Goal: Task Accomplishment & Management: Complete application form

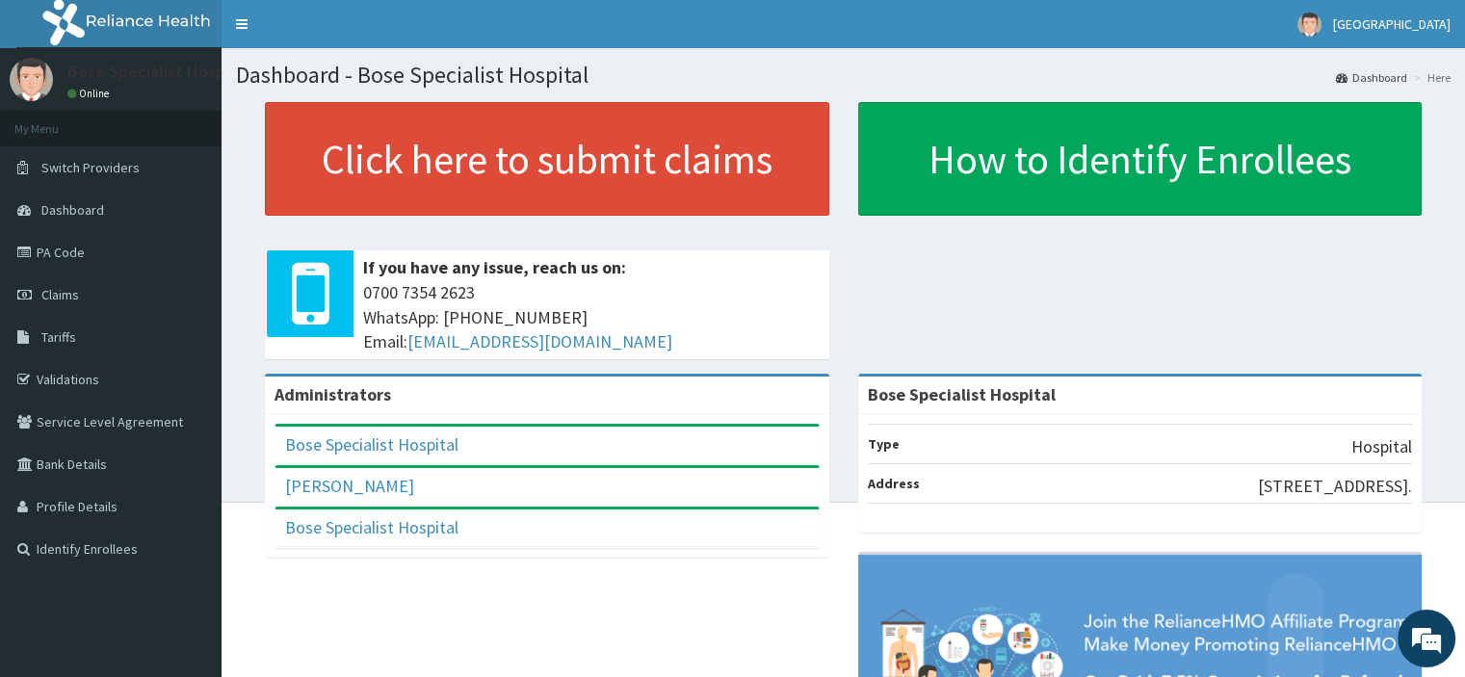
click at [59, 249] on link "PA Code" at bounding box center [110, 252] width 221 height 42
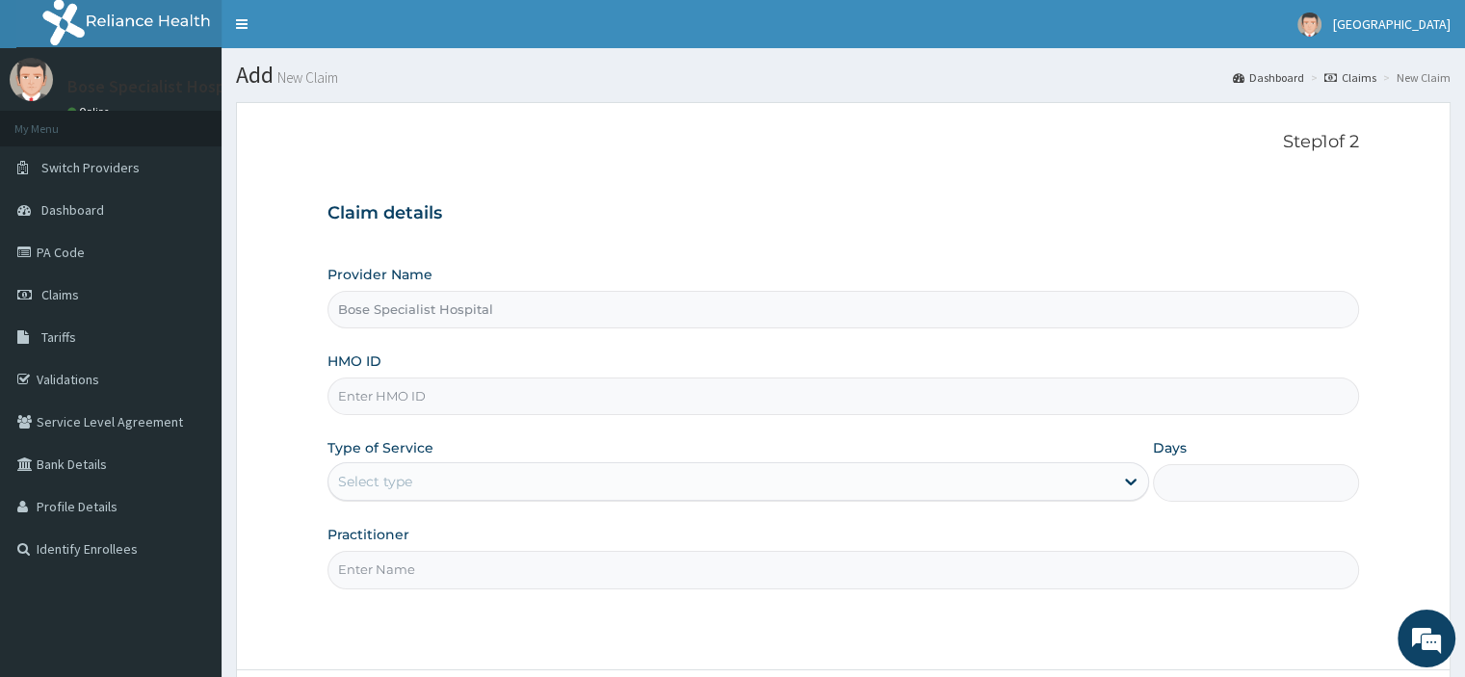
type input "Bose Specialist Hospital"
click at [792, 399] on input "HMO ID" at bounding box center [842, 396] width 1030 height 38
paste input "DAL/10366/A"
type input "DAL/10366/A"
click at [524, 490] on div "Select type" at bounding box center [720, 481] width 785 height 31
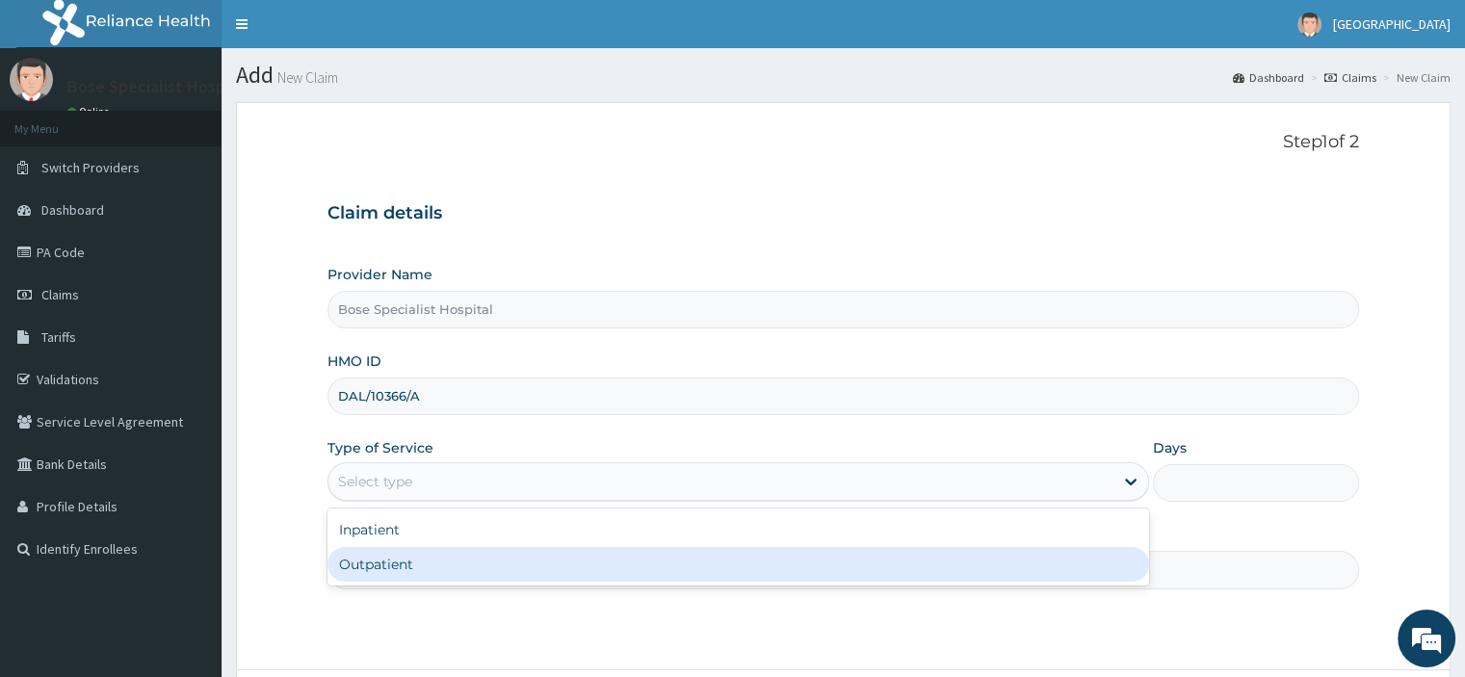
click at [530, 563] on div "Outpatient" at bounding box center [737, 564] width 821 height 35
type input "1"
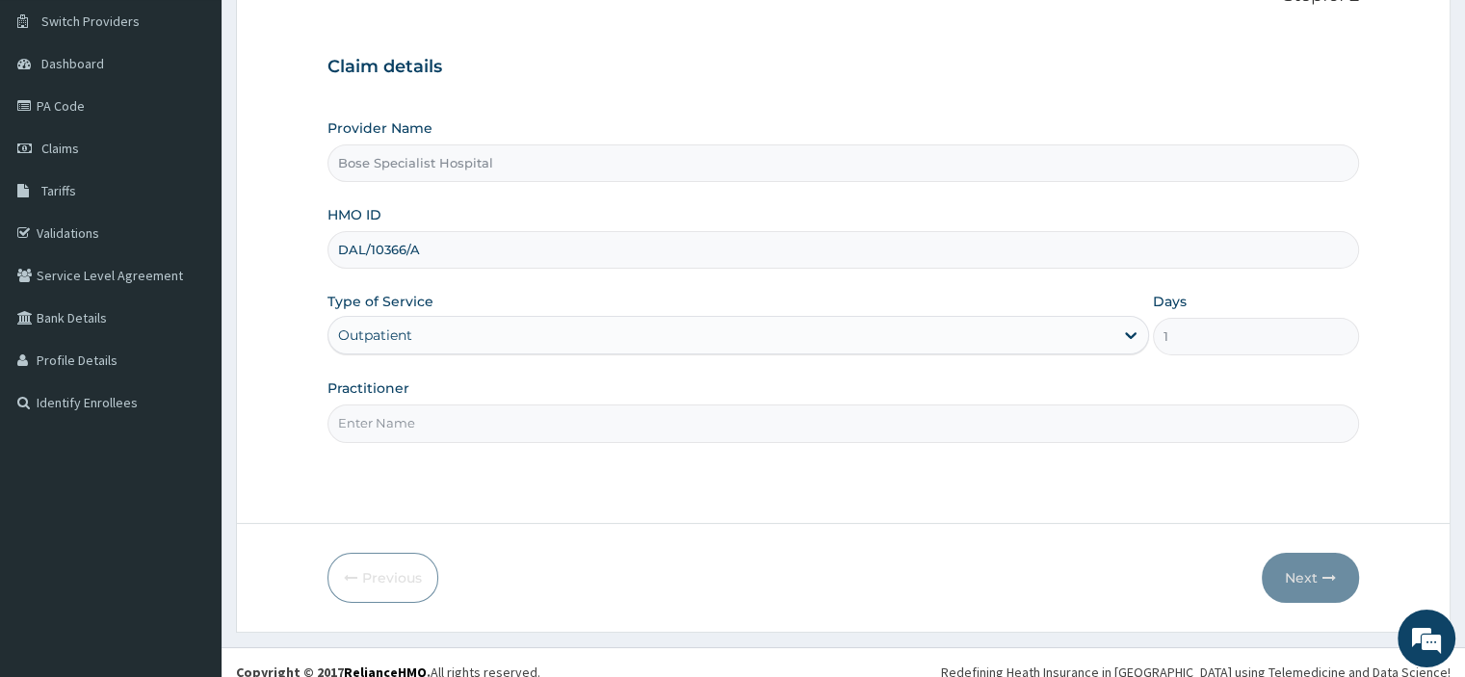
scroll to position [165, 0]
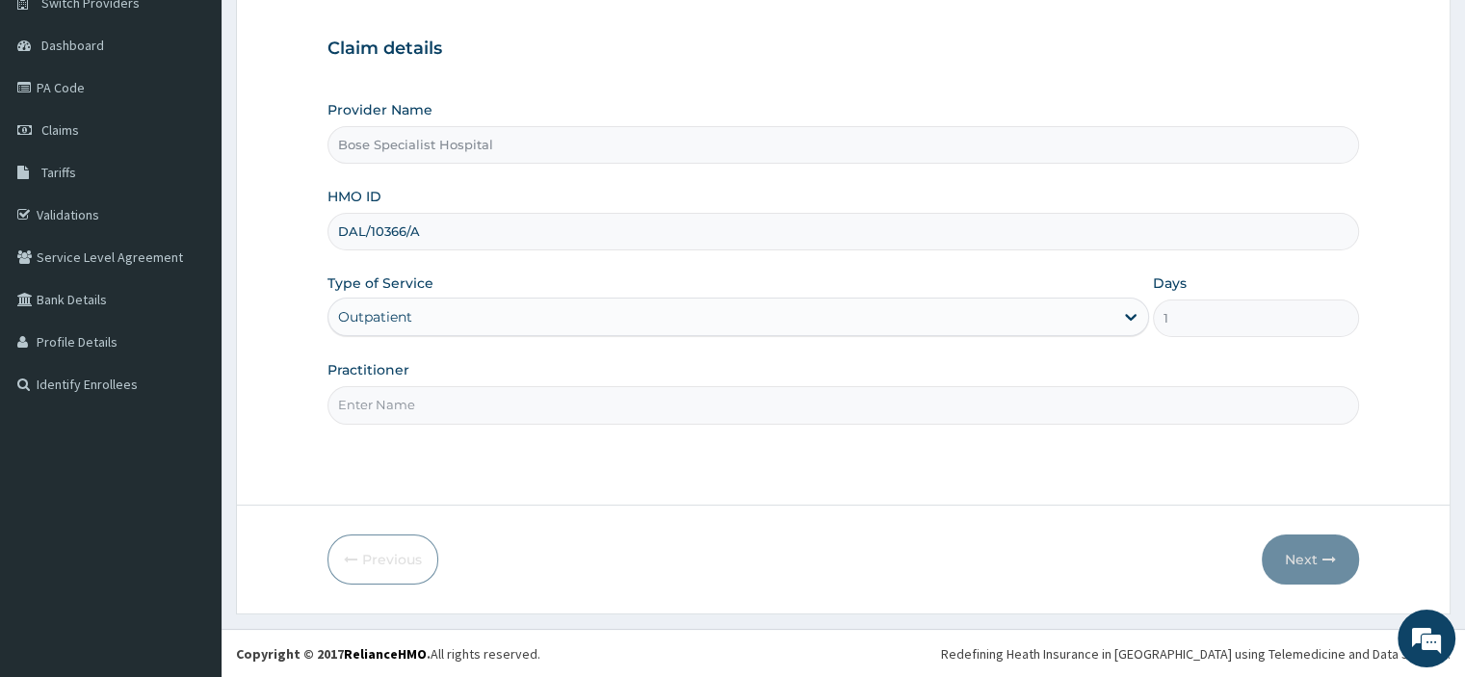
click at [427, 147] on input "Bose Specialist Hospital" at bounding box center [842, 145] width 1030 height 38
click at [505, 244] on input "DAL/10366/A" at bounding box center [842, 232] width 1030 height 38
click at [541, 282] on div "Type of Service Outpatient" at bounding box center [737, 305] width 821 height 64
click at [433, 399] on input "Practitioner" at bounding box center [842, 405] width 1030 height 38
type input "[PERSON_NAME]"
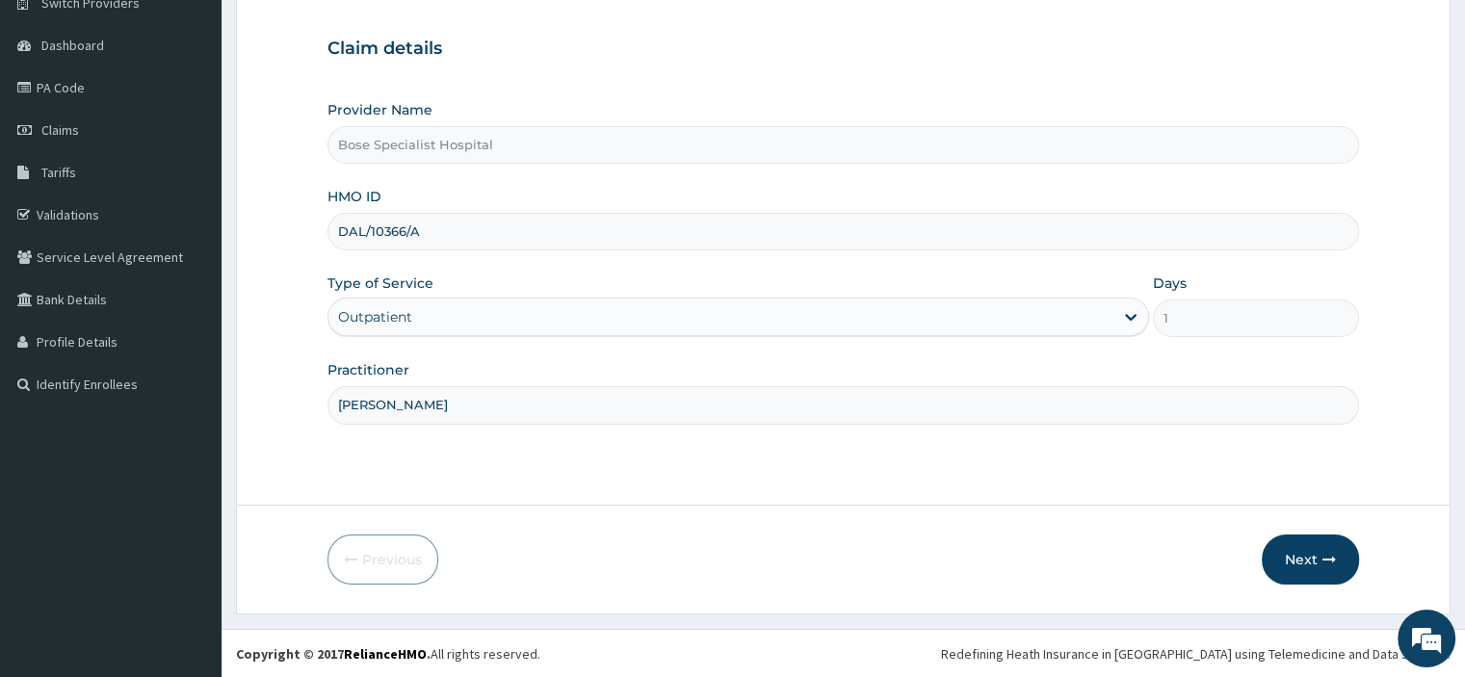
click at [1307, 560] on button "Next" at bounding box center [1309, 559] width 97 height 50
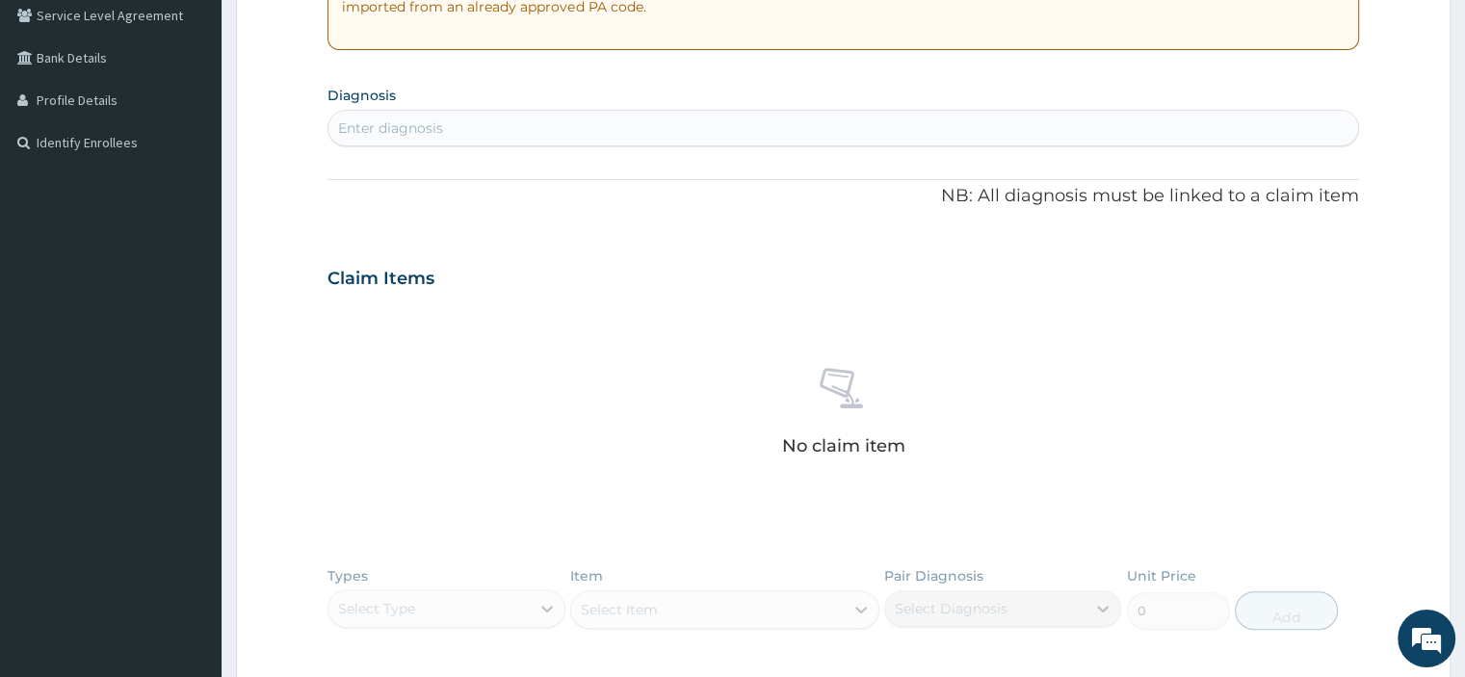
scroll to position [36, 0]
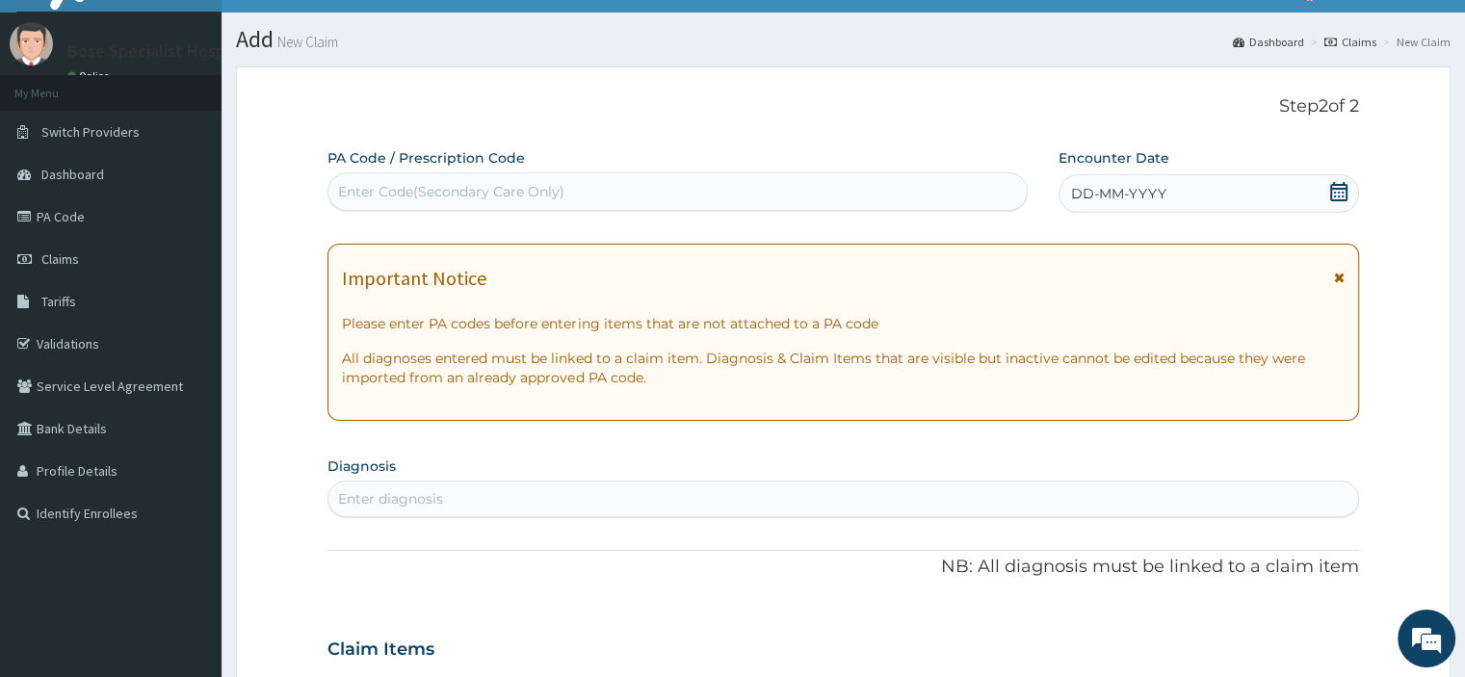
click at [913, 190] on div "Enter Code(Secondary Care Only)" at bounding box center [677, 191] width 698 height 31
paste input "PA/BF9DFE"
type input "PA/BF9DFE"
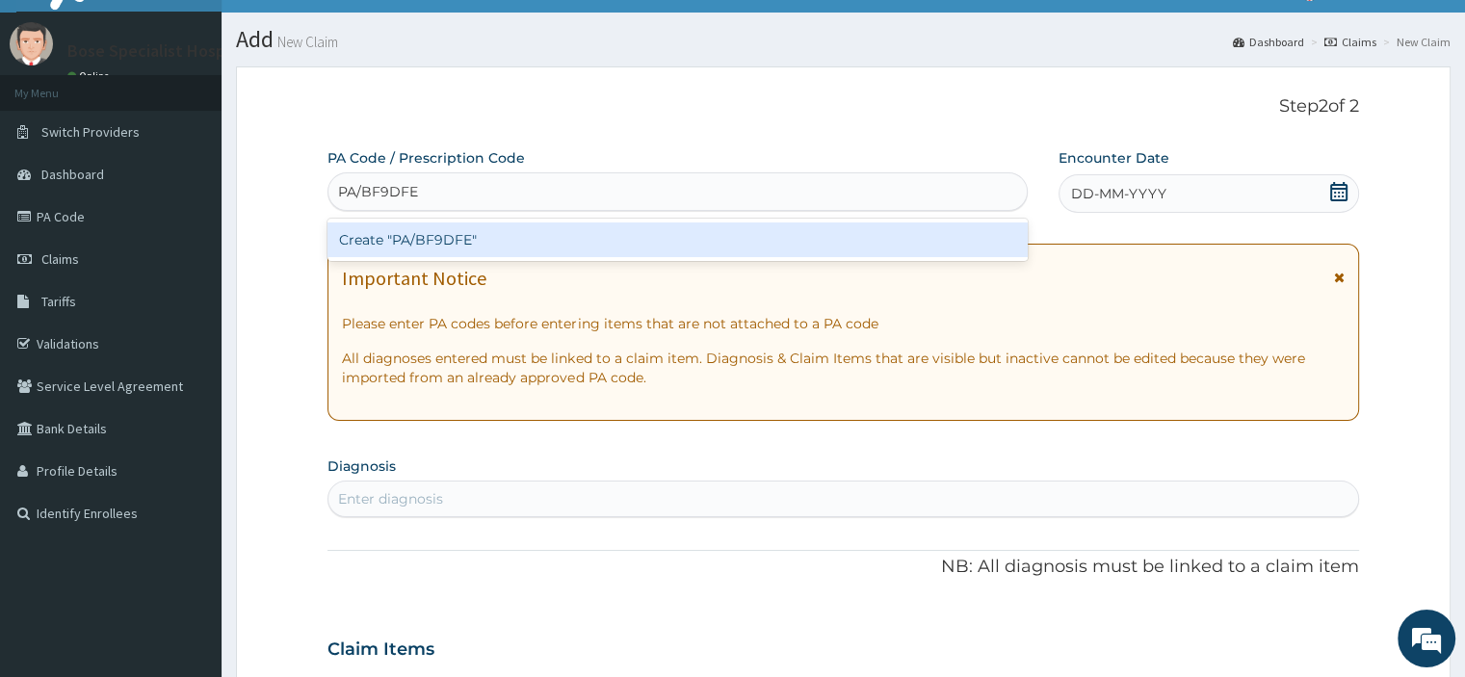
click at [432, 232] on div "Create "PA/BF9DFE"" at bounding box center [677, 239] width 700 height 35
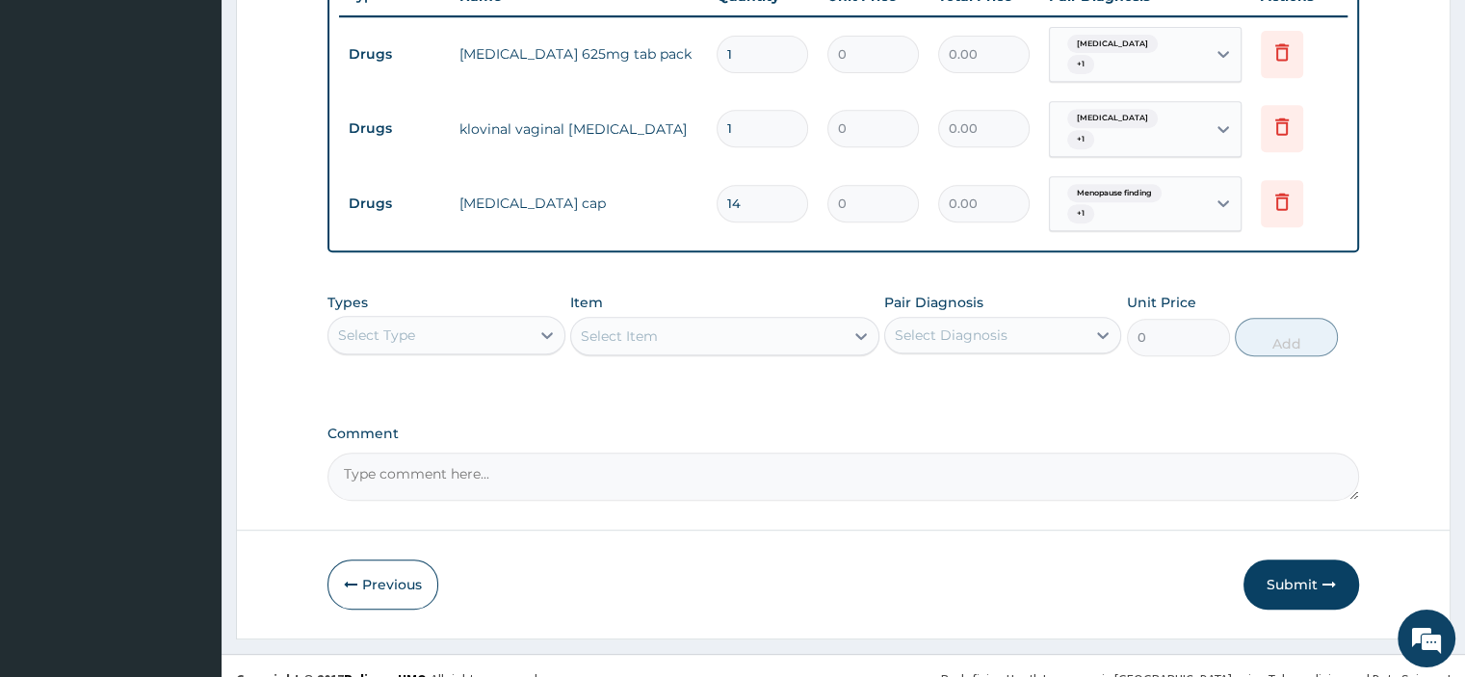
scroll to position [843, 0]
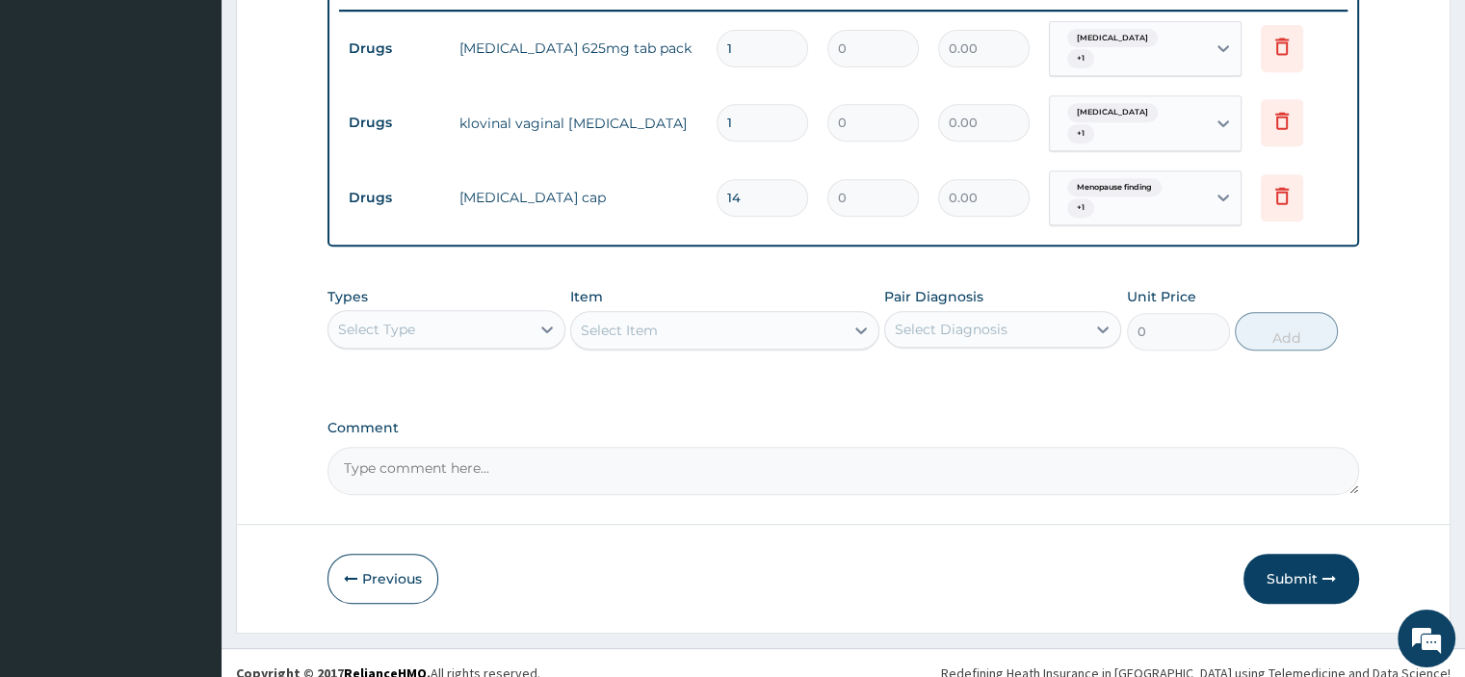
click at [480, 321] on div "Select Type" at bounding box center [428, 329] width 200 height 31
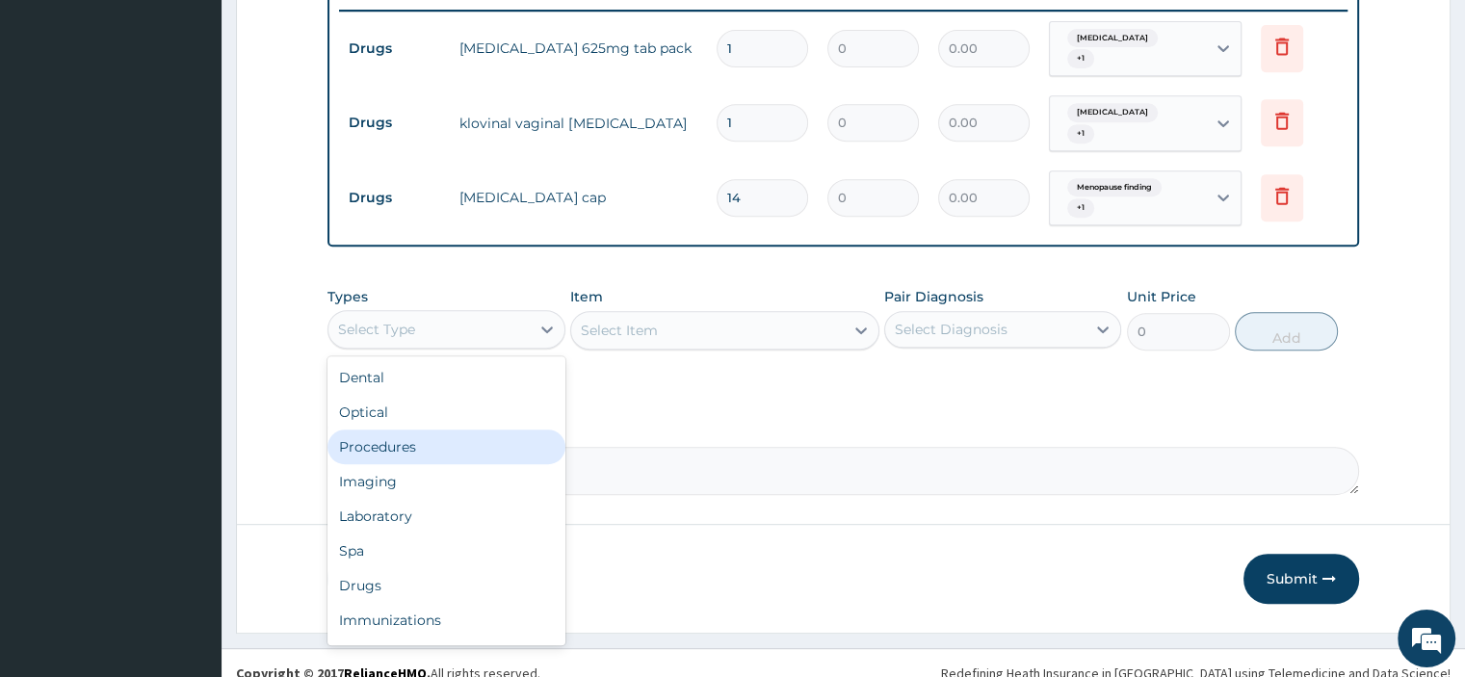
click at [472, 429] on div "Procedures" at bounding box center [445, 446] width 237 height 35
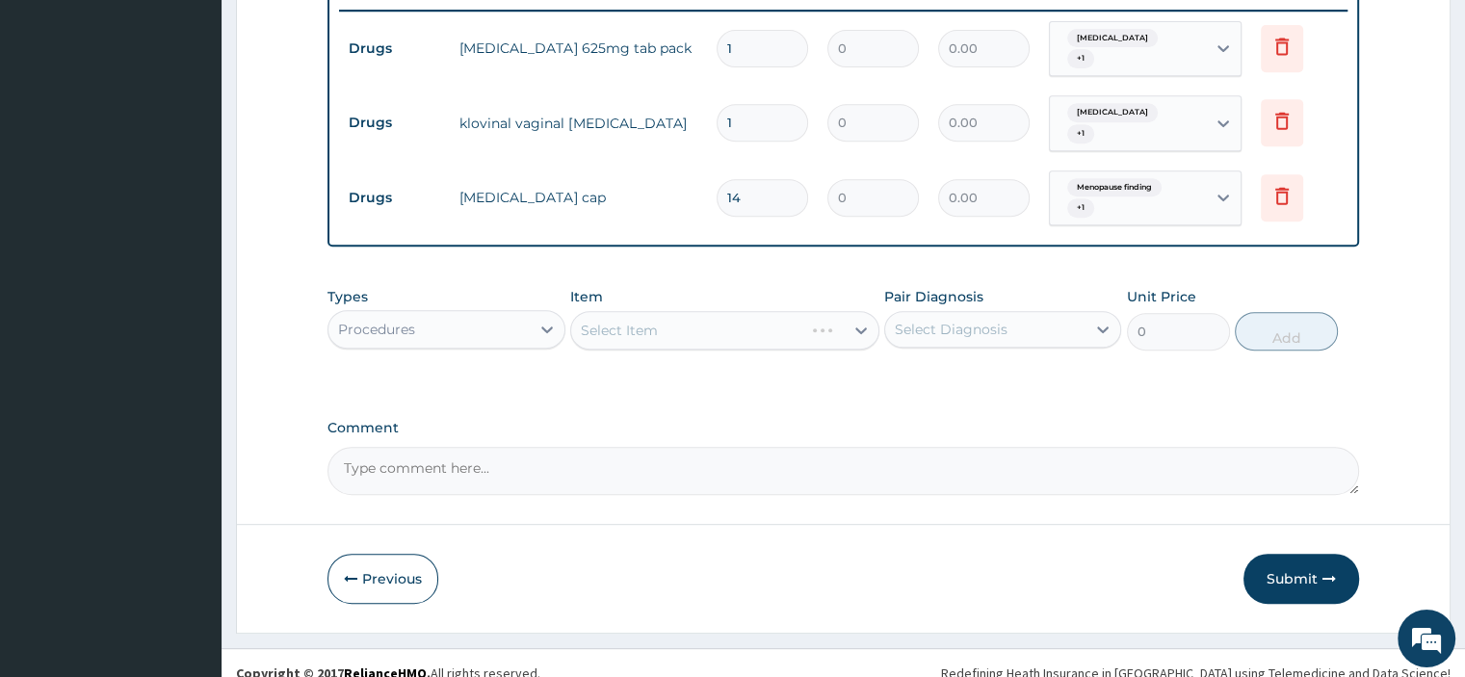
click at [662, 330] on div "Item Select Item" at bounding box center [724, 319] width 309 height 64
click at [662, 324] on div "Select Item" at bounding box center [724, 330] width 309 height 39
click at [664, 319] on div "Select Item" at bounding box center [724, 330] width 309 height 39
click at [640, 321] on div "Select Item" at bounding box center [619, 330] width 77 height 19
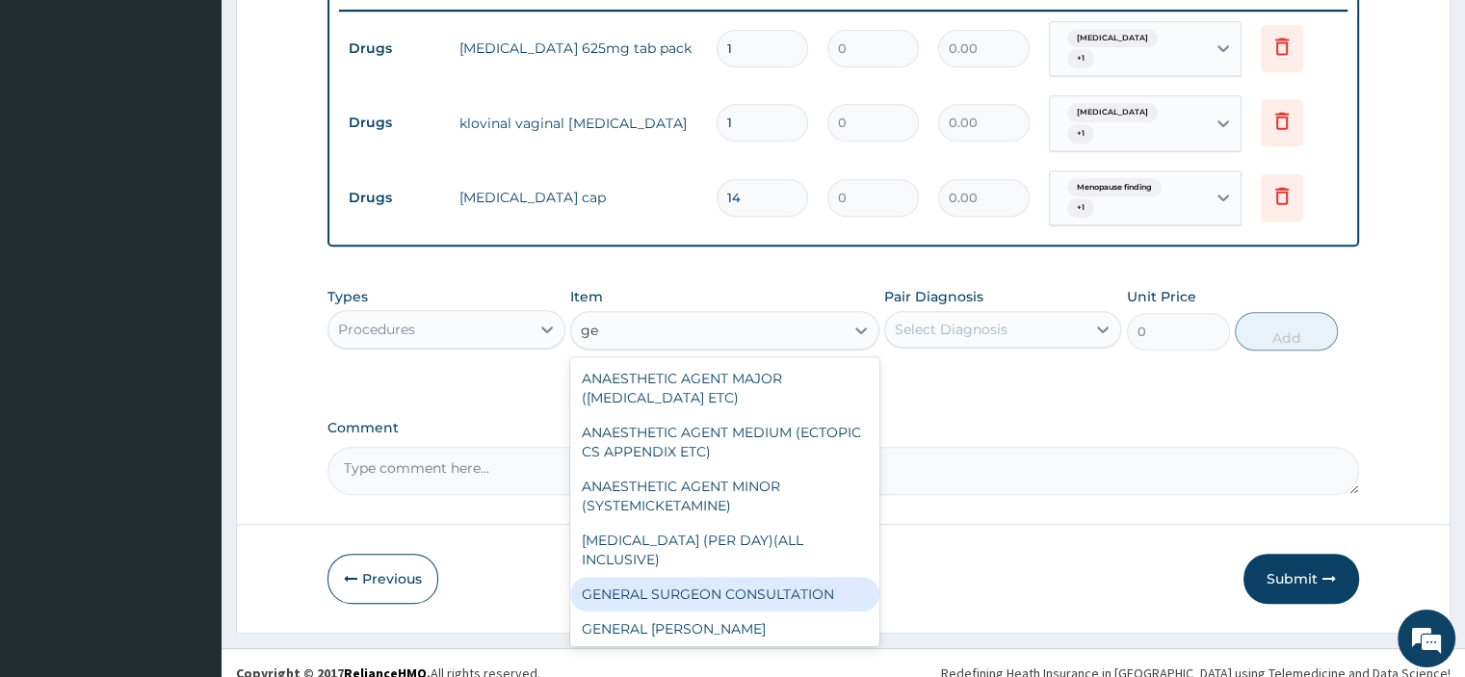
type input "g"
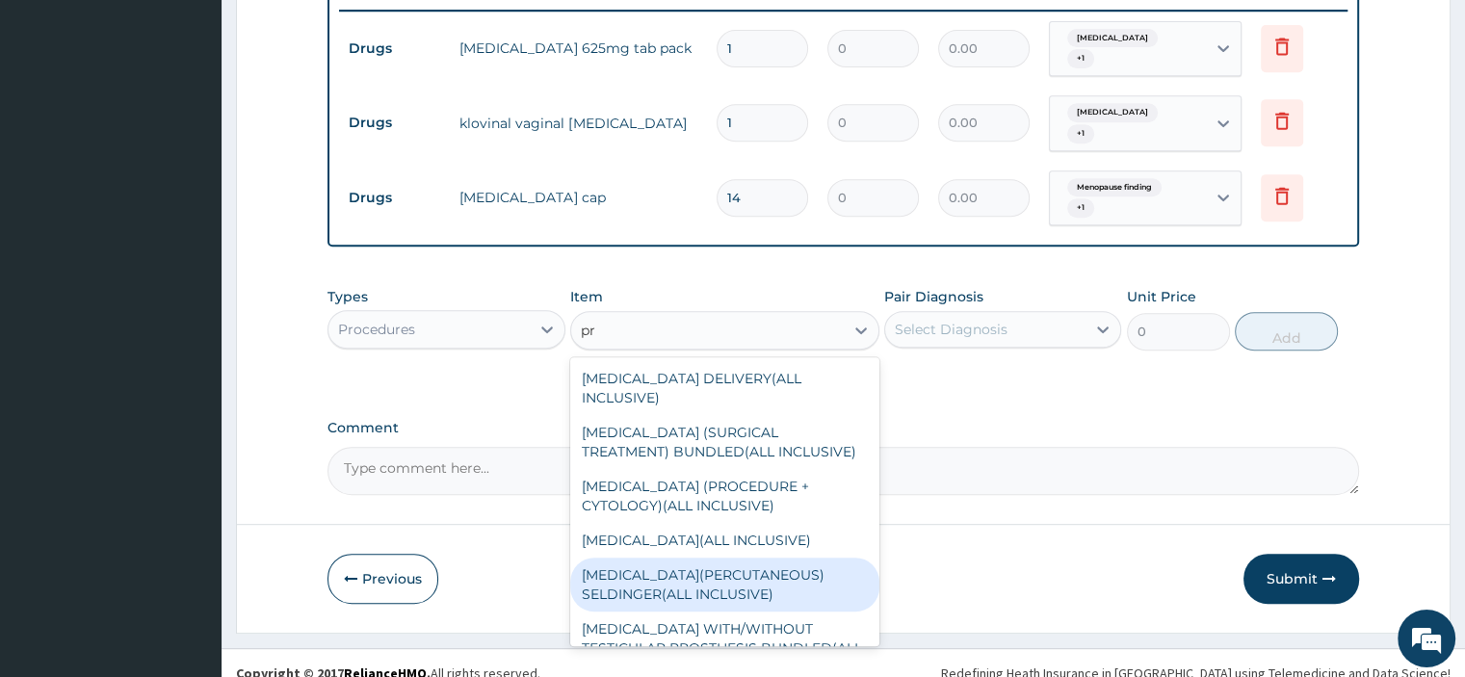
type input "p"
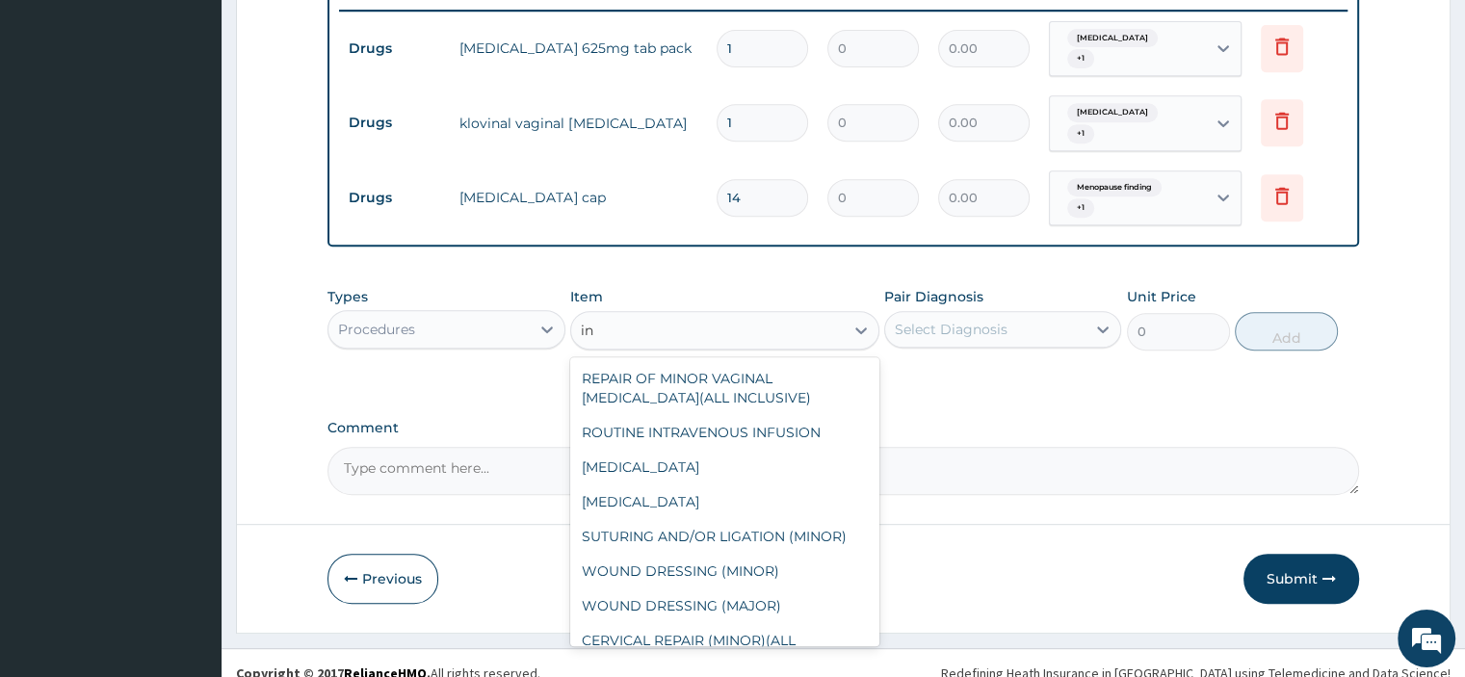
type input "ini"
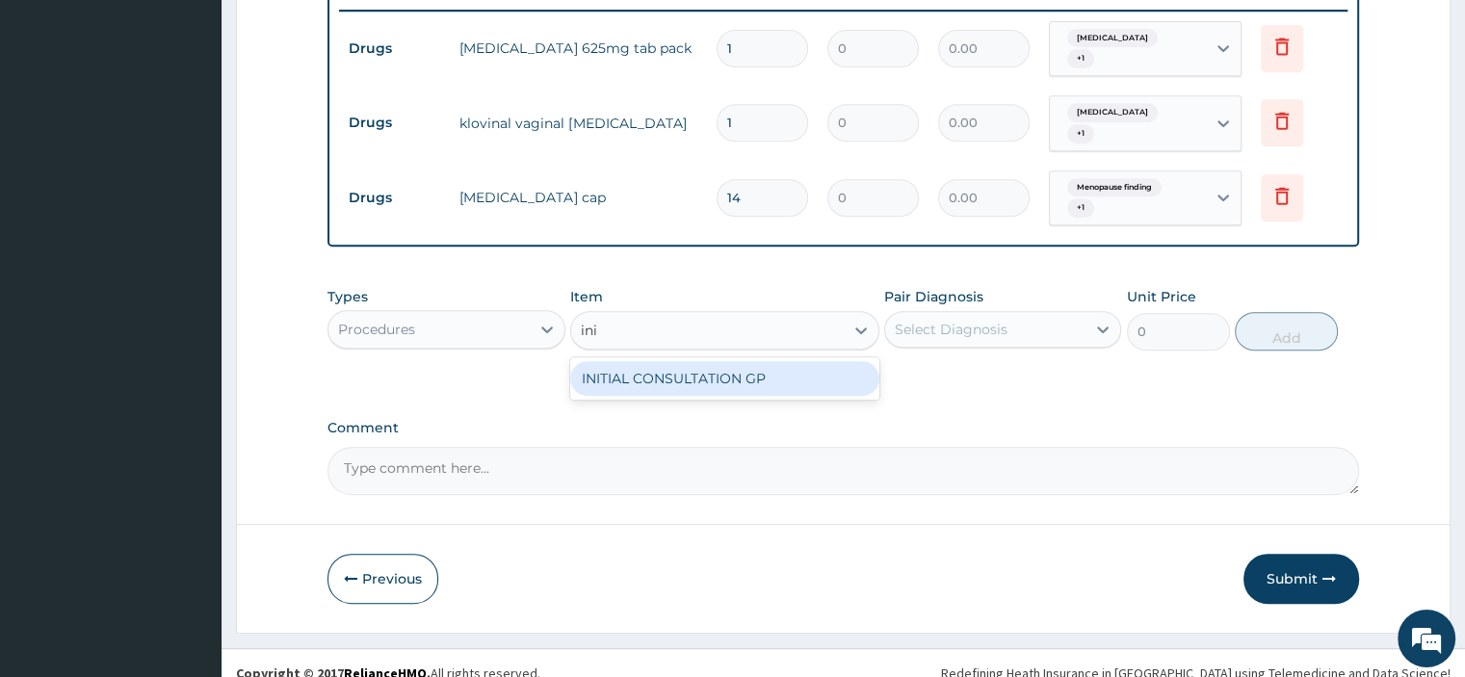
click at [674, 361] on div "INITIAL CONSULTATION GP" at bounding box center [724, 378] width 309 height 35
type input "3000"
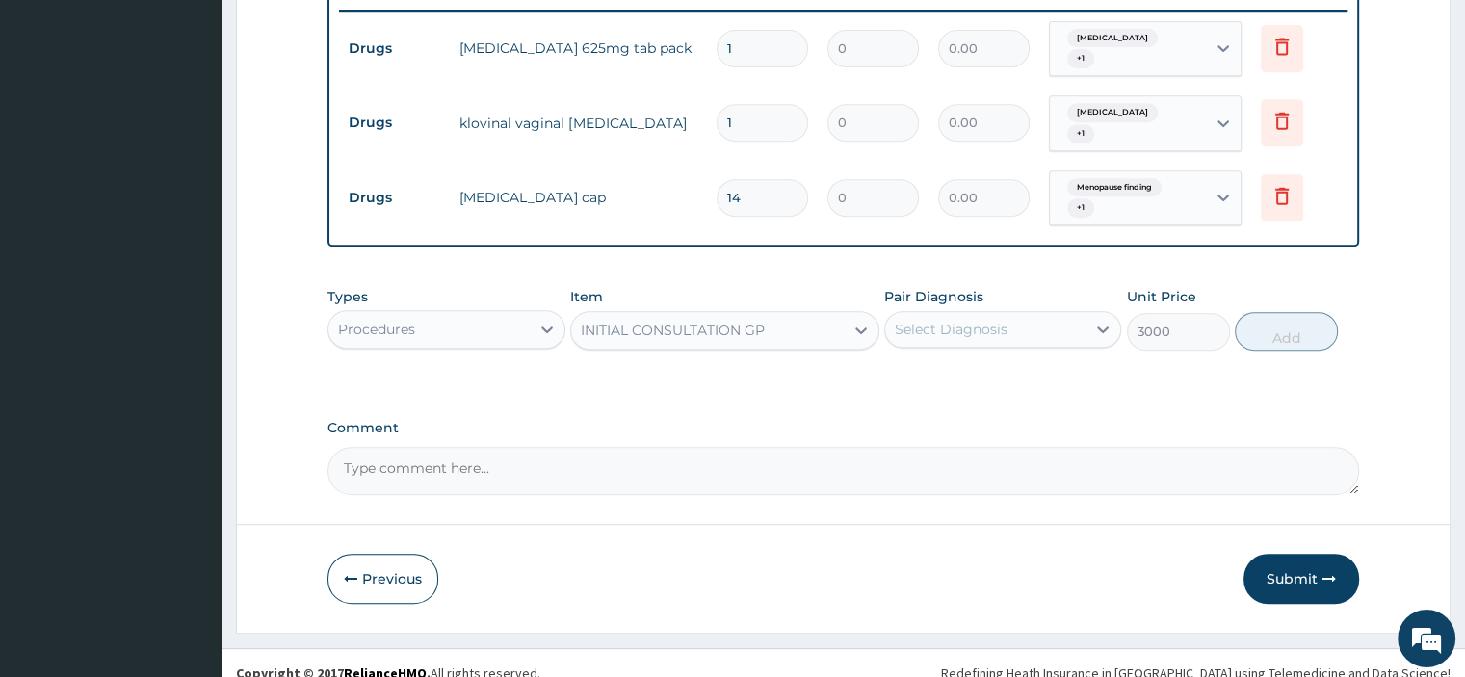
click at [1040, 314] on div "Select Diagnosis" at bounding box center [985, 329] width 200 height 31
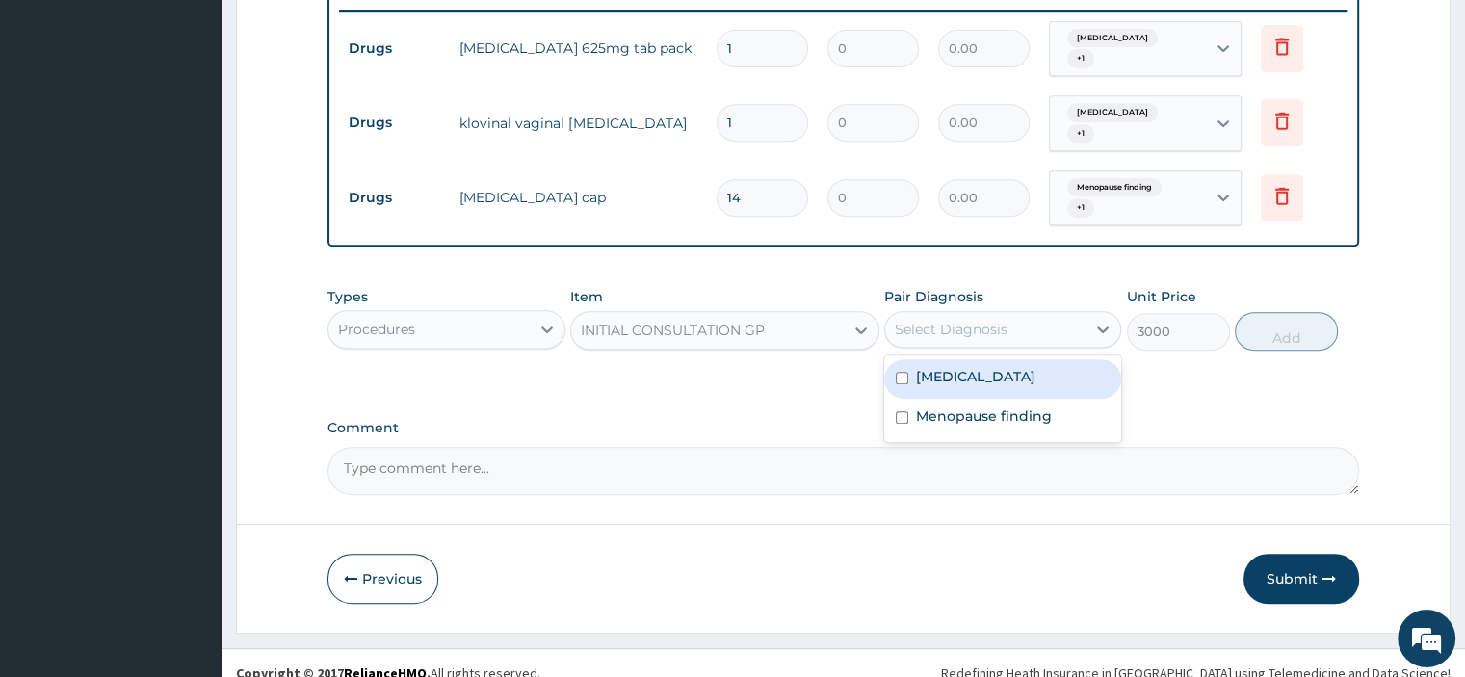
click at [1039, 359] on div "[MEDICAL_DATA]" at bounding box center [1002, 378] width 237 height 39
checkbox input "true"
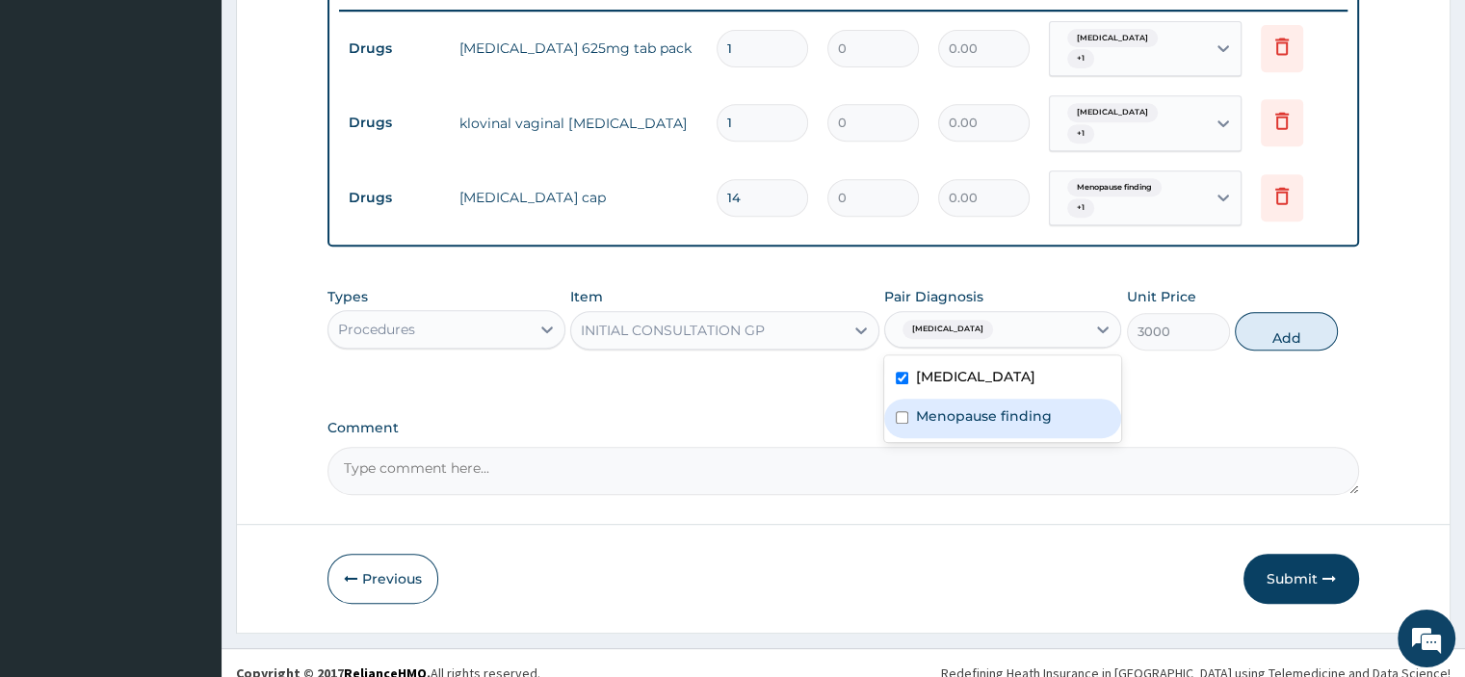
click at [1066, 399] on div "Menopause finding" at bounding box center [1002, 418] width 237 height 39
checkbox input "true"
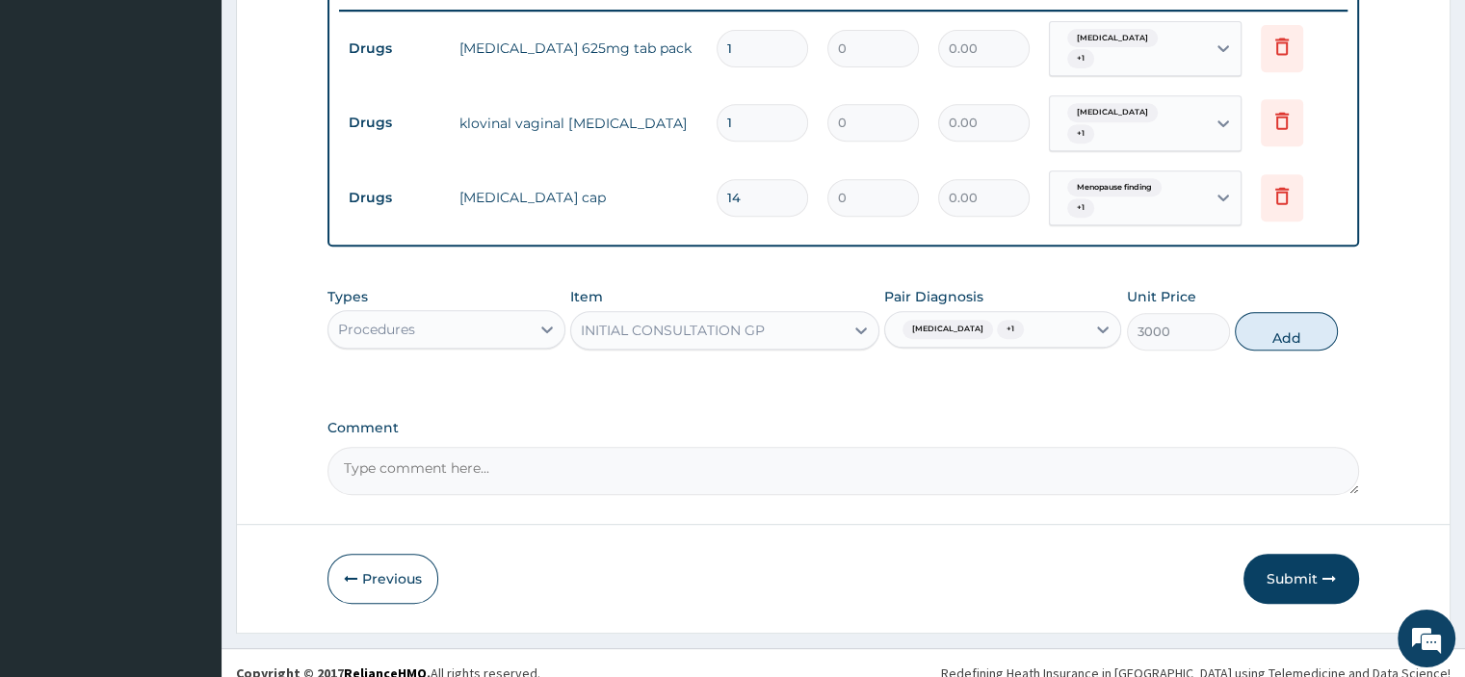
click at [1264, 315] on button "Add" at bounding box center [1285, 331] width 103 height 39
type input "0"
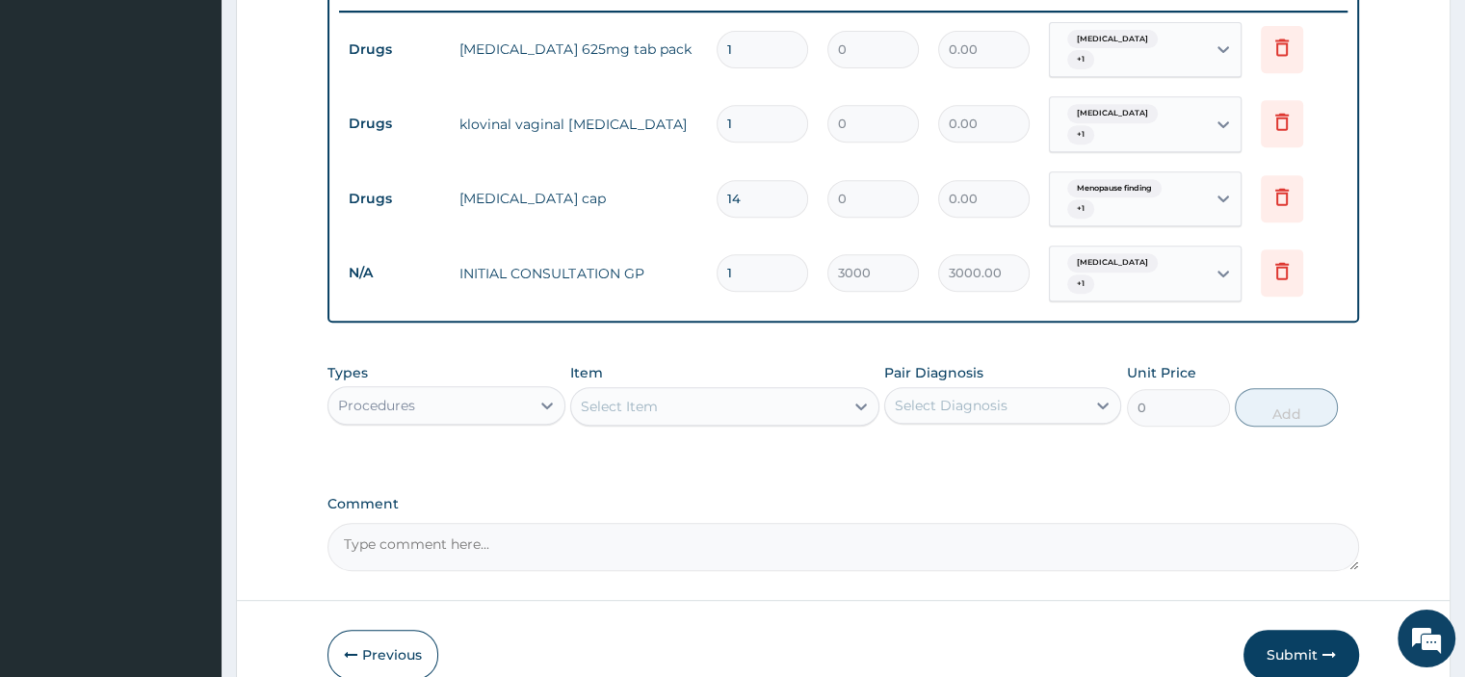
scroll to position [714, 0]
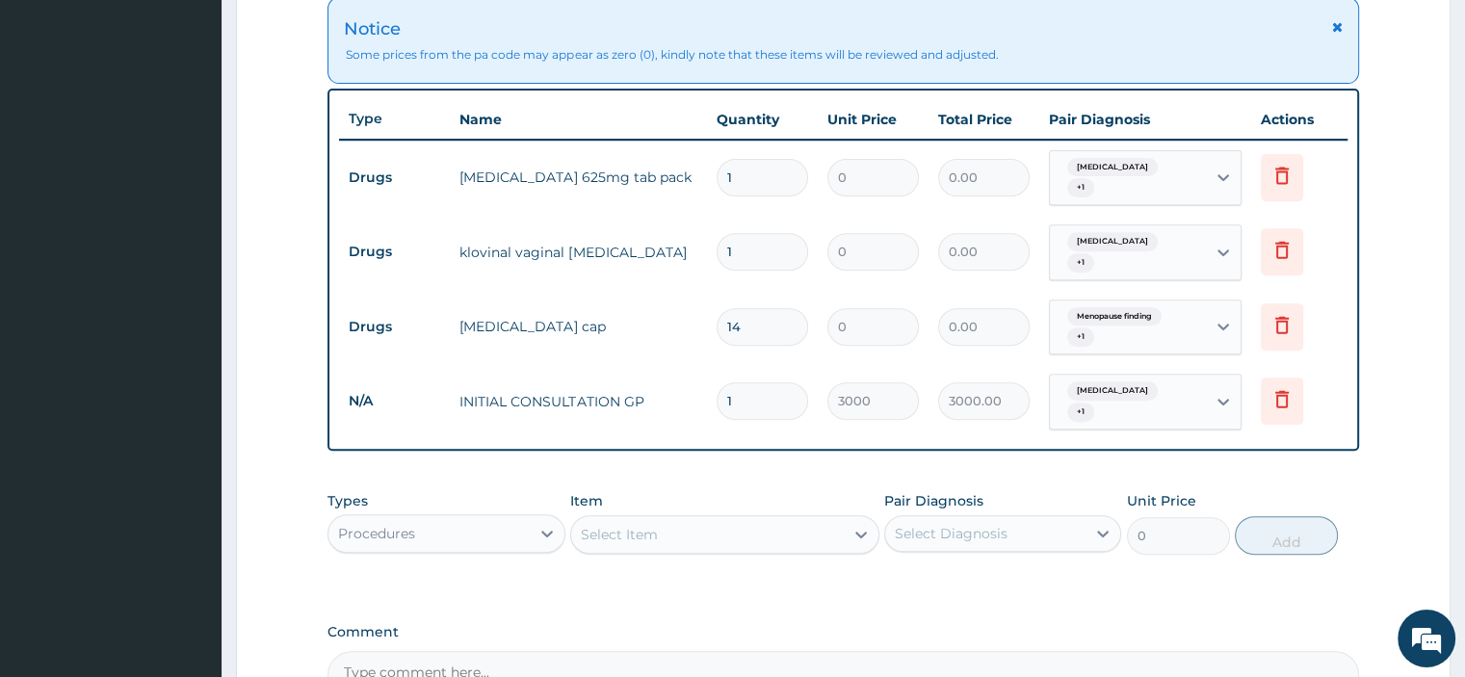
click at [779, 162] on input "1" at bounding box center [761, 178] width 91 height 38
type input "14"
click at [817, 223] on td "0" at bounding box center [872, 251] width 111 height 57
click at [583, 525] on div "Select Item" at bounding box center [619, 534] width 77 height 19
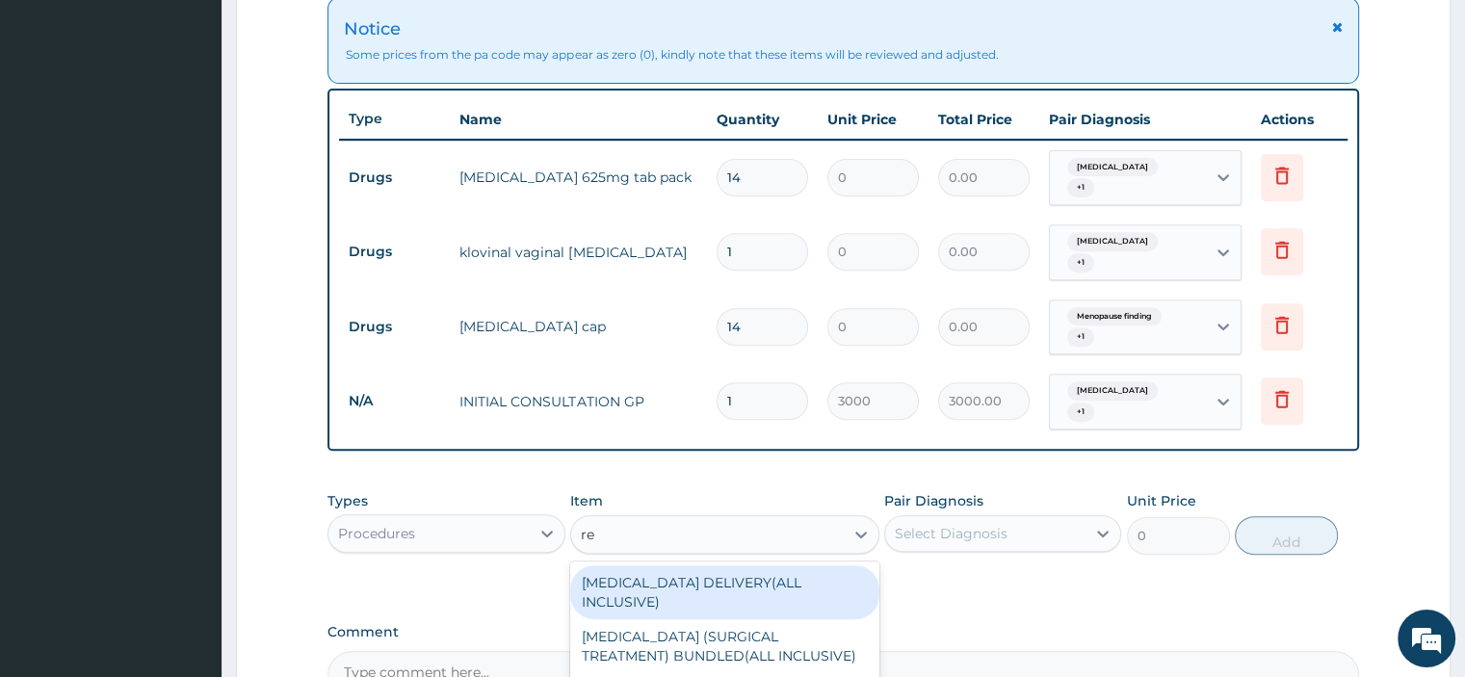
type input "r"
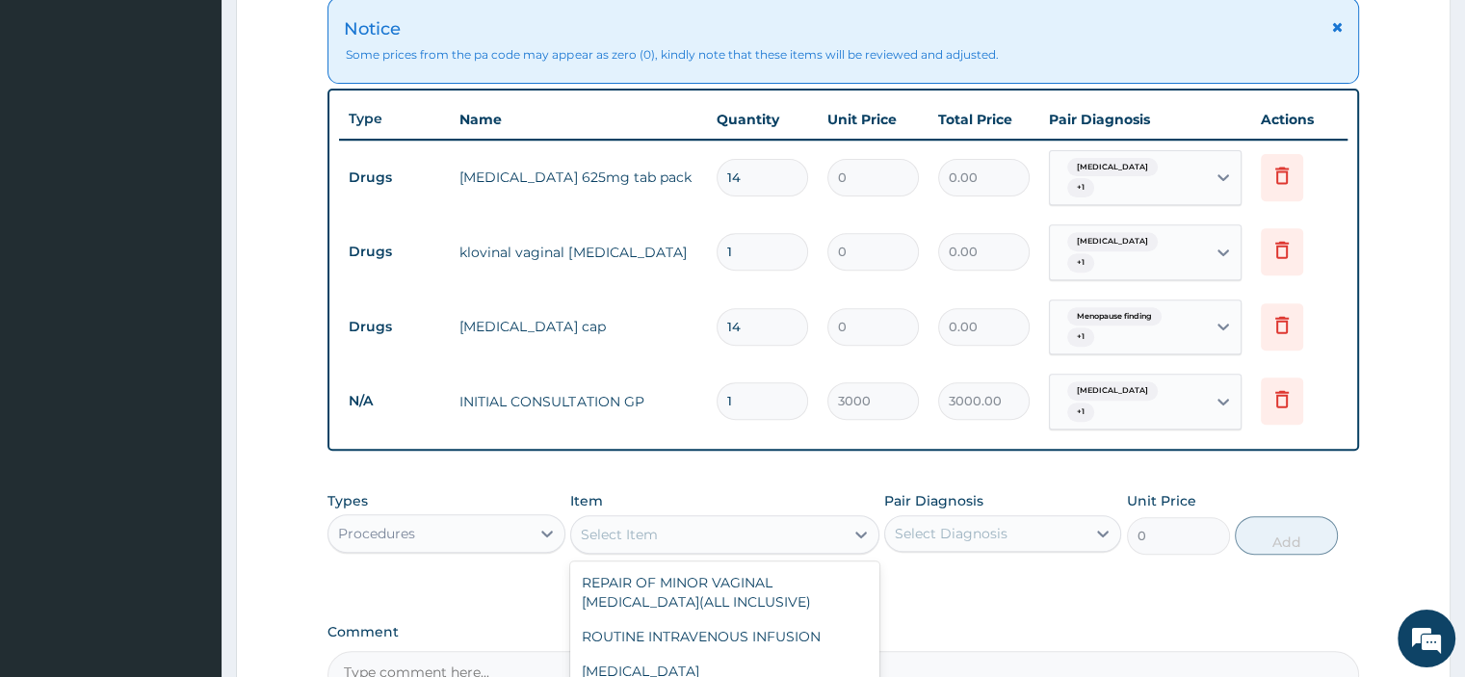
click at [755, 451] on div "PA Code / Prescription Code PA/BF9DFE Encounter Date 15-08-2025 Important Notic…" at bounding box center [842, 83] width 1030 height 1229
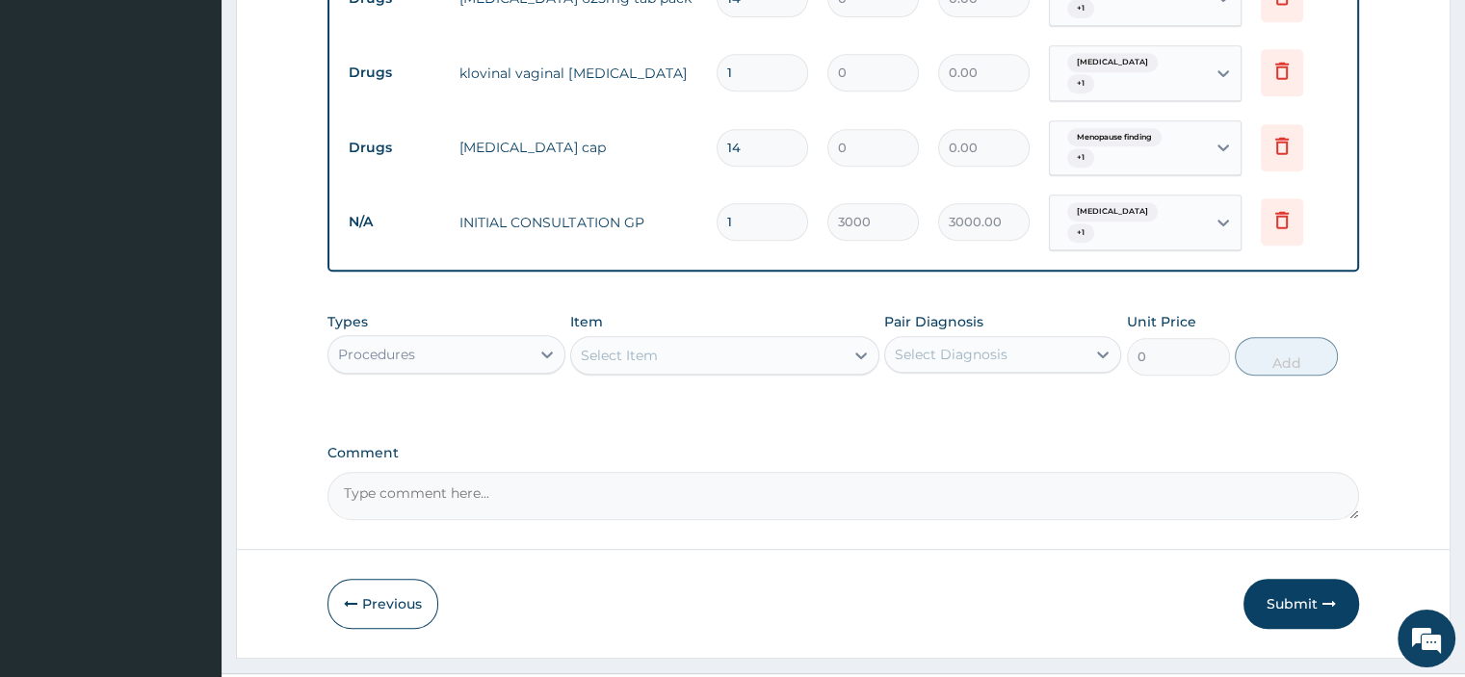
scroll to position [909, 0]
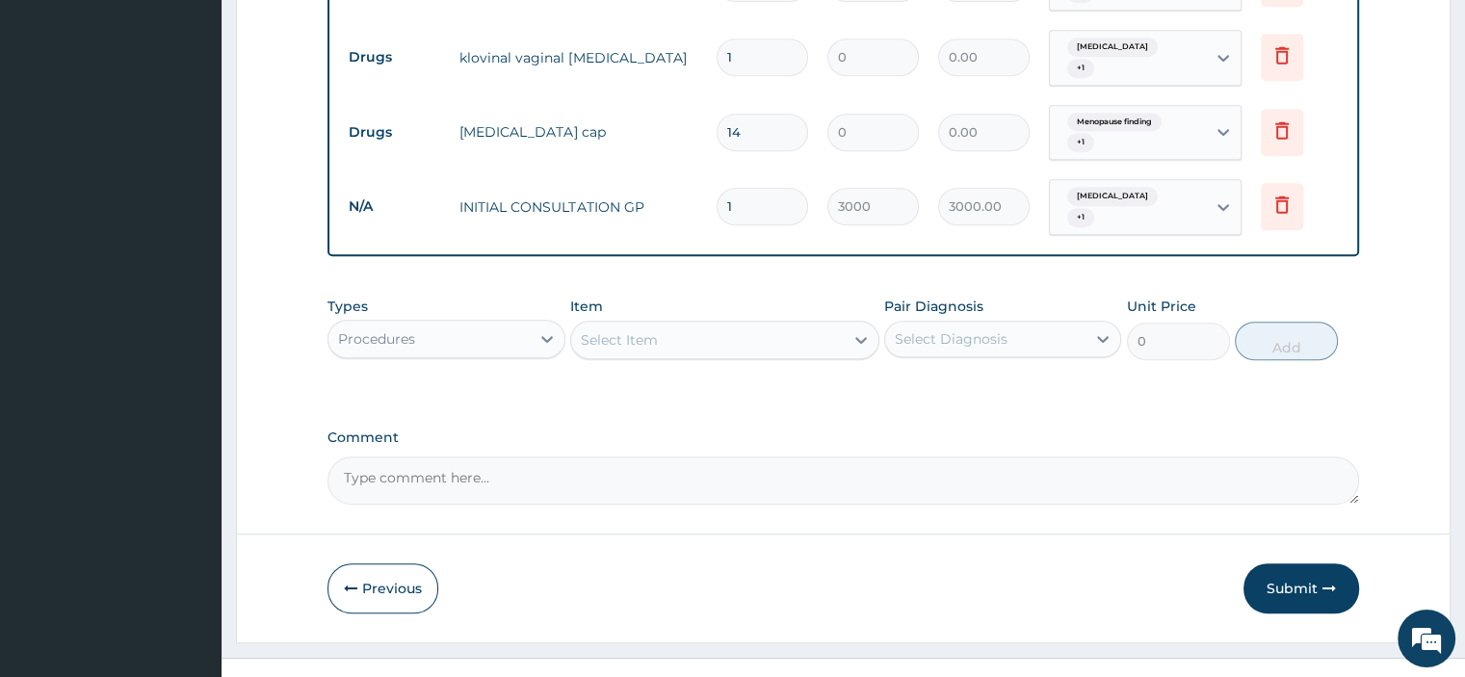
click at [1283, 563] on button "Submit" at bounding box center [1301, 588] width 116 height 50
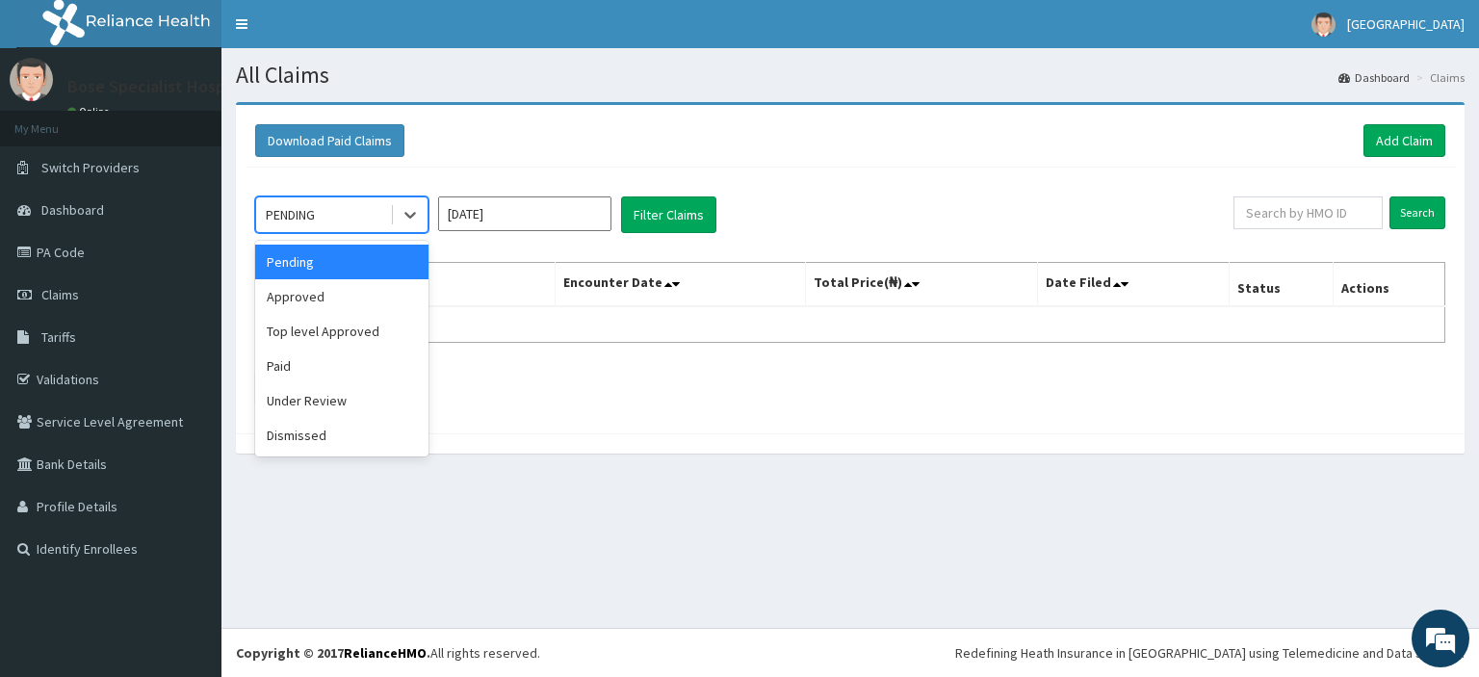
click at [289, 297] on div "Approved" at bounding box center [341, 296] width 173 height 35
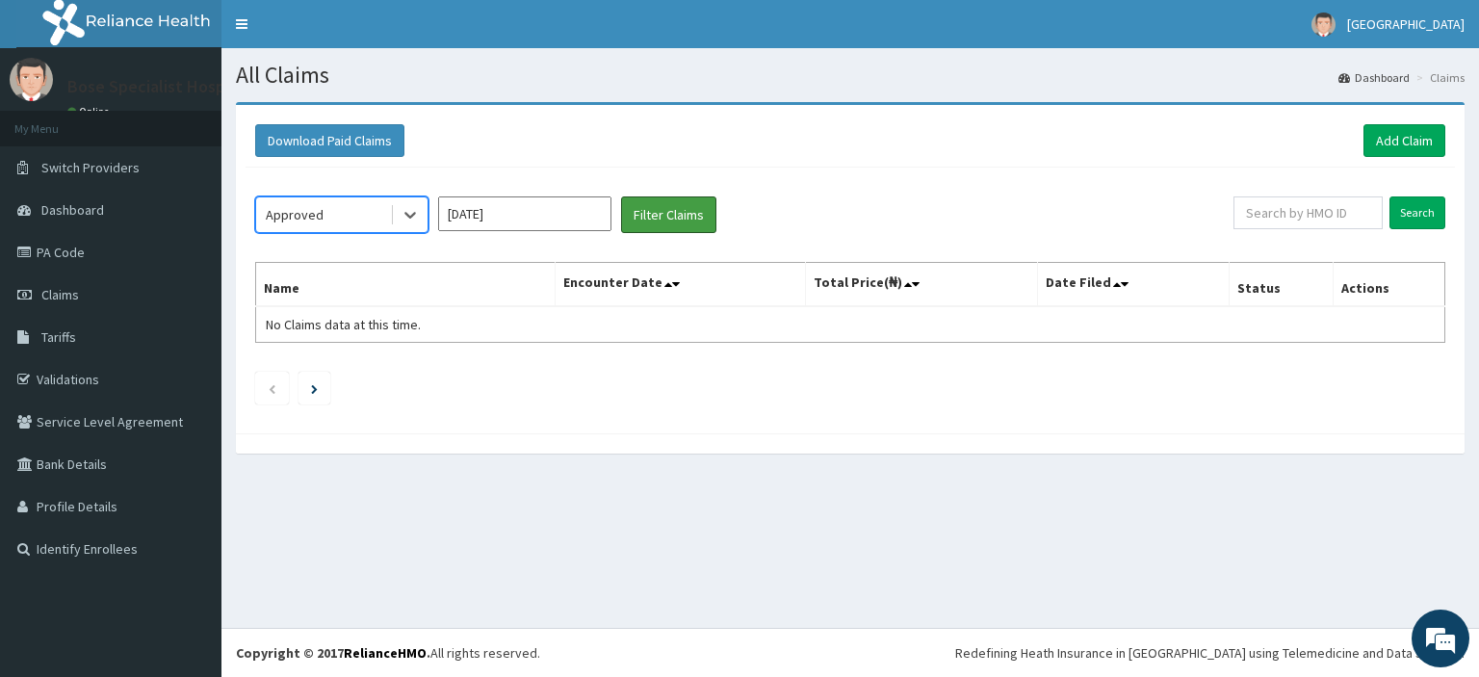
click at [673, 210] on button "Filter Claims" at bounding box center [668, 214] width 95 height 37
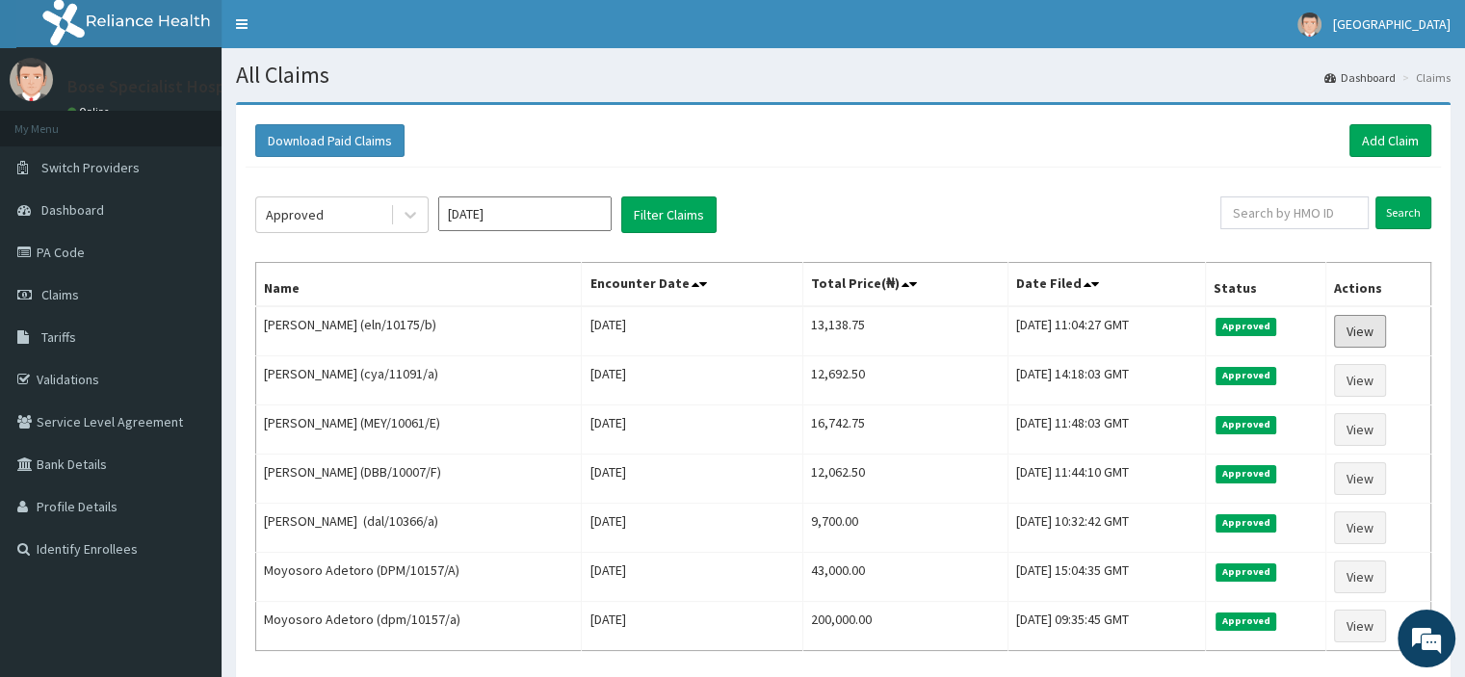
click at [1356, 324] on link "View" at bounding box center [1360, 331] width 52 height 33
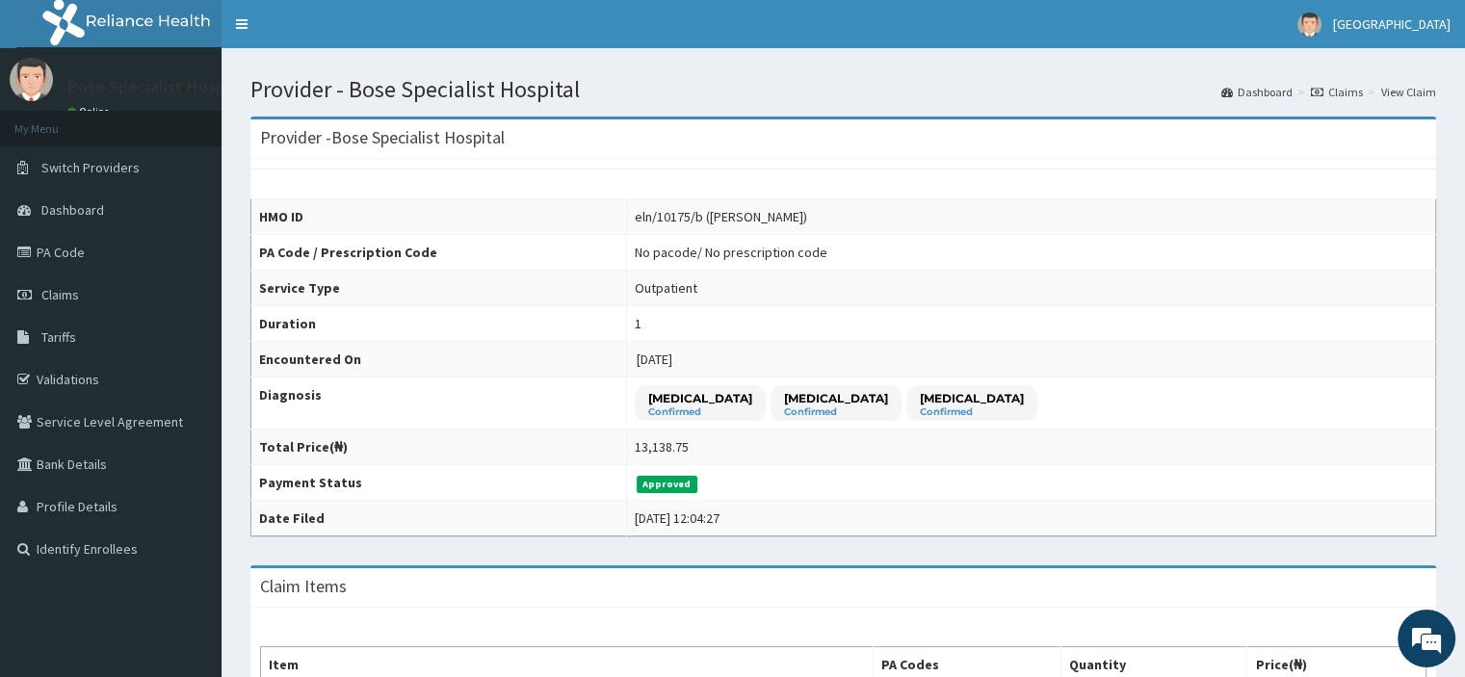
click at [50, 297] on span "Claims" at bounding box center [60, 294] width 38 height 17
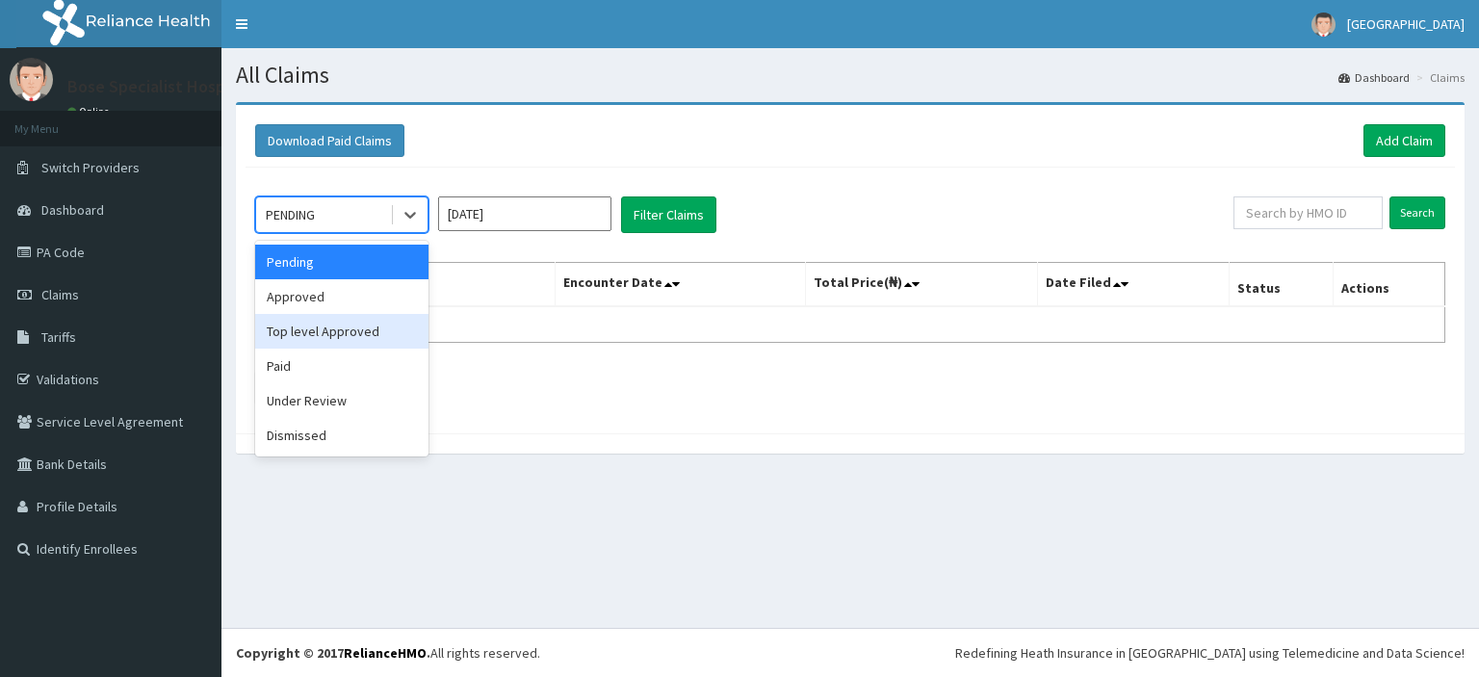
click at [389, 328] on div "Top level Approved" at bounding box center [341, 331] width 173 height 35
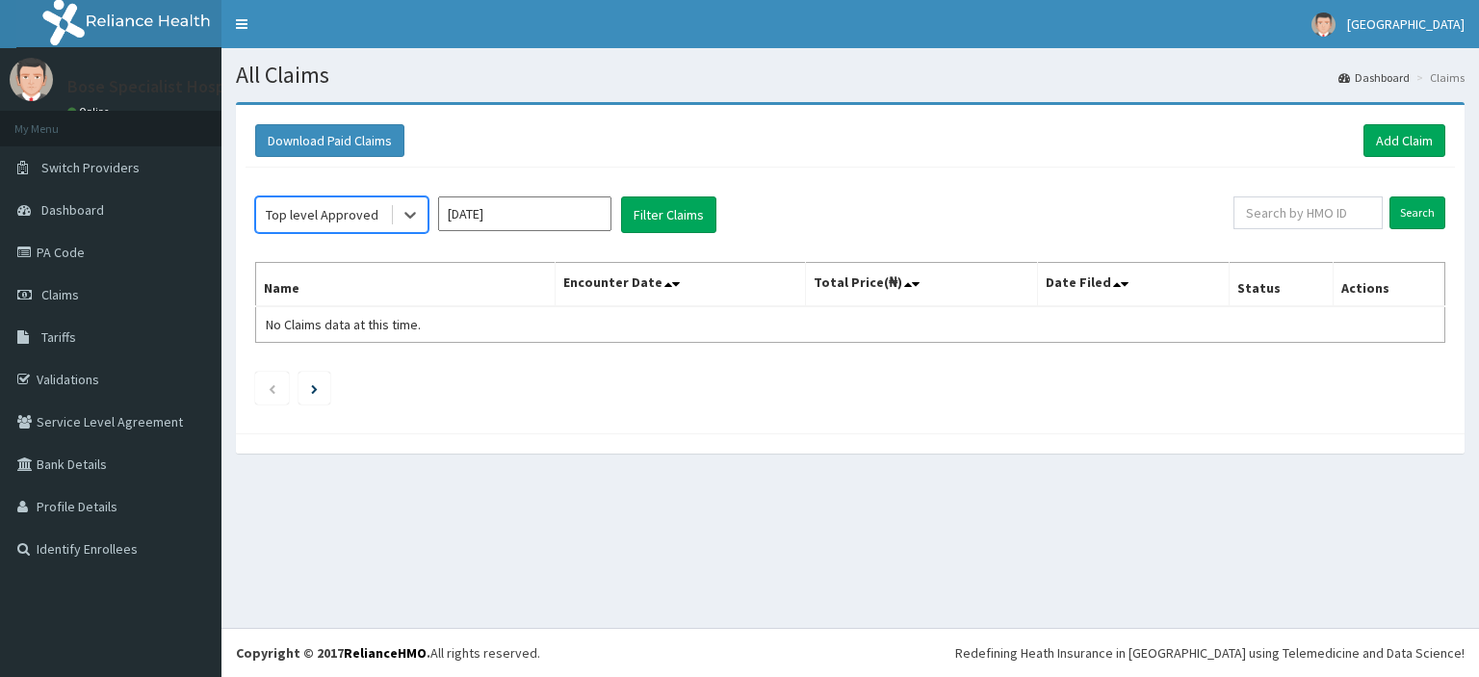
click at [409, 211] on icon at bounding box center [410, 214] width 19 height 19
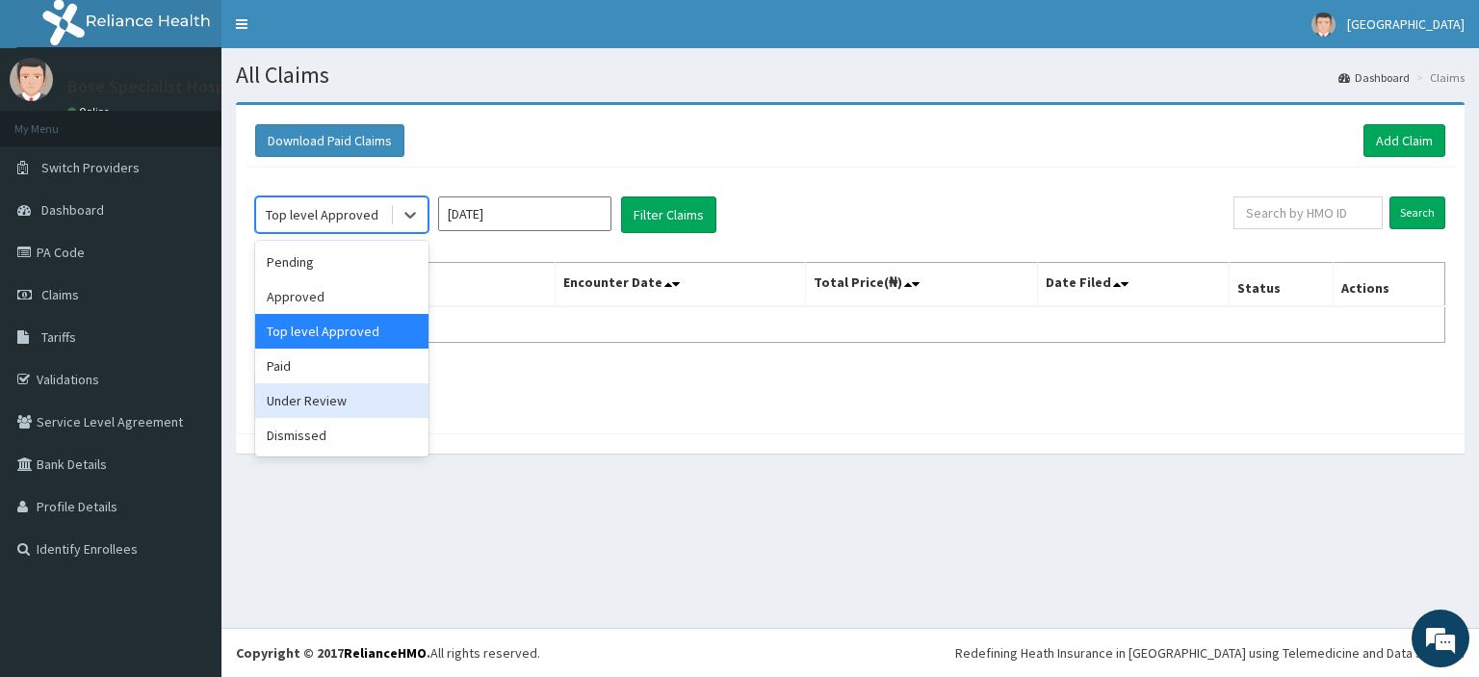
click at [379, 400] on div "Under Review" at bounding box center [341, 400] width 173 height 35
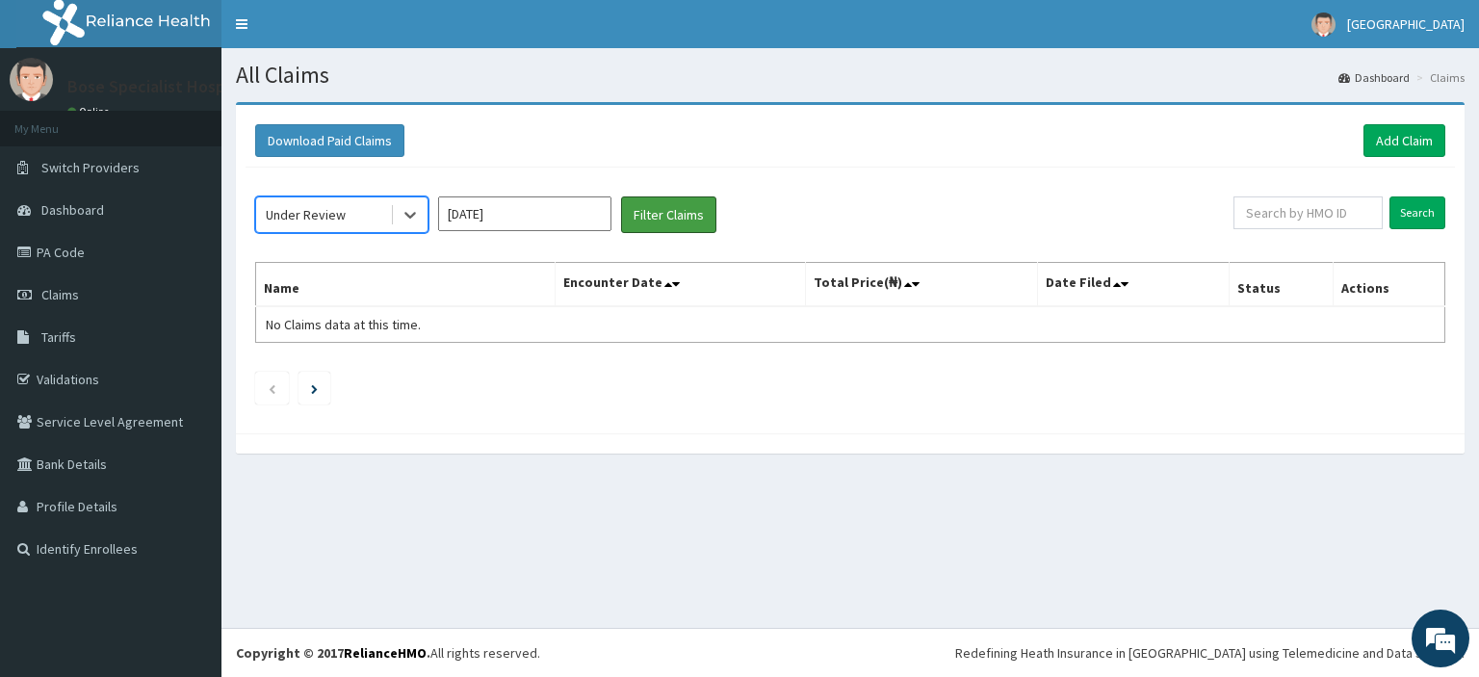
click at [645, 217] on button "Filter Claims" at bounding box center [668, 214] width 95 height 37
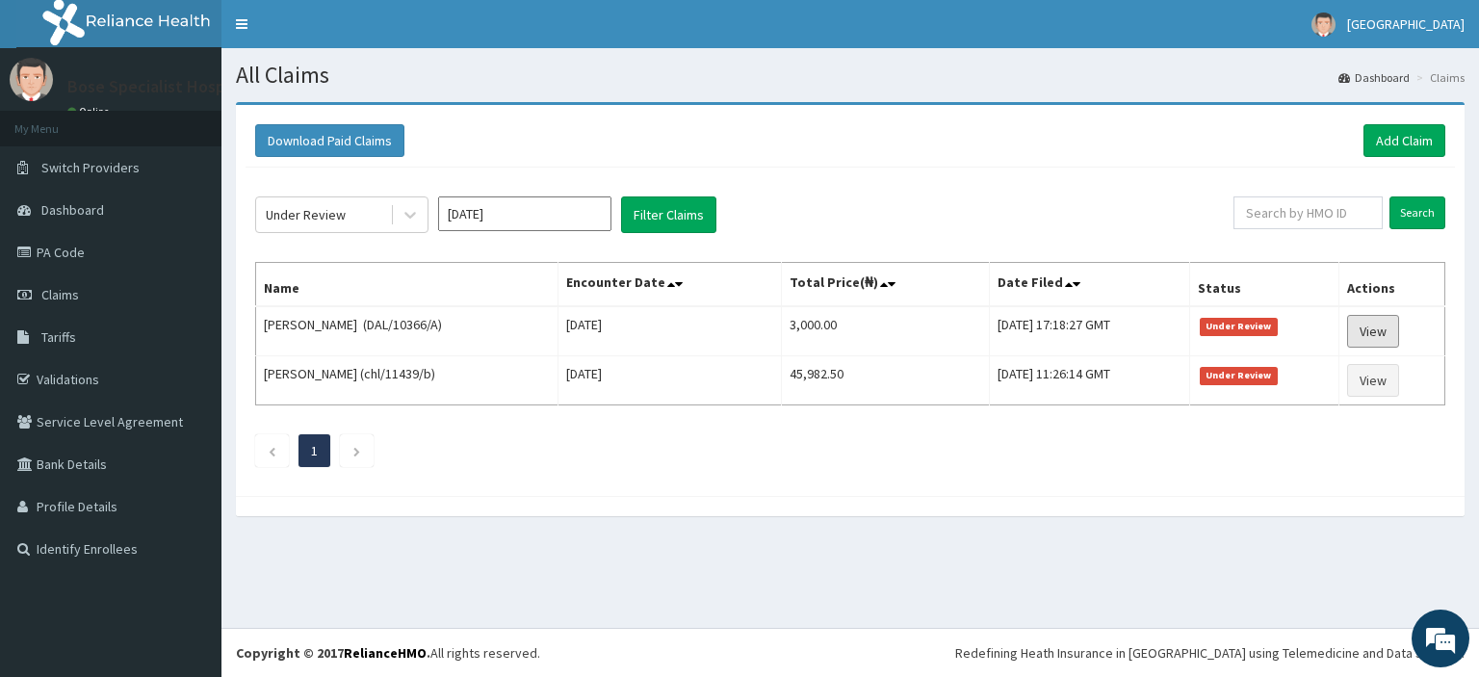
click at [1371, 333] on link "View" at bounding box center [1373, 331] width 52 height 33
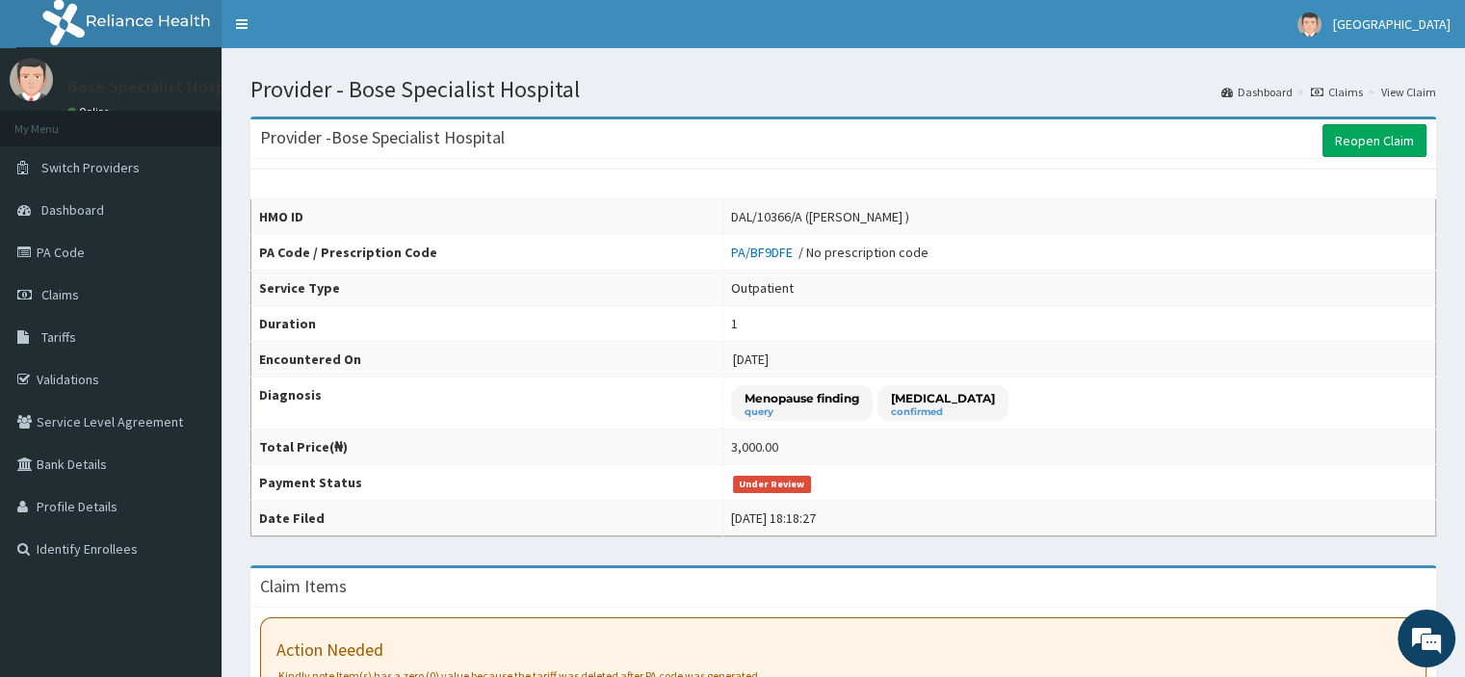
click at [1372, 145] on link "Reopen Claim" at bounding box center [1374, 140] width 104 height 33
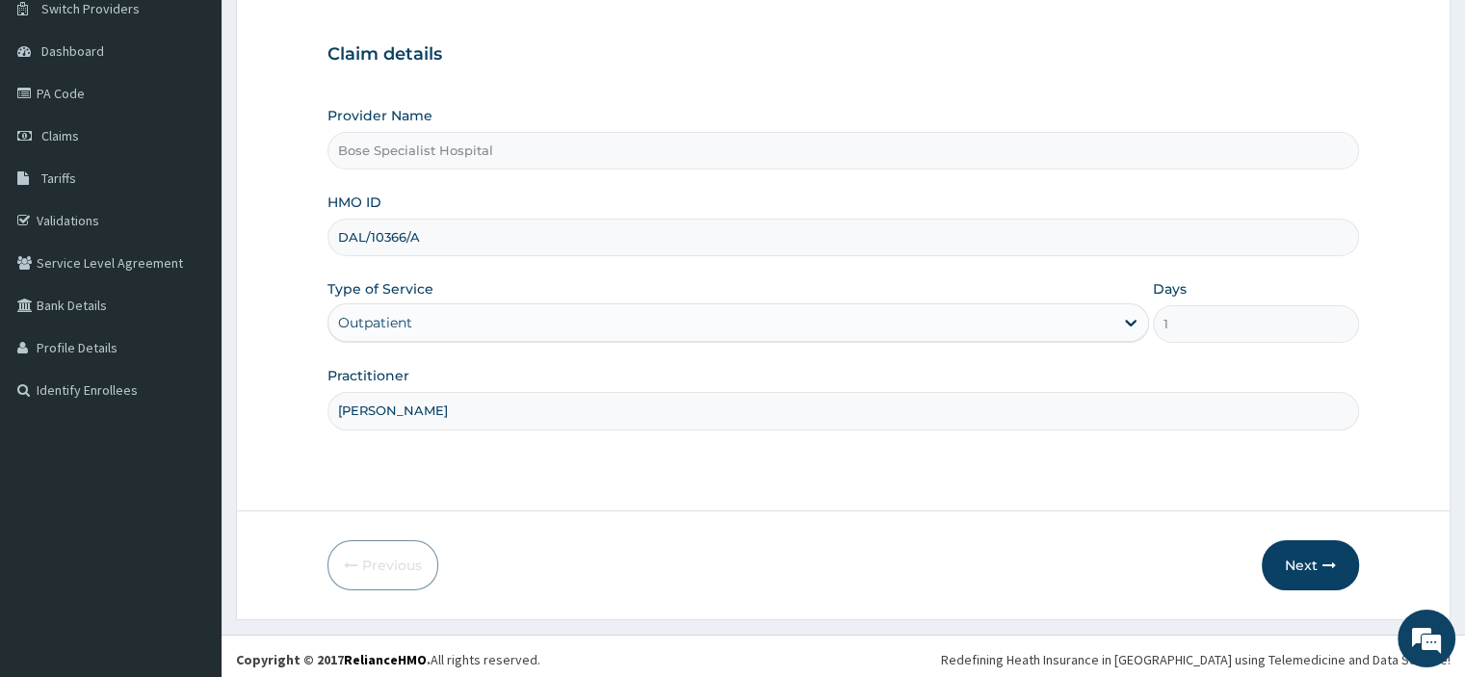
scroll to position [165, 0]
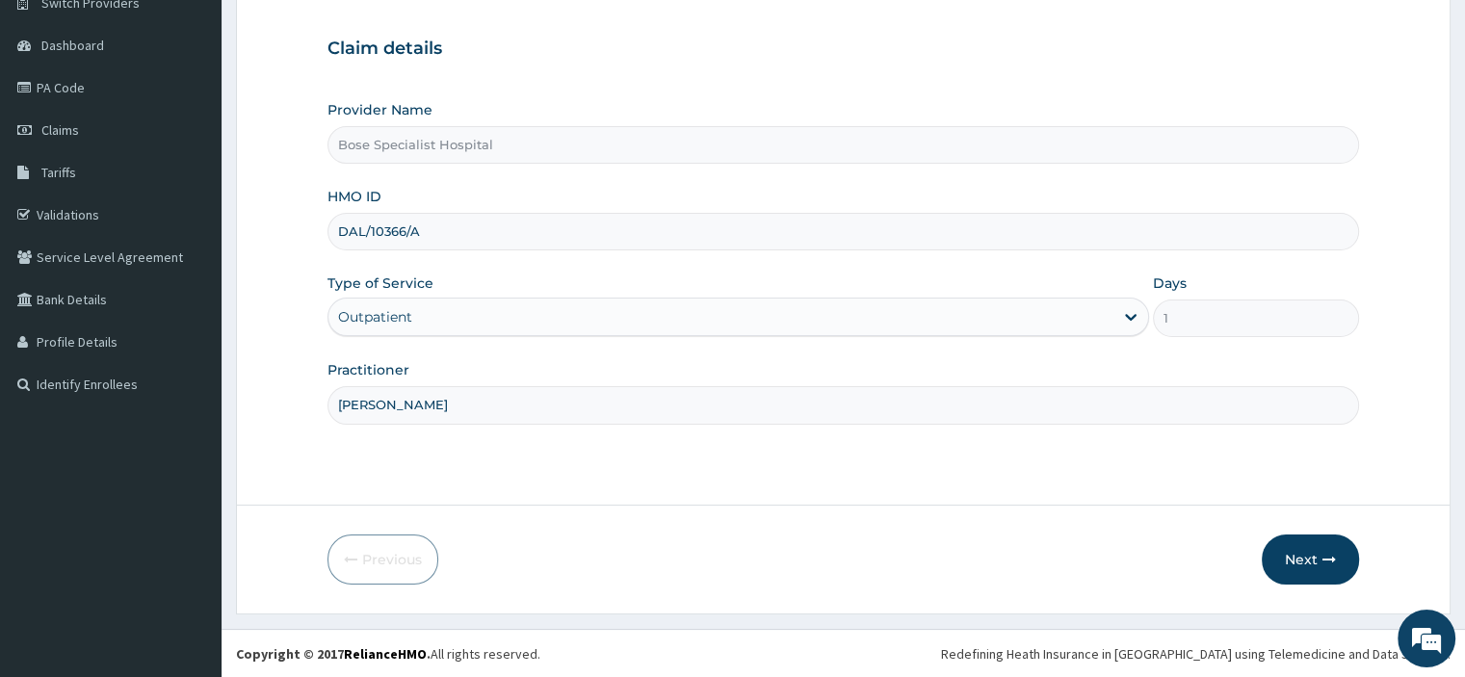
click at [1314, 561] on button "Next" at bounding box center [1309, 559] width 97 height 50
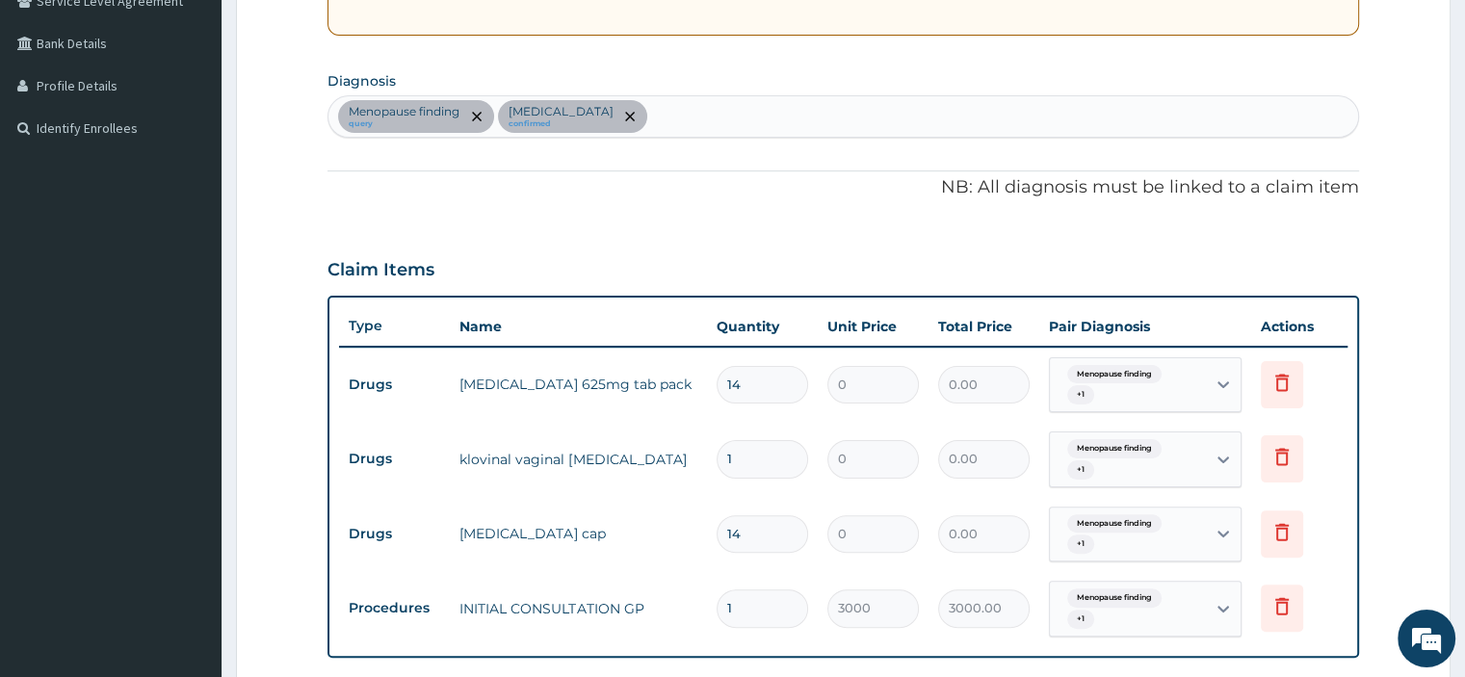
scroll to position [741, 0]
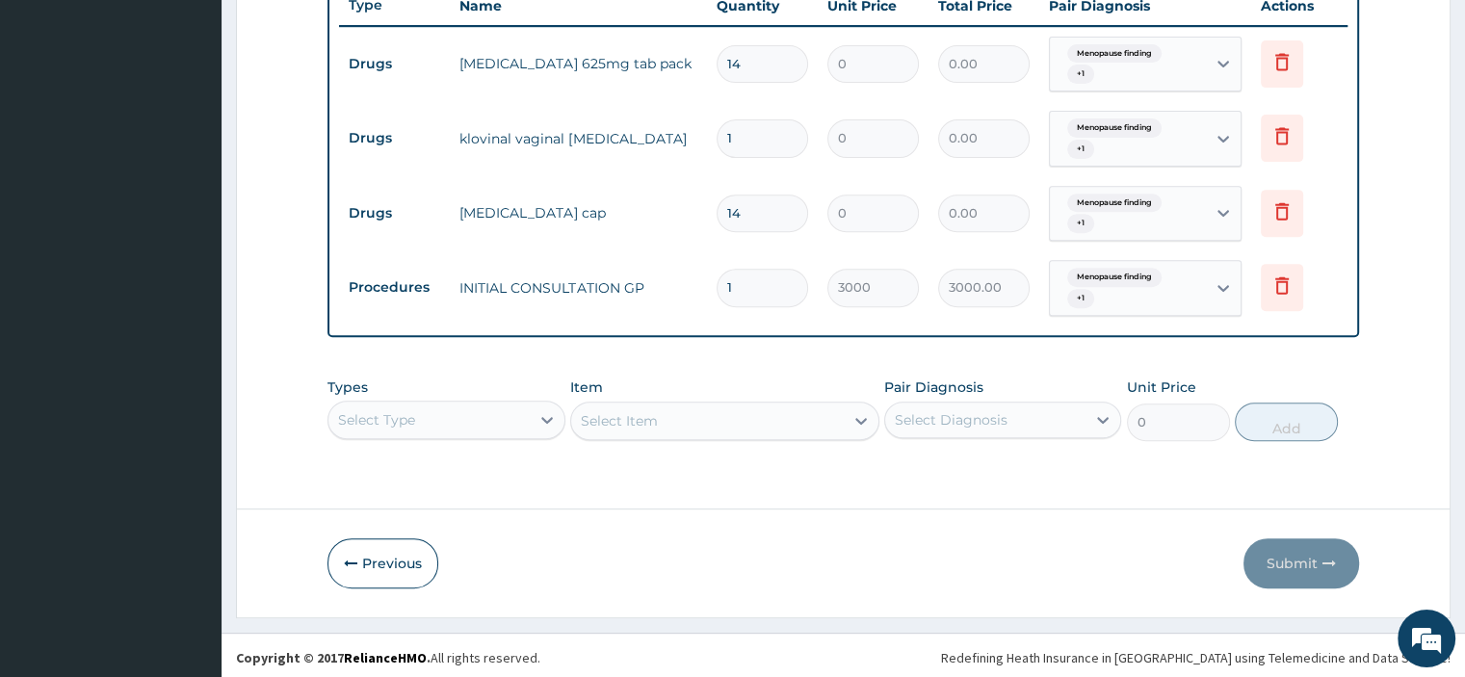
click at [431, 419] on div "Select Type" at bounding box center [428, 419] width 200 height 31
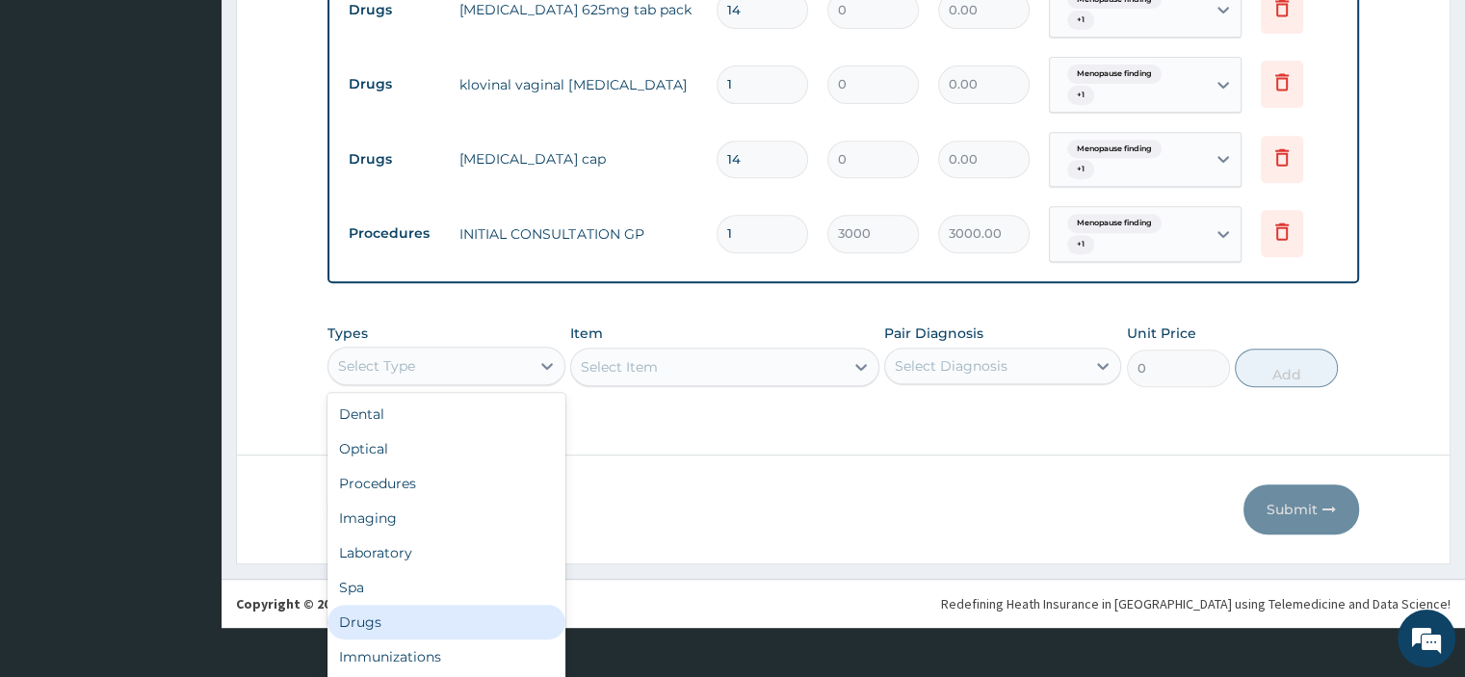
click at [435, 609] on div "Drugs" at bounding box center [445, 622] width 237 height 35
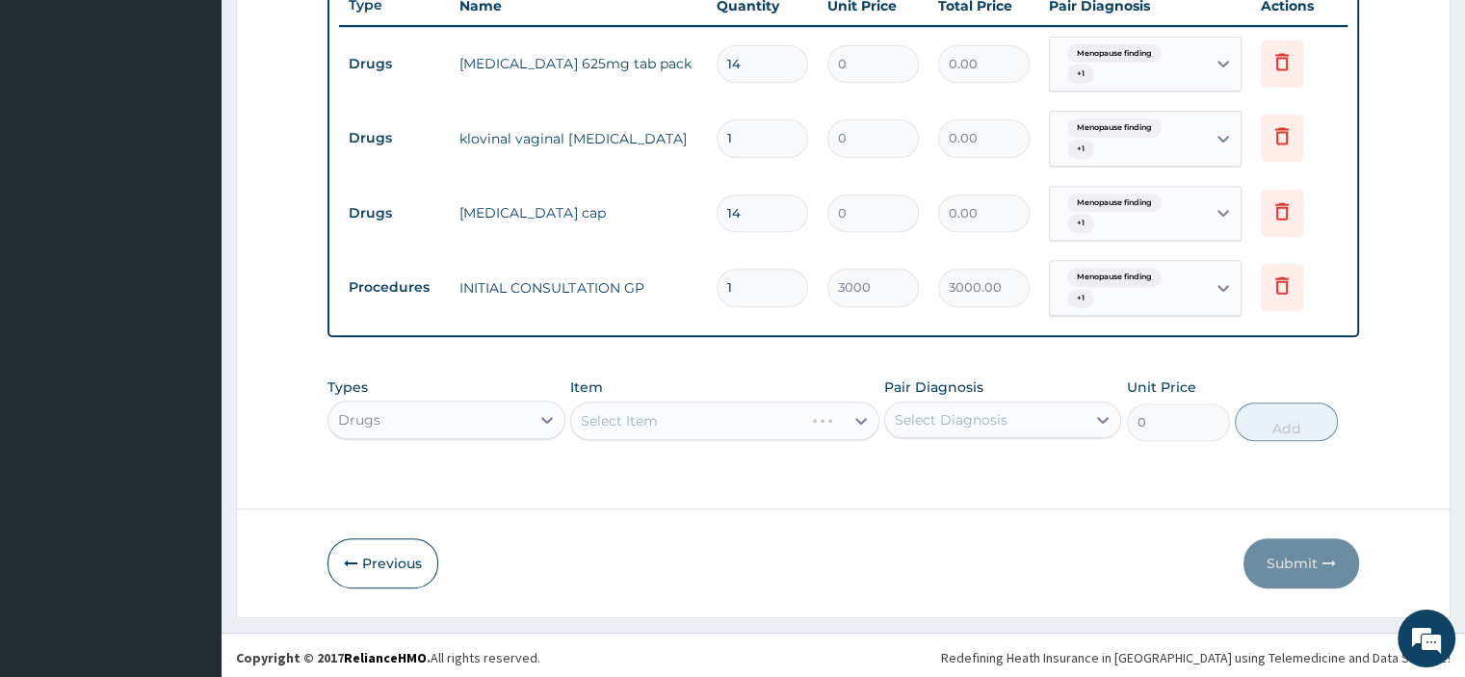
click at [609, 429] on div "Select Item" at bounding box center [724, 421] width 309 height 39
click at [612, 427] on div "Select Item" at bounding box center [724, 421] width 309 height 39
click at [621, 411] on div "Select Item" at bounding box center [724, 421] width 309 height 39
click at [619, 430] on div "Select Item" at bounding box center [724, 421] width 309 height 39
click at [619, 422] on div "Select Item" at bounding box center [724, 421] width 309 height 39
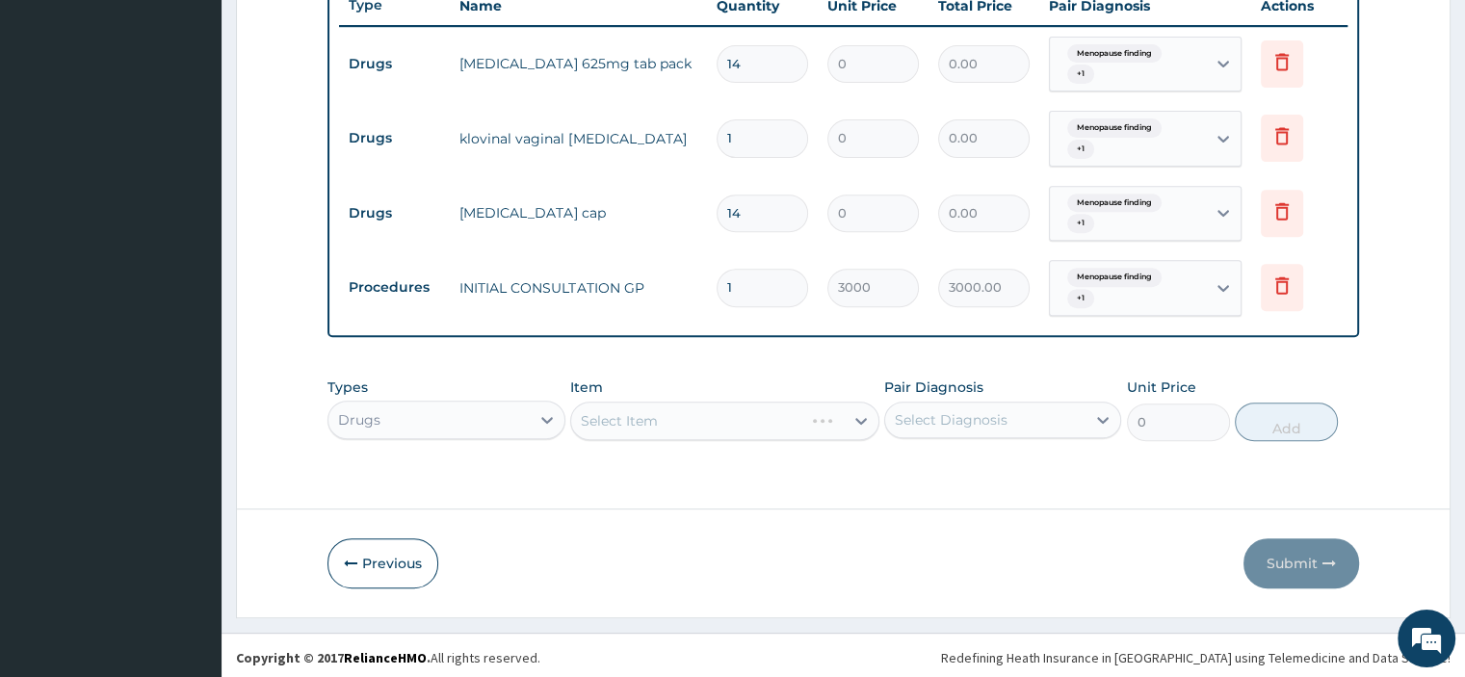
click at [619, 422] on div "Select Item" at bounding box center [724, 421] width 309 height 39
click at [670, 426] on div "Select Item" at bounding box center [724, 421] width 309 height 39
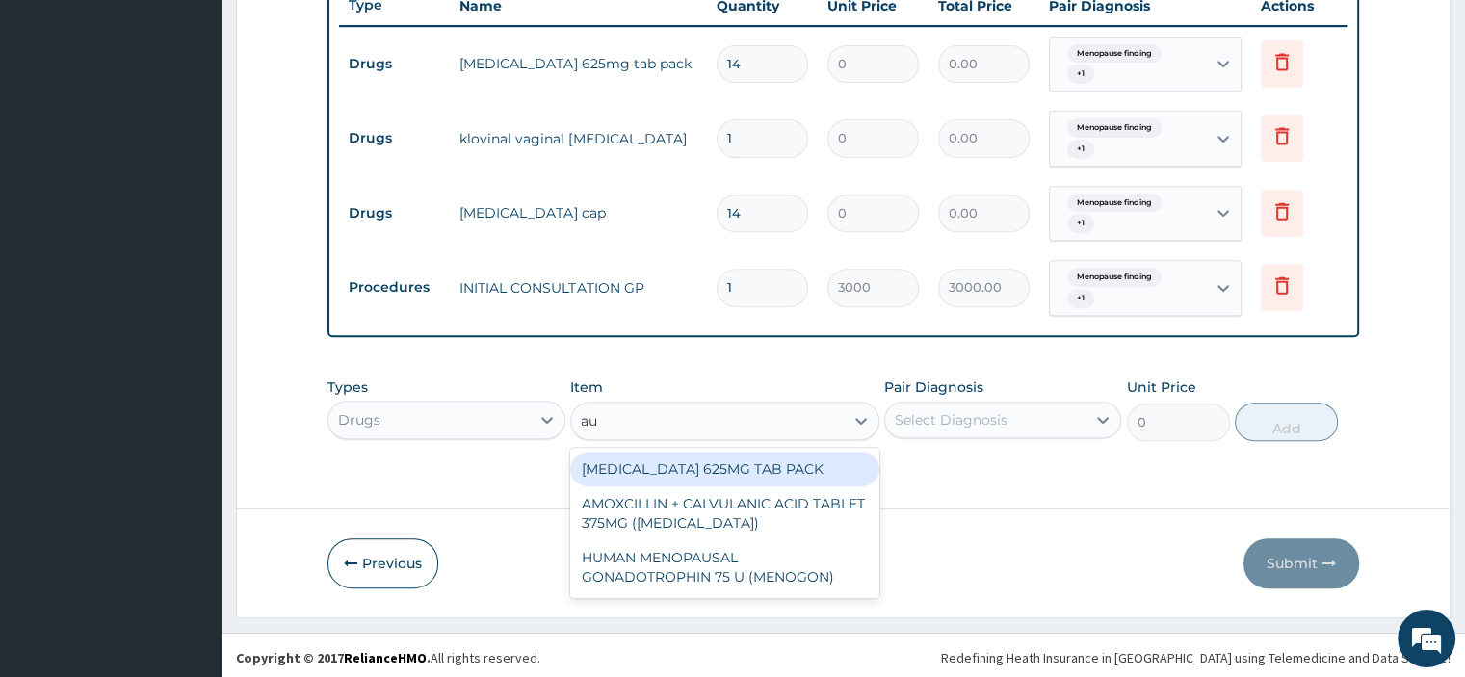
type input "aug"
click at [686, 461] on div "[MEDICAL_DATA] 625MG TAB PACK" at bounding box center [724, 469] width 309 height 35
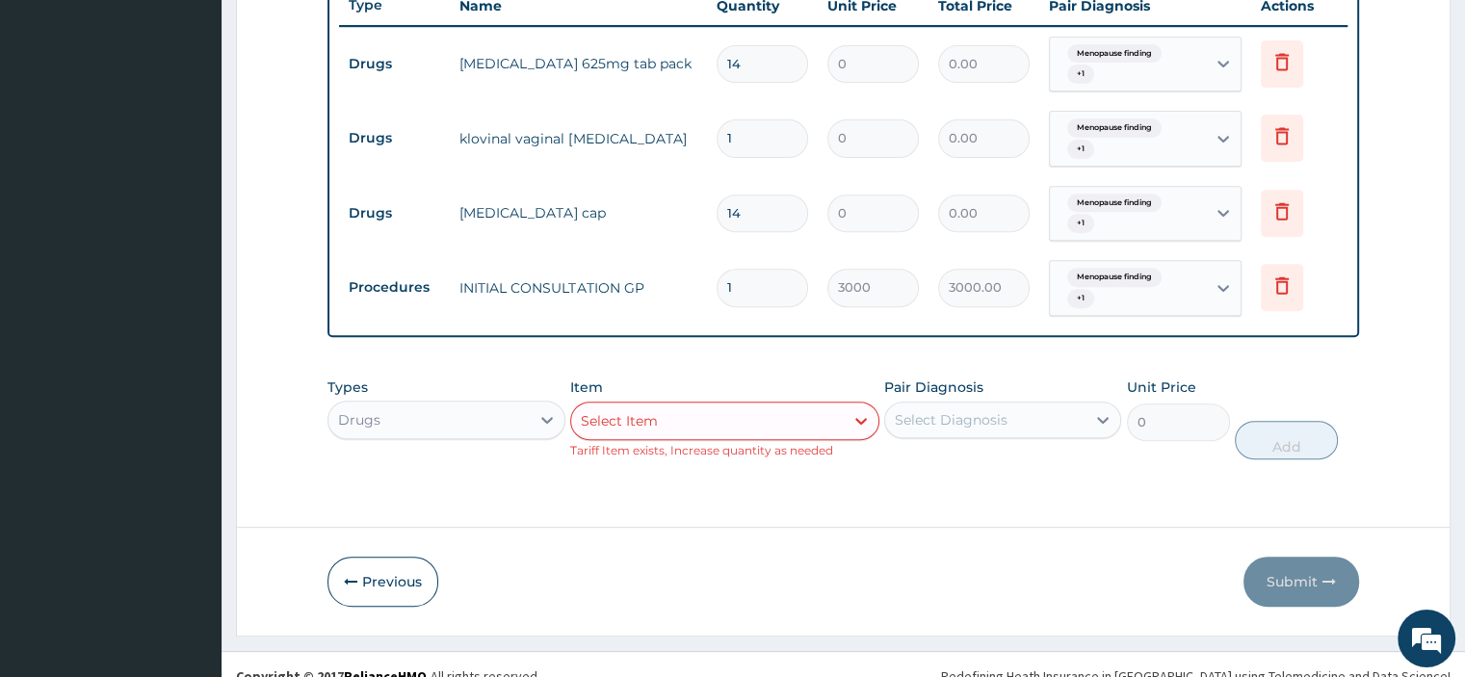
scroll to position [760, 0]
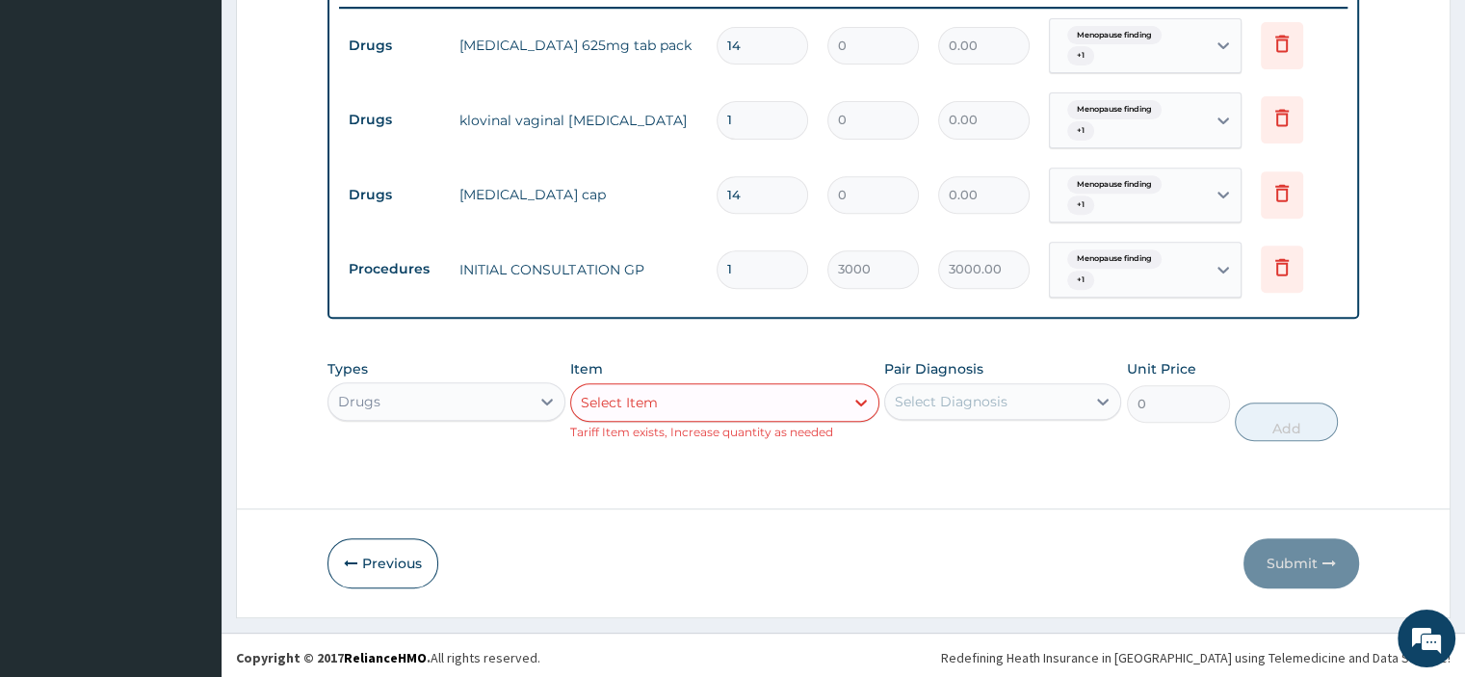
click at [778, 398] on div "Select Item" at bounding box center [707, 402] width 272 height 31
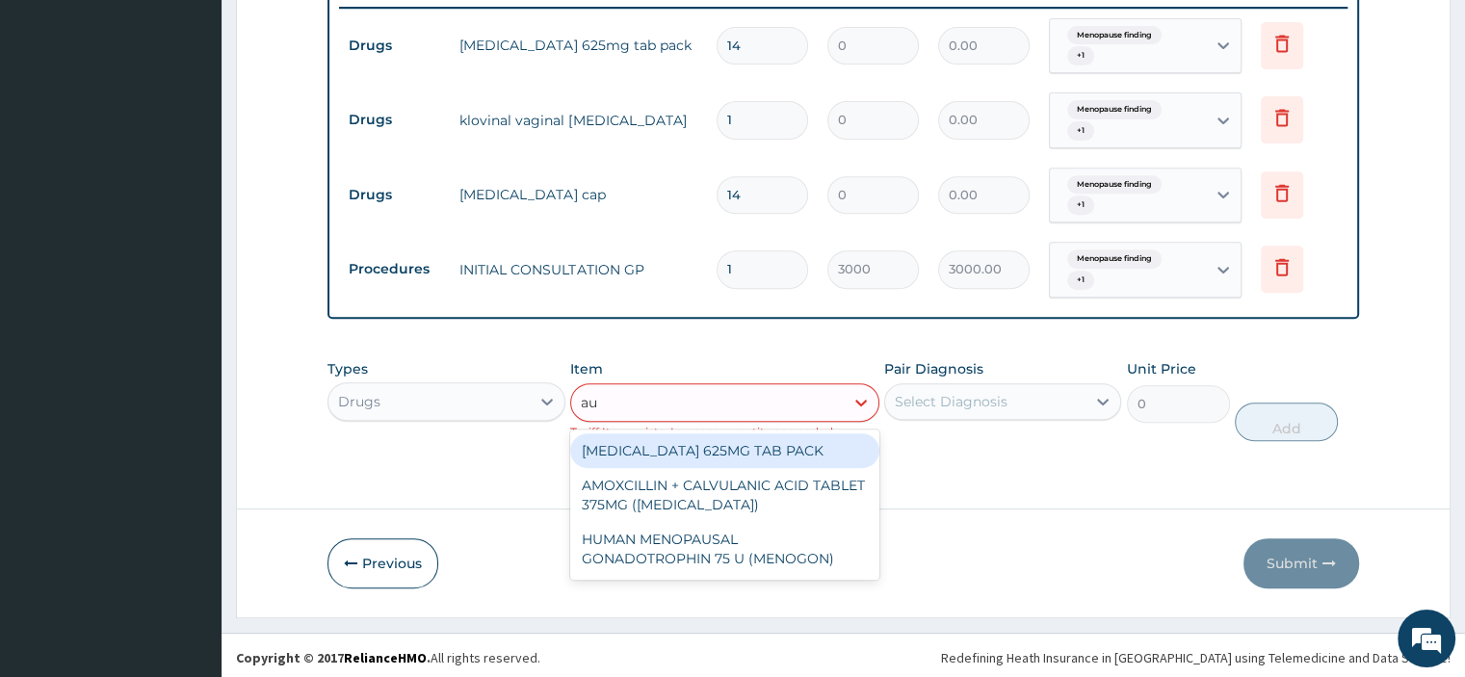
scroll to position [0, 0]
type input "aug"
click at [805, 442] on div "[MEDICAL_DATA] 625MG TAB PACK" at bounding box center [724, 450] width 309 height 35
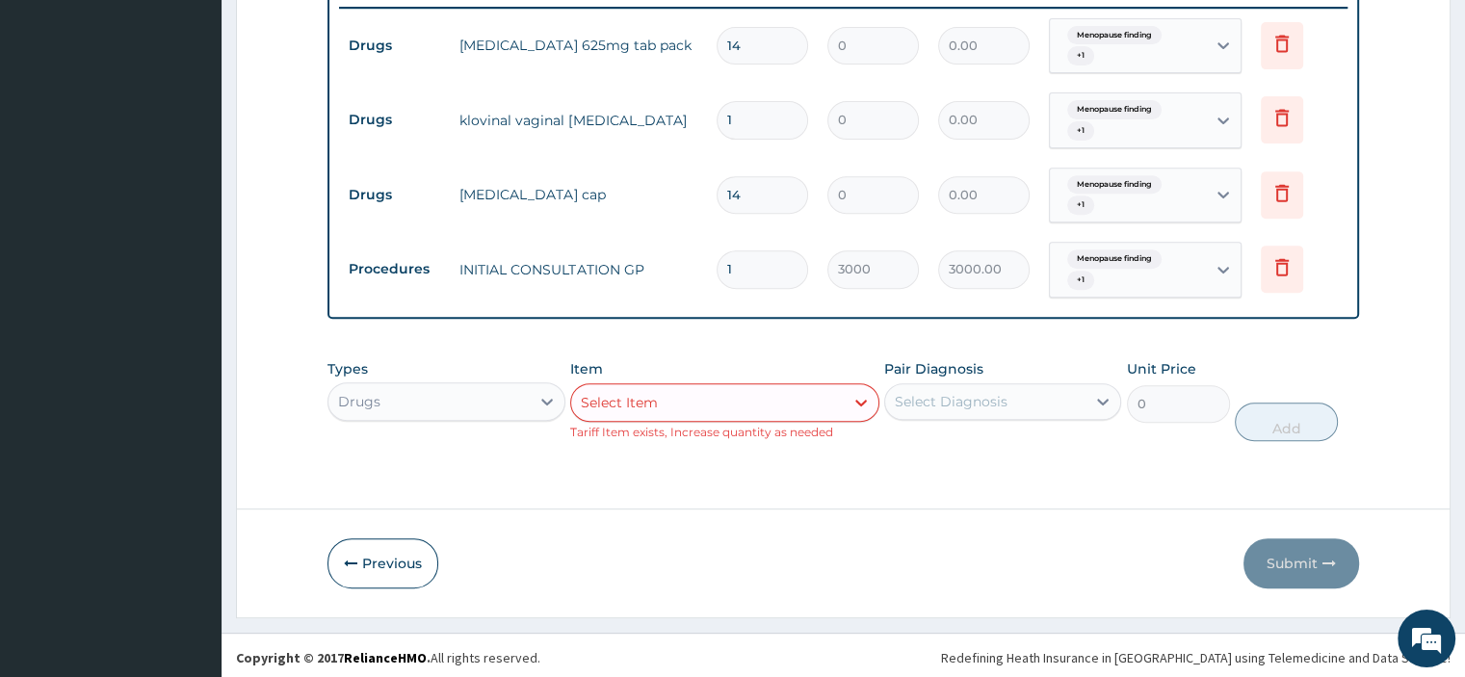
click at [1279, 39] on icon at bounding box center [1281, 43] width 23 height 23
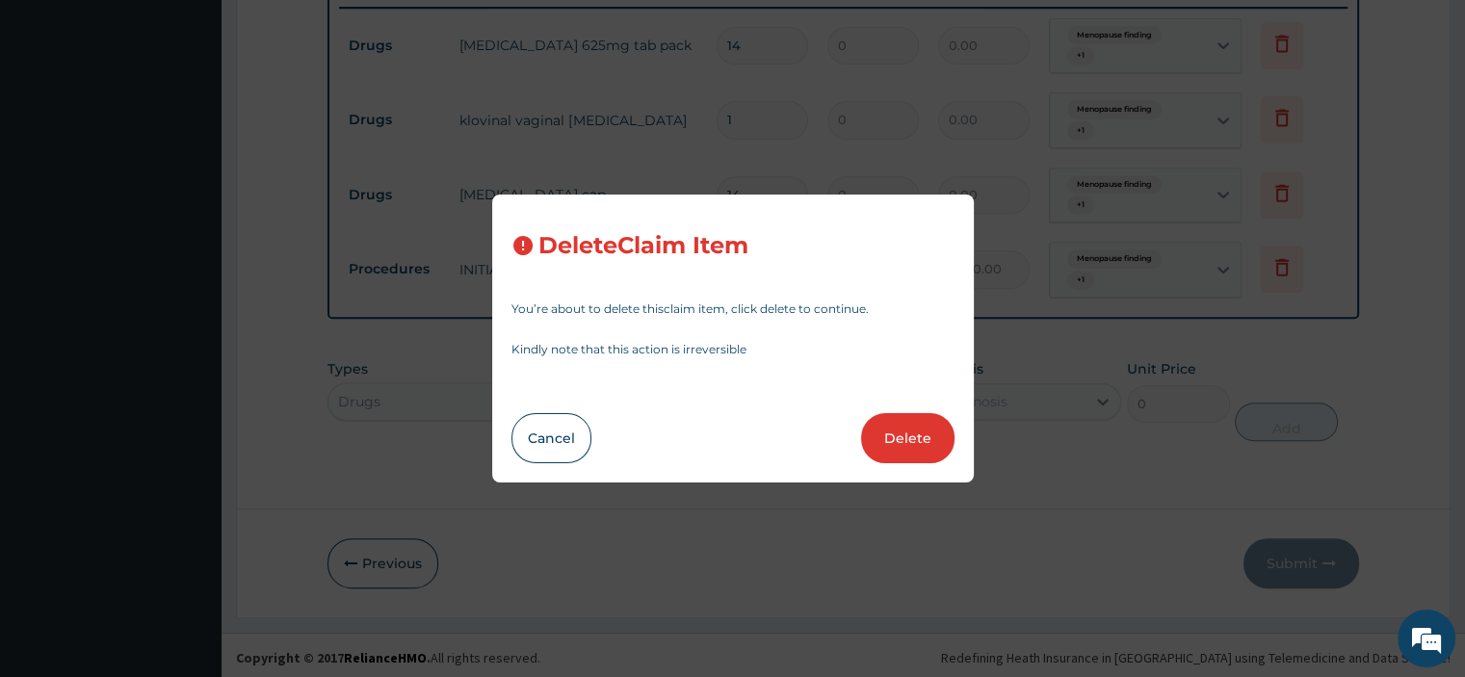
click at [895, 434] on button "Delete" at bounding box center [907, 438] width 93 height 50
type input "1"
type input "14"
type input "1"
type input "3000"
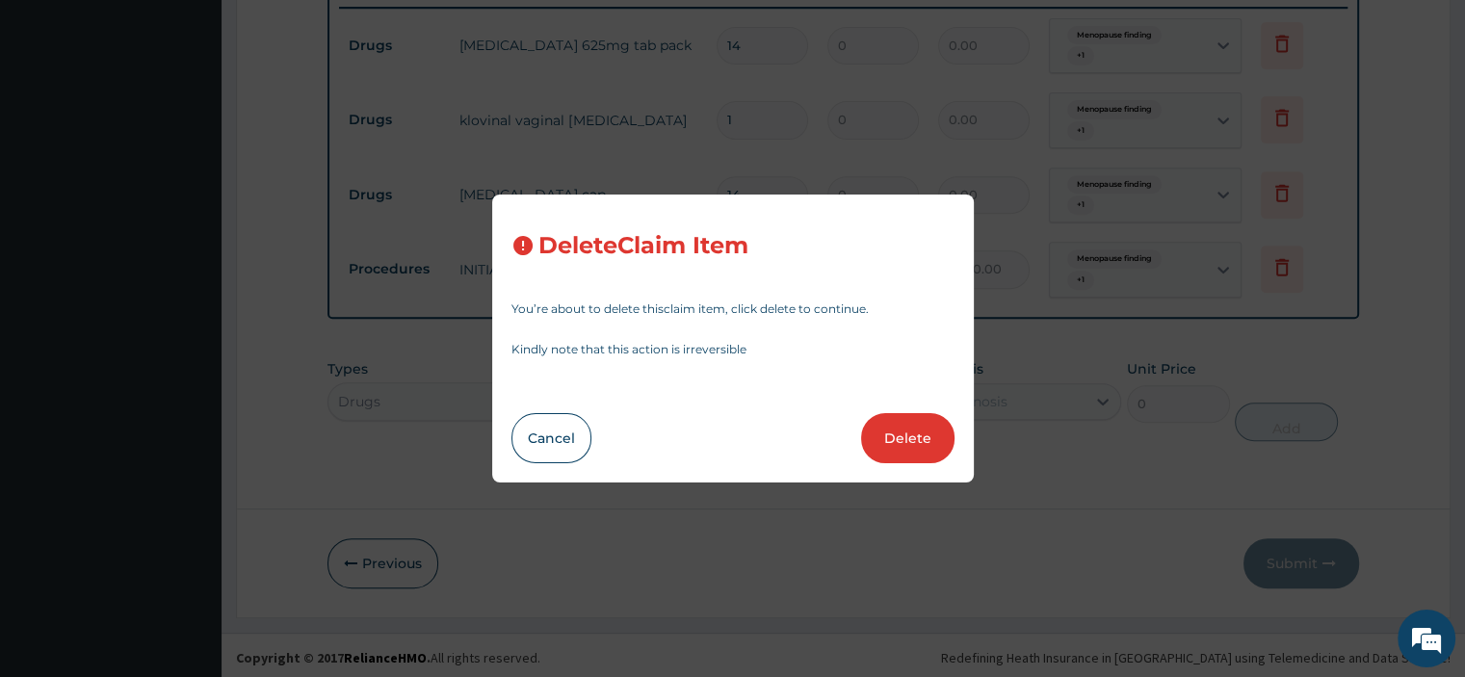
type input "3000.00"
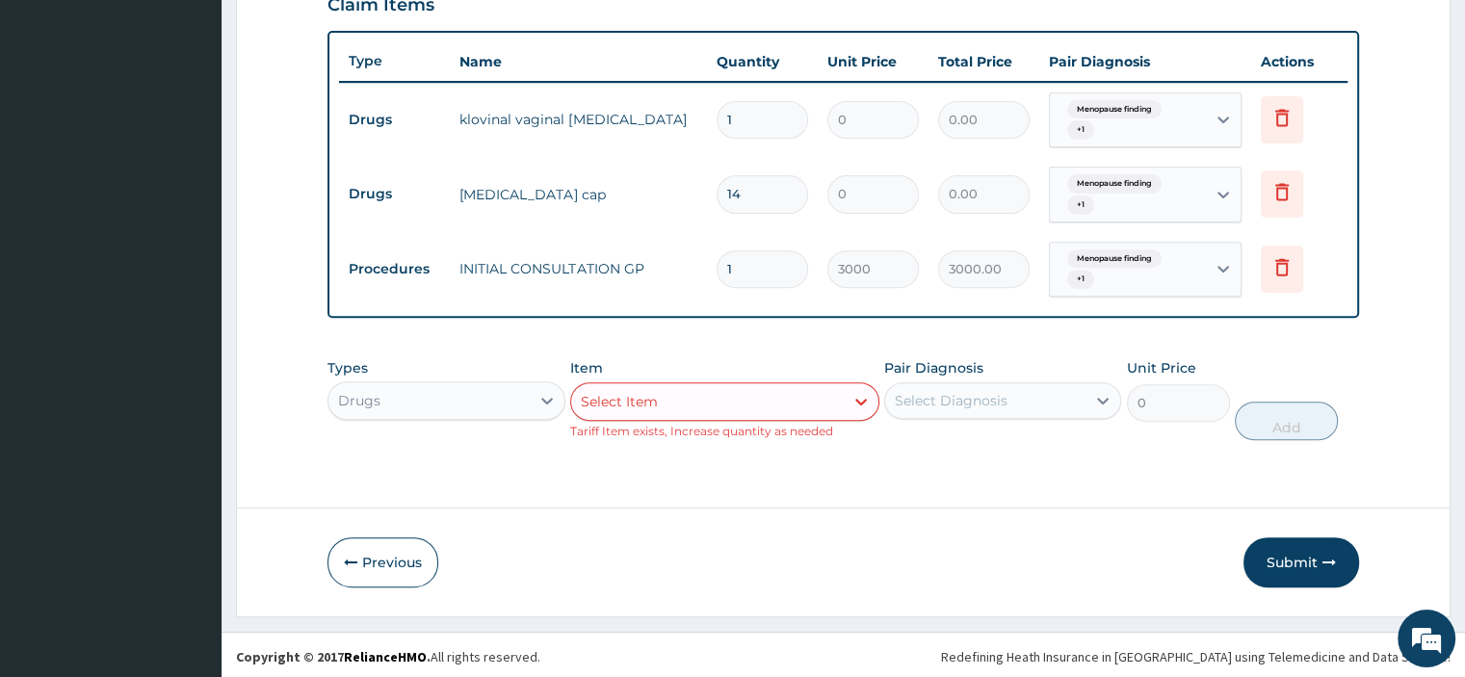
click at [743, 407] on div "Select Item" at bounding box center [724, 401] width 309 height 39
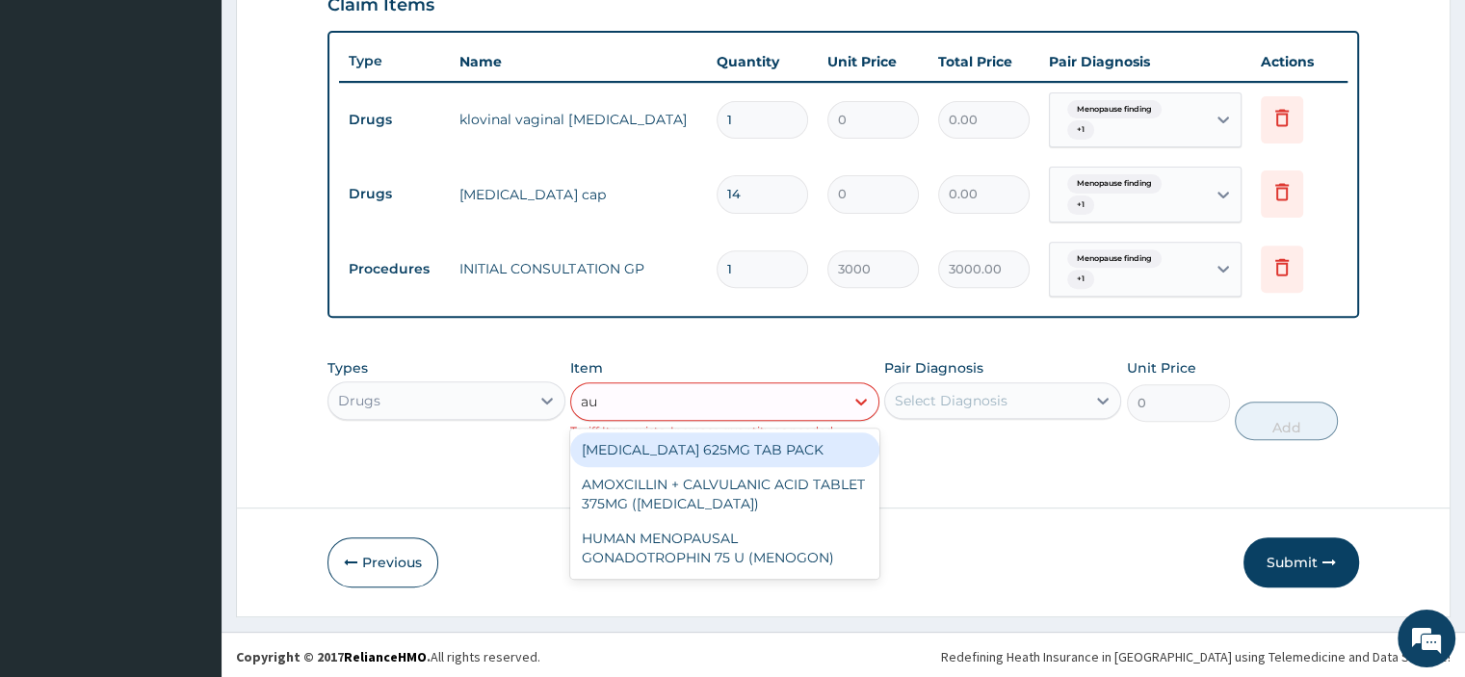
scroll to position [0, 0]
type input "aug"
click at [761, 447] on div "[MEDICAL_DATA] 625MG TAB PACK" at bounding box center [724, 449] width 309 height 35
type input "4165"
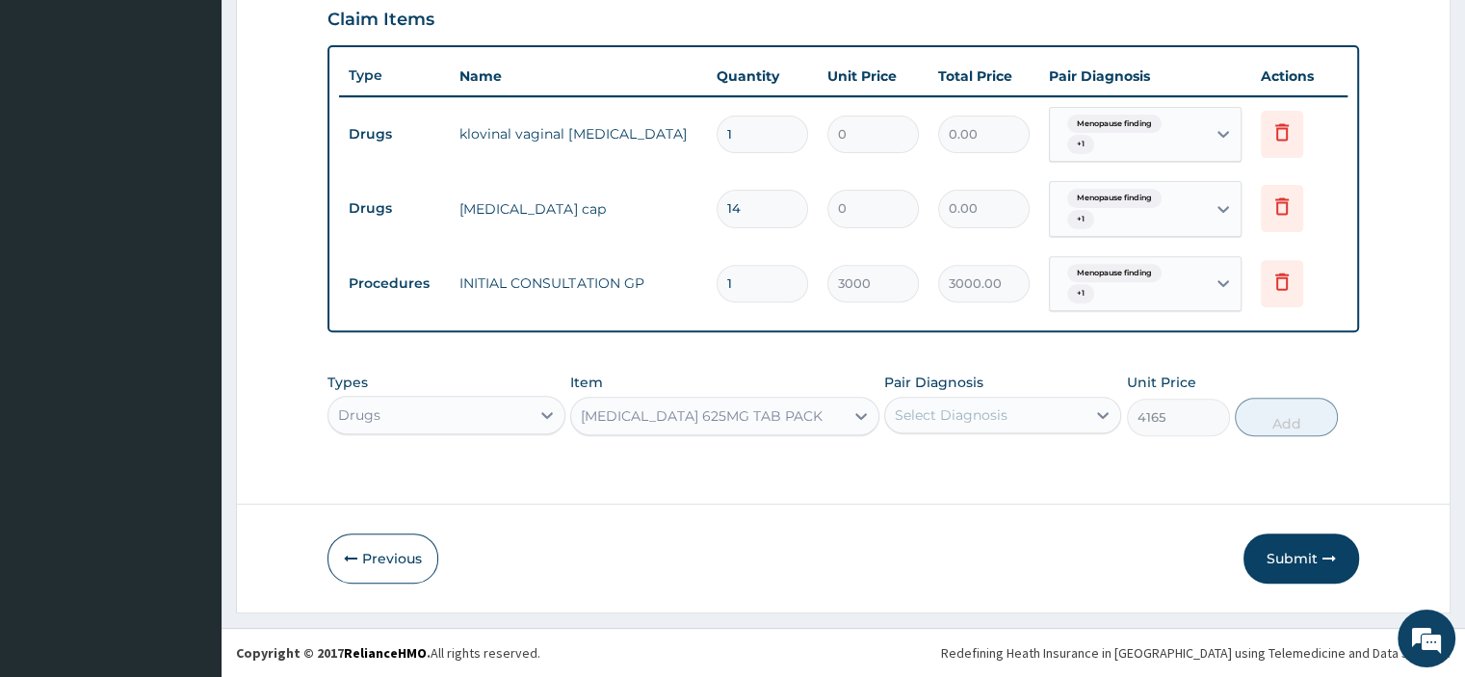
scroll to position [666, 0]
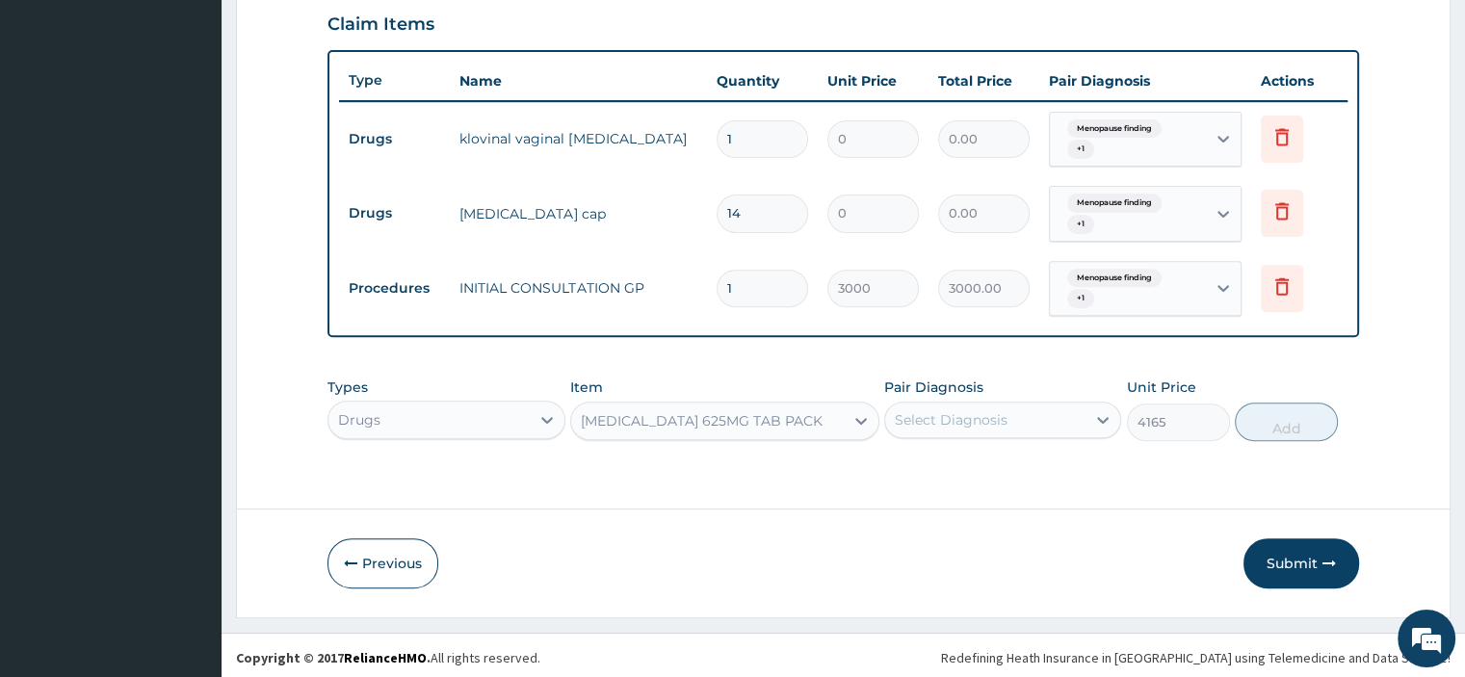
click at [998, 412] on div "Select Diagnosis" at bounding box center [950, 419] width 113 height 19
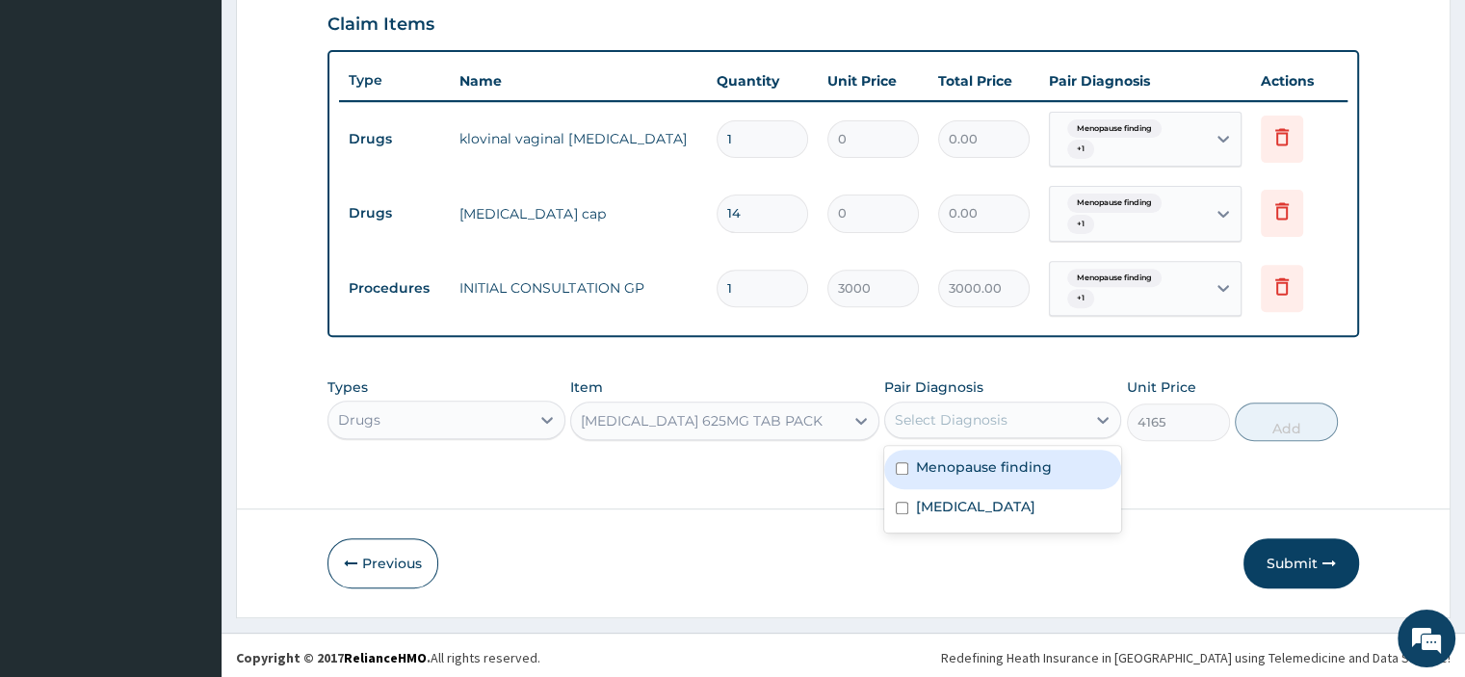
click at [1007, 461] on label "Menopause finding" at bounding box center [984, 466] width 136 height 19
checkbox input "true"
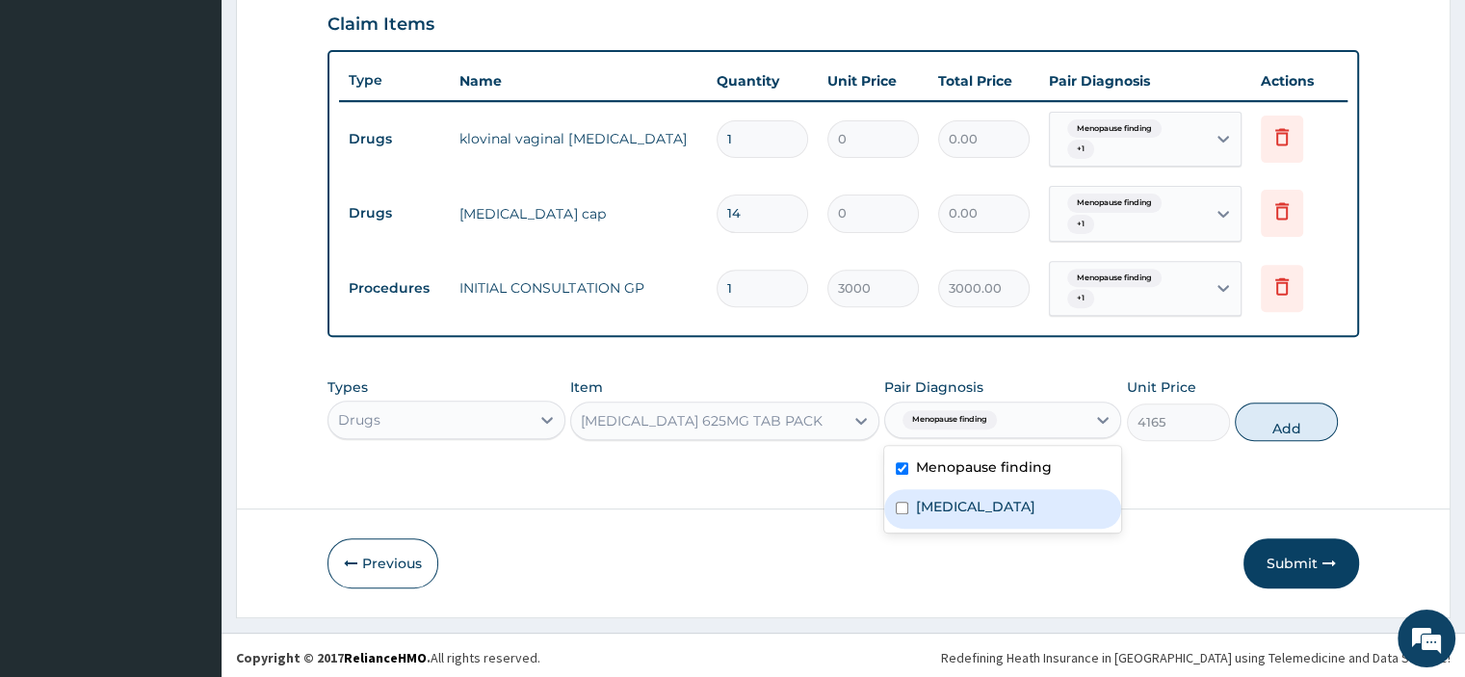
click at [1004, 503] on label "[MEDICAL_DATA]" at bounding box center [975, 506] width 119 height 19
checkbox input "true"
click at [1207, 463] on div "Types Drugs Item [MEDICAL_DATA] 625MG TAB PACK Pair Diagnosis option [MEDICAL_D…" at bounding box center [842, 424] width 1030 height 112
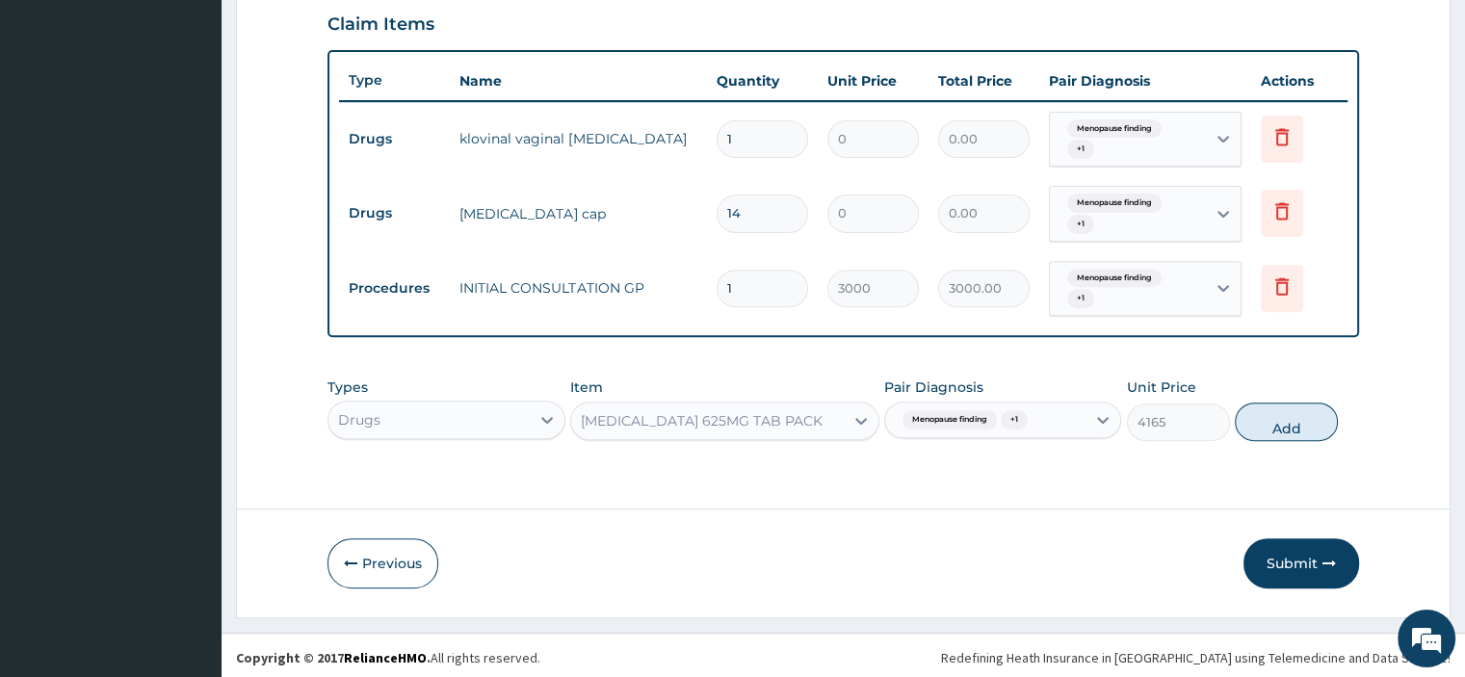
click at [1266, 419] on button "Add" at bounding box center [1285, 421] width 103 height 39
type input "0"
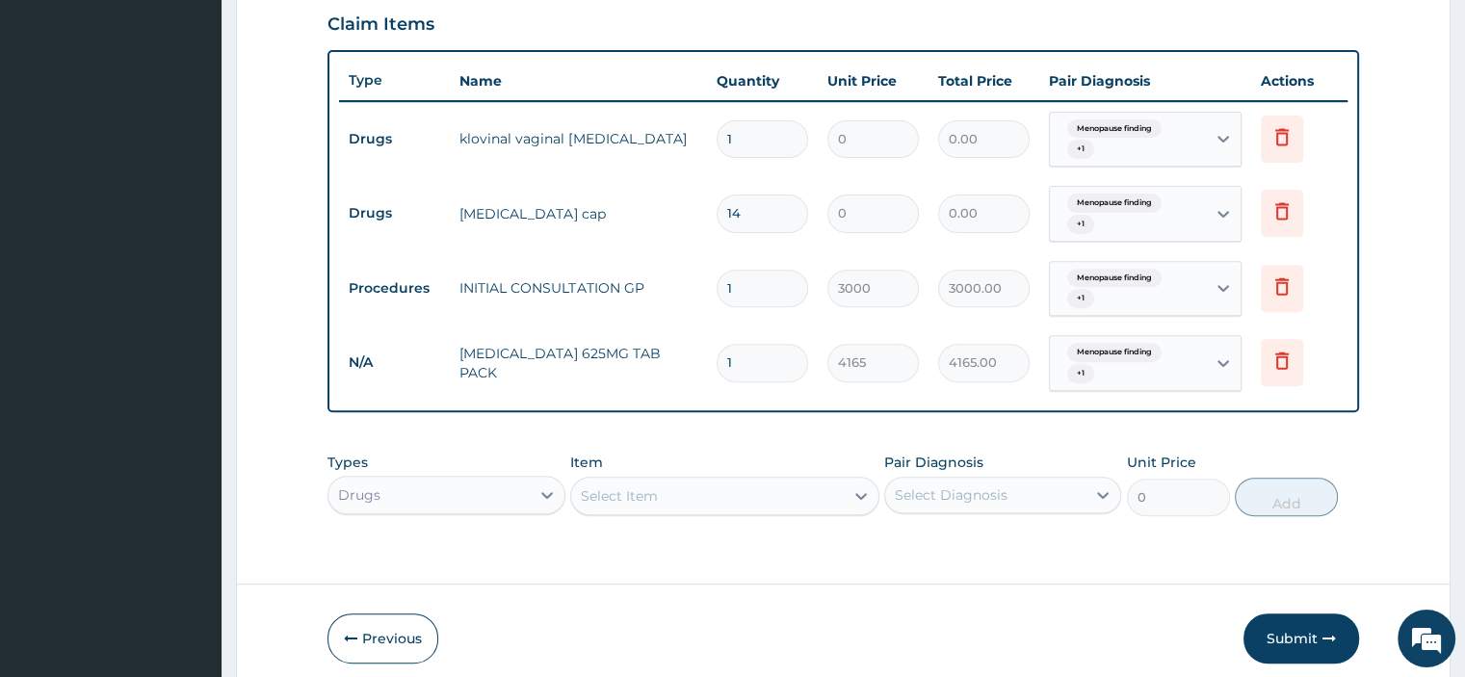
click at [1284, 142] on icon at bounding box center [1281, 136] width 13 height 17
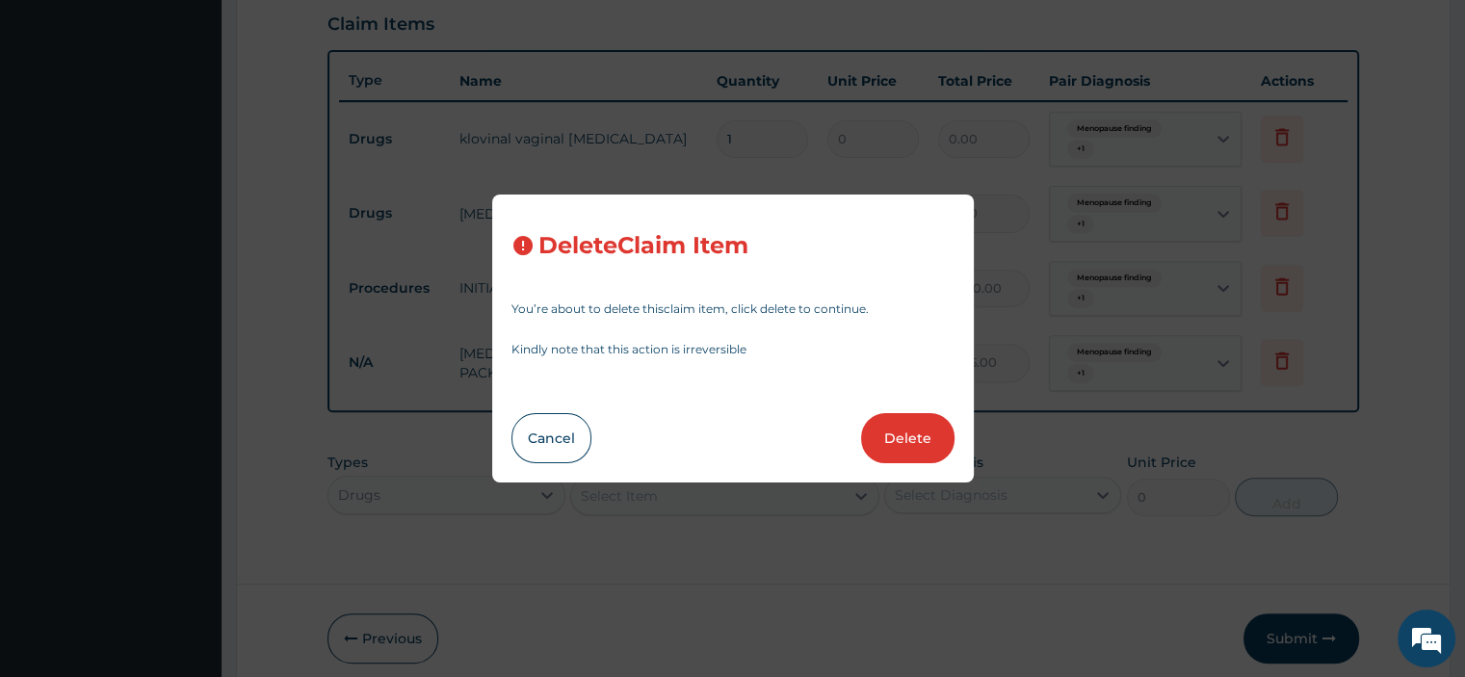
click at [922, 440] on button "Delete" at bounding box center [907, 438] width 93 height 50
type input "14"
type input "1"
type input "3000"
type input "3000.00"
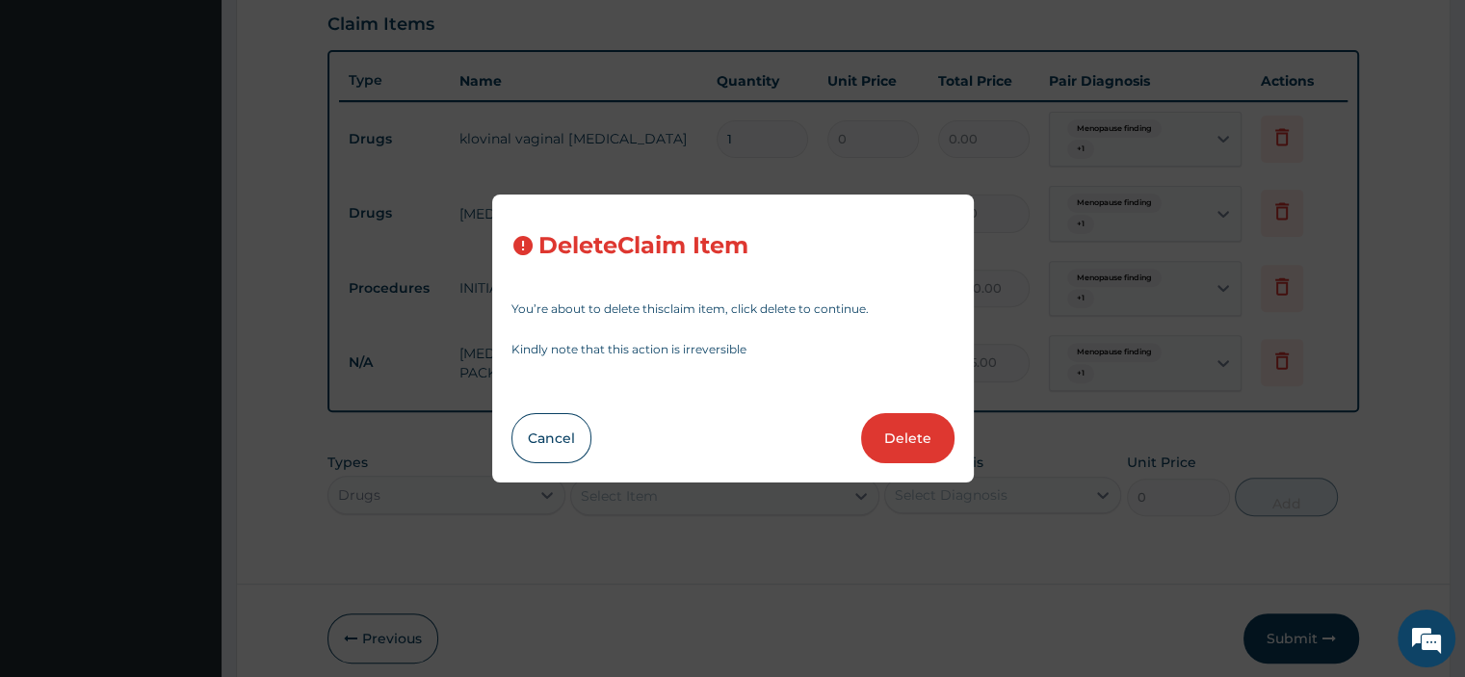
type input "4165"
type input "4165.00"
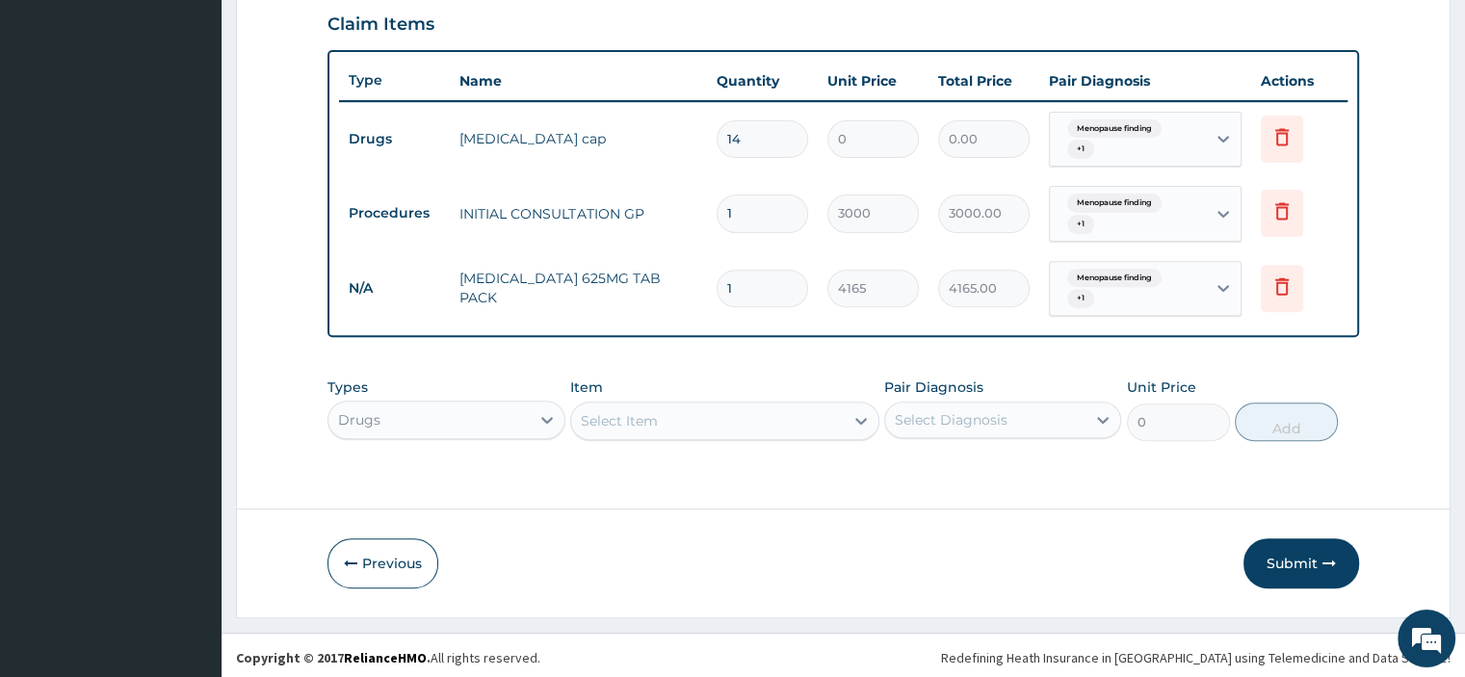
click at [659, 412] on div "Select Item" at bounding box center [707, 420] width 272 height 31
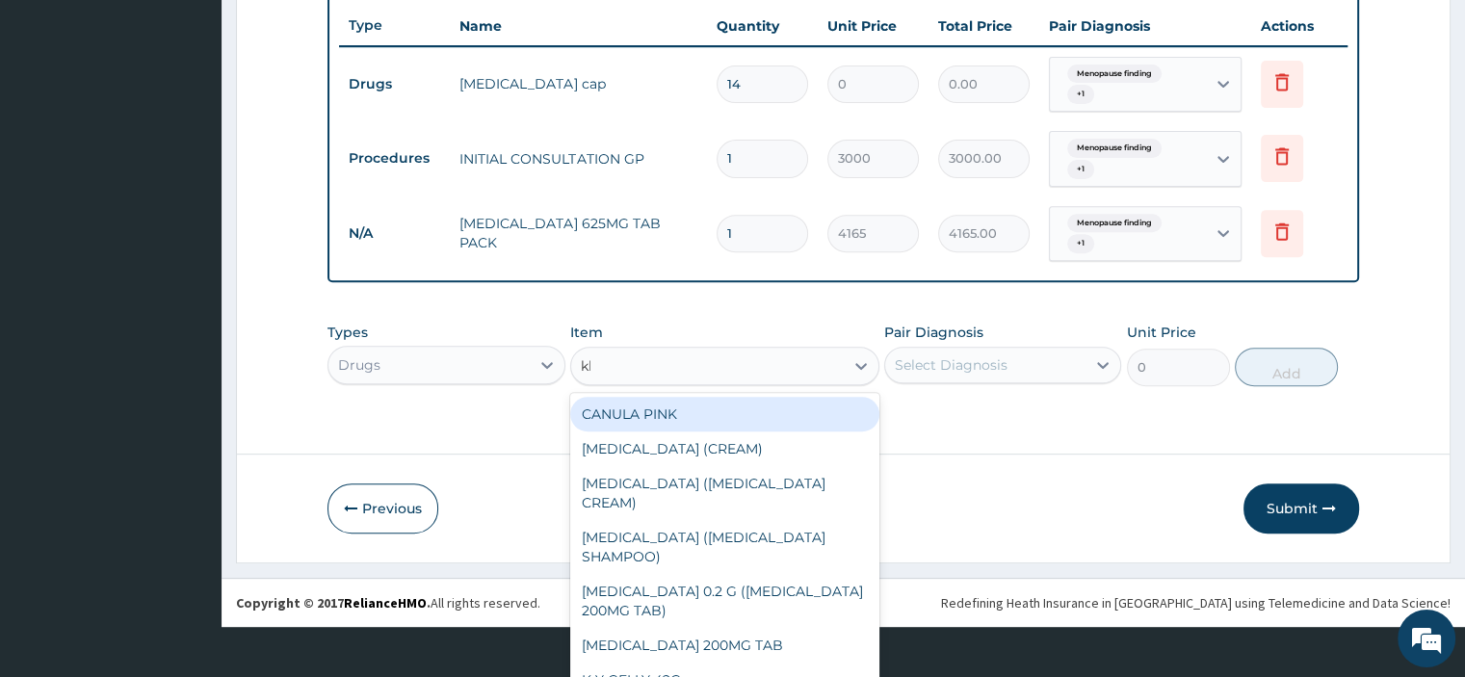
scroll to position [0, 0]
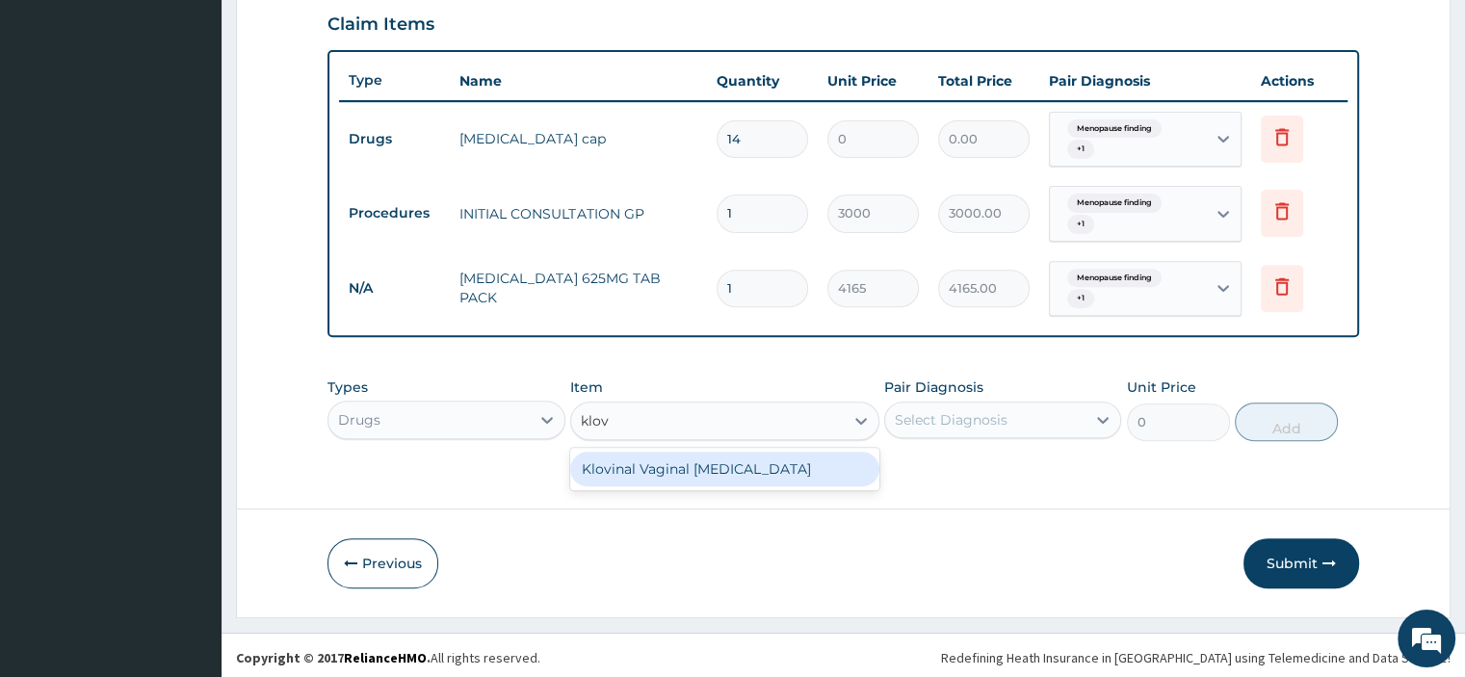
type input "klovi"
click at [686, 463] on div "Klovinal Vaginal [MEDICAL_DATA]" at bounding box center [724, 469] width 309 height 35
type input "600"
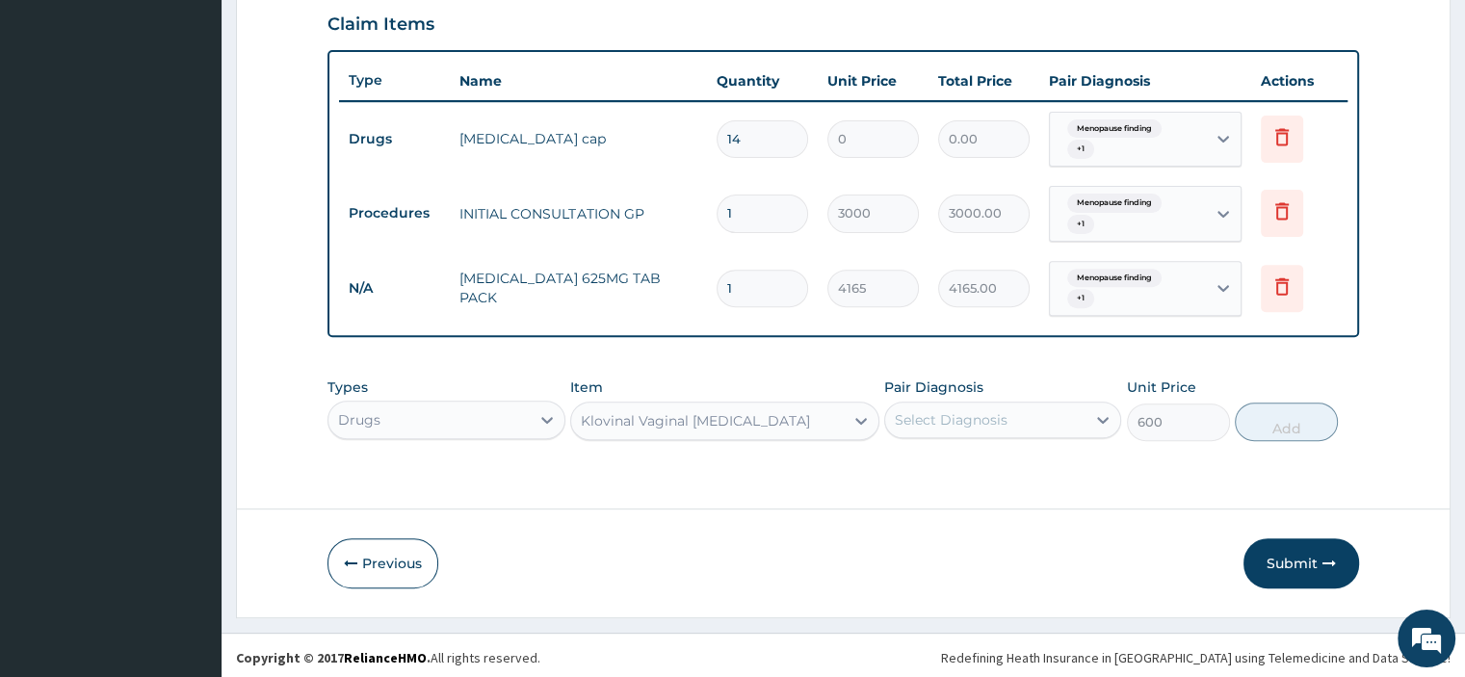
click at [1098, 417] on icon at bounding box center [1102, 419] width 19 height 19
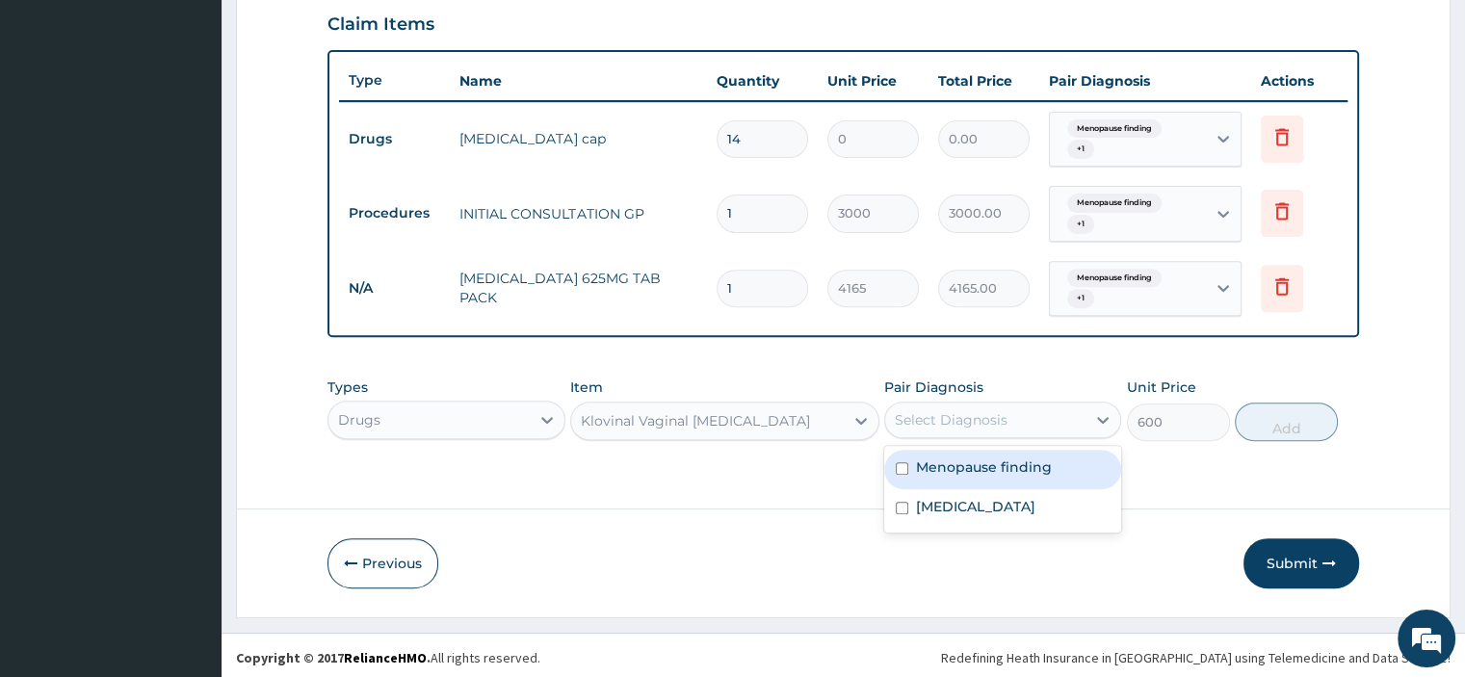
click at [1062, 451] on div "Menopause finding" at bounding box center [1002, 469] width 237 height 39
checkbox input "true"
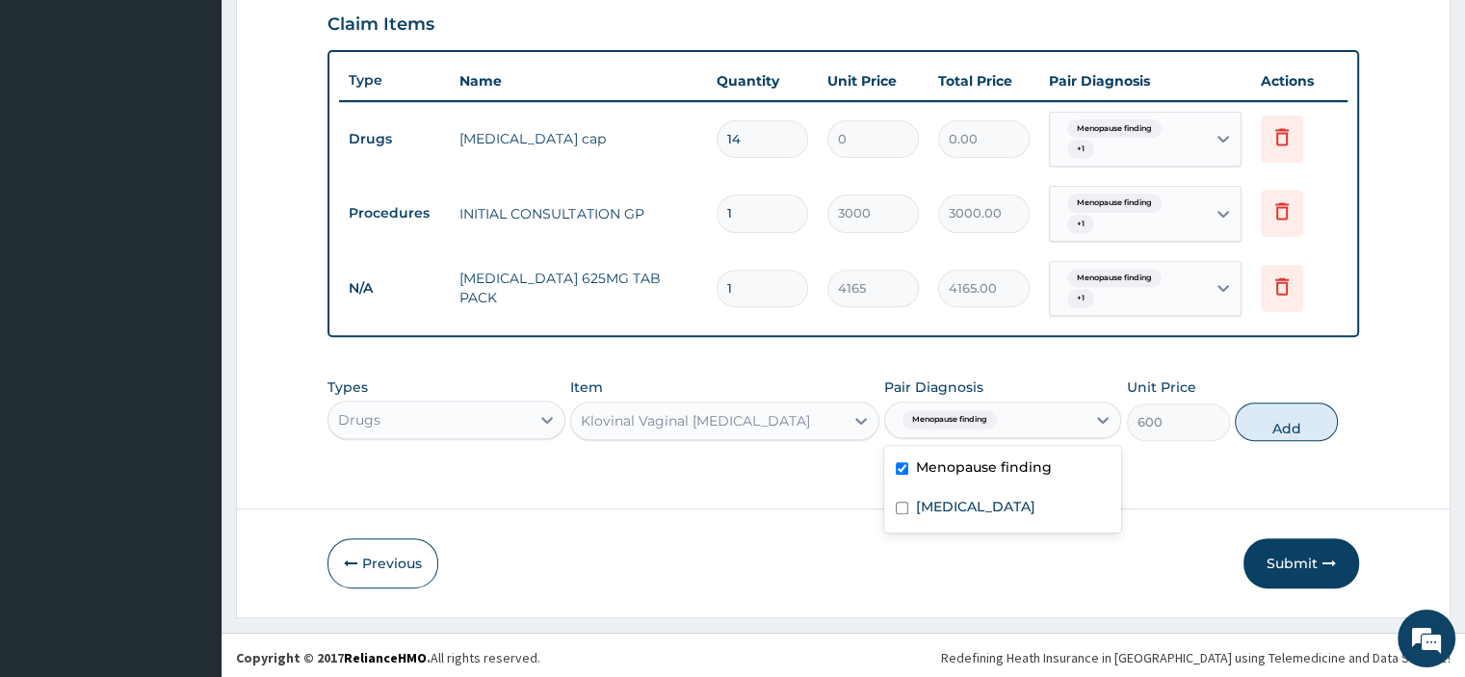
click at [1045, 411] on div "Menopause finding" at bounding box center [985, 419] width 200 height 33
click at [1037, 422] on div "Menopause finding" at bounding box center [985, 419] width 200 height 33
click at [959, 504] on label "[MEDICAL_DATA]" at bounding box center [975, 506] width 119 height 19
checkbox input "true"
click at [1247, 416] on button "Add" at bounding box center [1285, 421] width 103 height 39
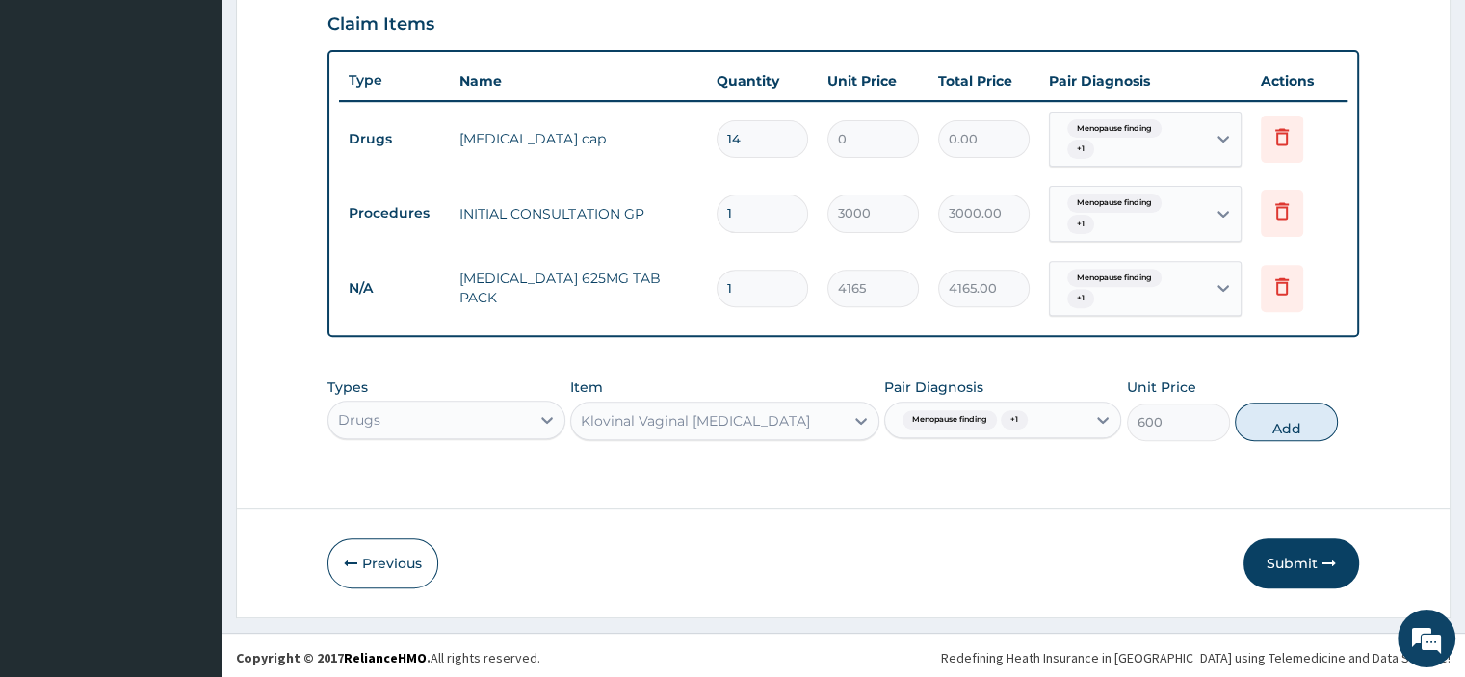
type input "0"
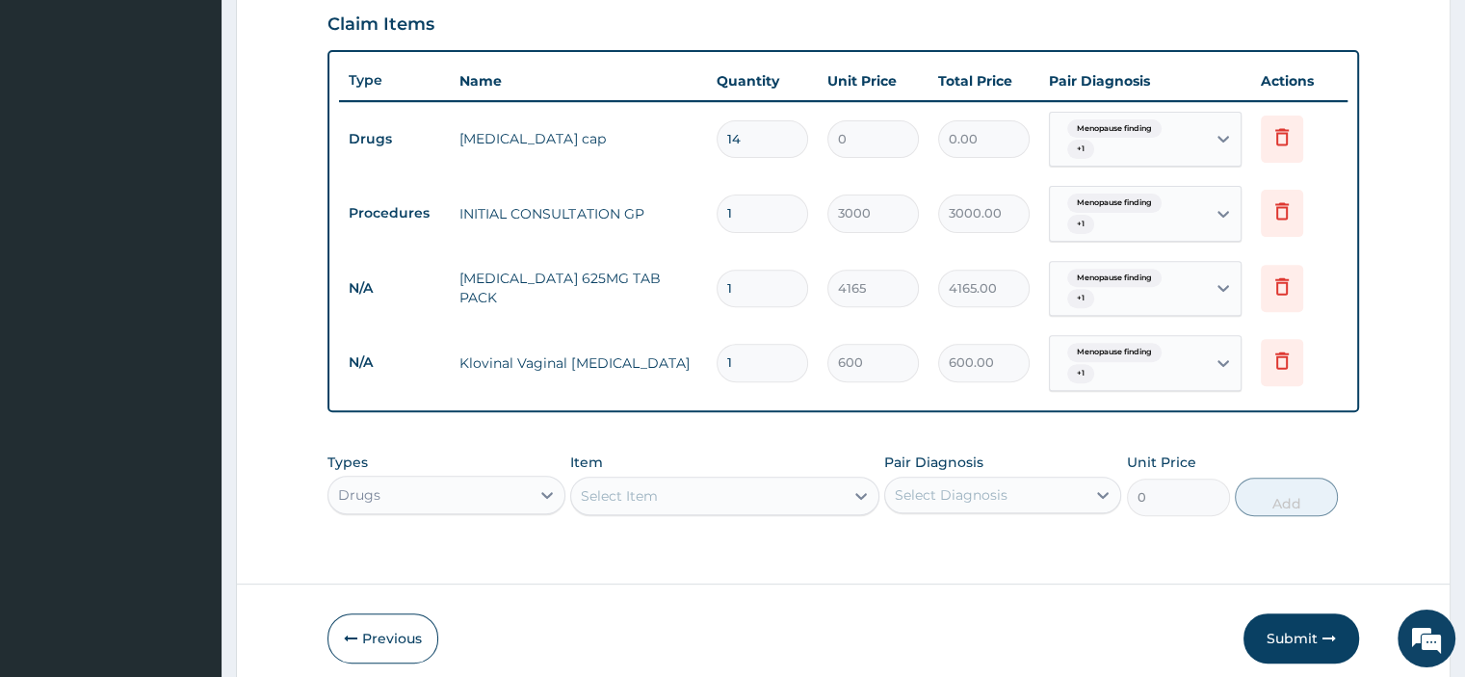
click at [1283, 142] on icon at bounding box center [1281, 136] width 13 height 17
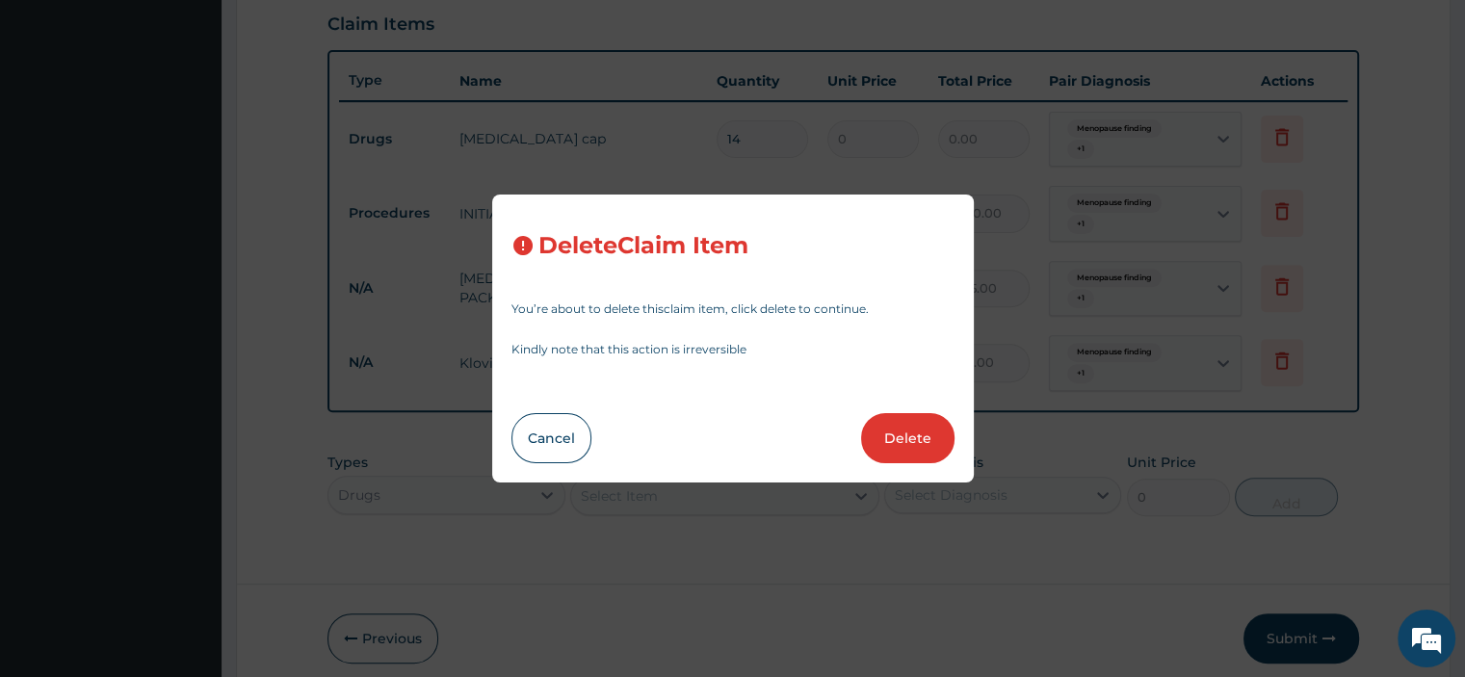
click at [916, 428] on button "Delete" at bounding box center [907, 438] width 93 height 50
type input "1"
type input "3000"
type input "3000.00"
type input "4165"
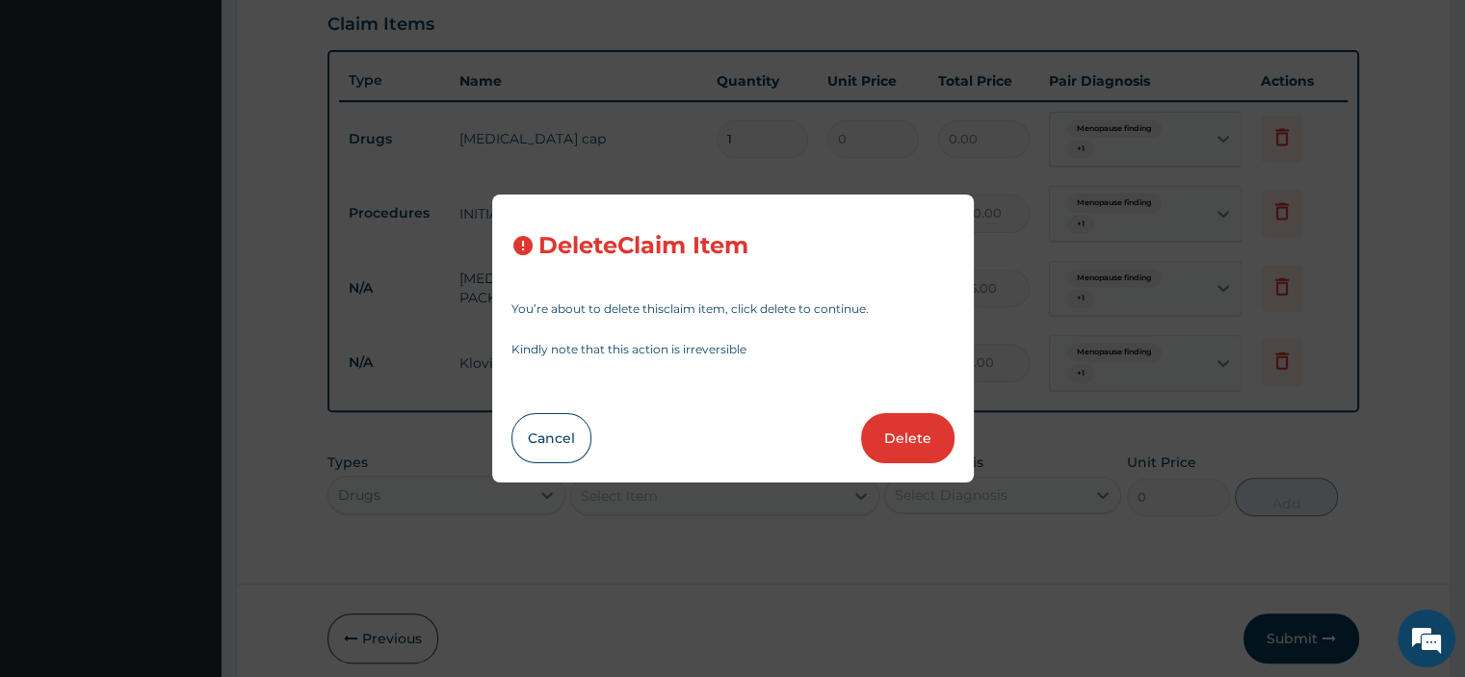
type input "4165.00"
type input "600"
type input "600.00"
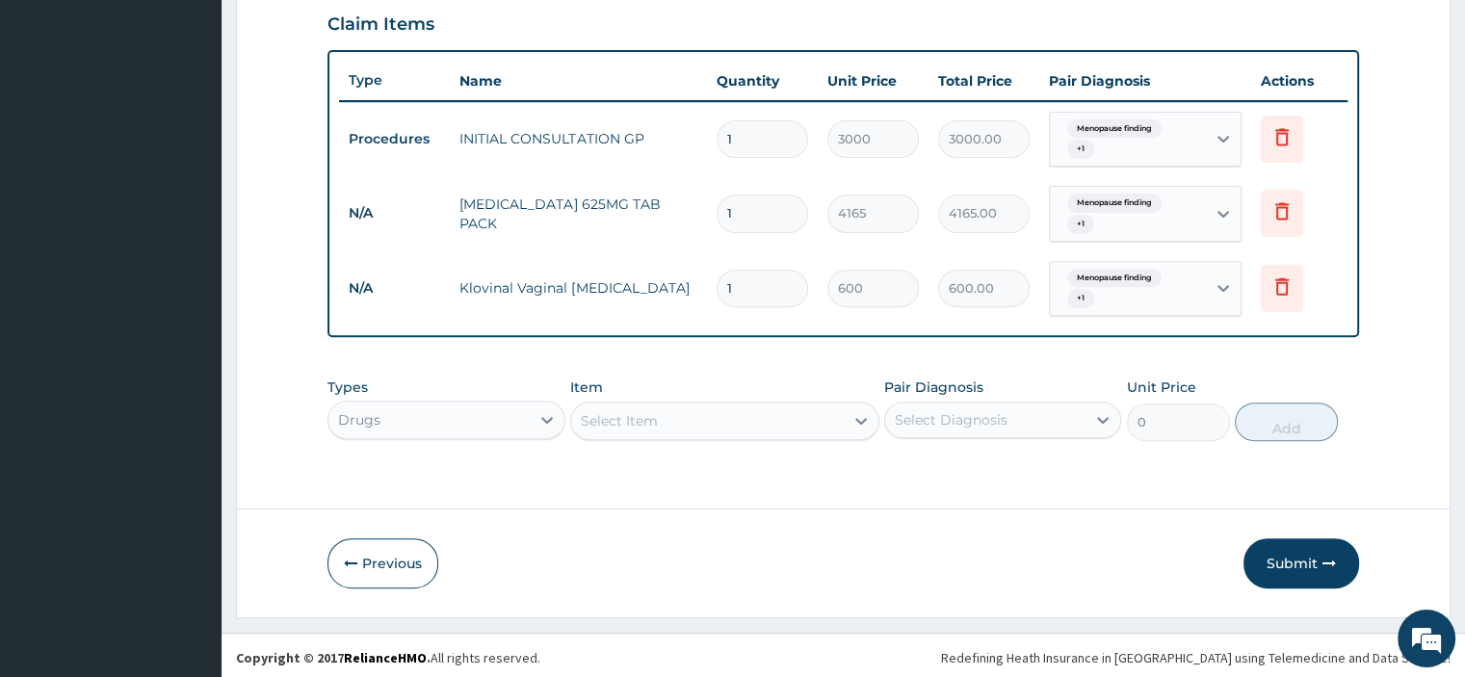
click at [611, 424] on div "Select Item" at bounding box center [724, 421] width 309 height 39
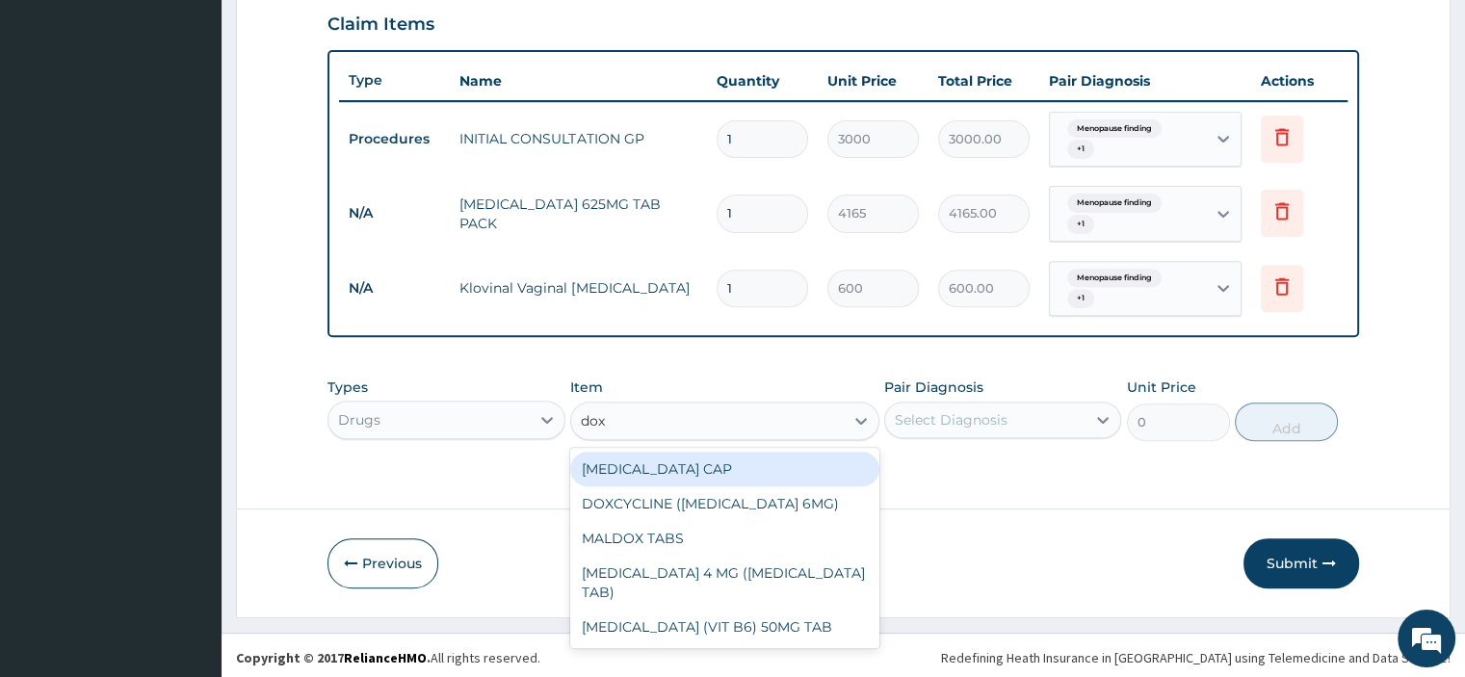
type input "doxy"
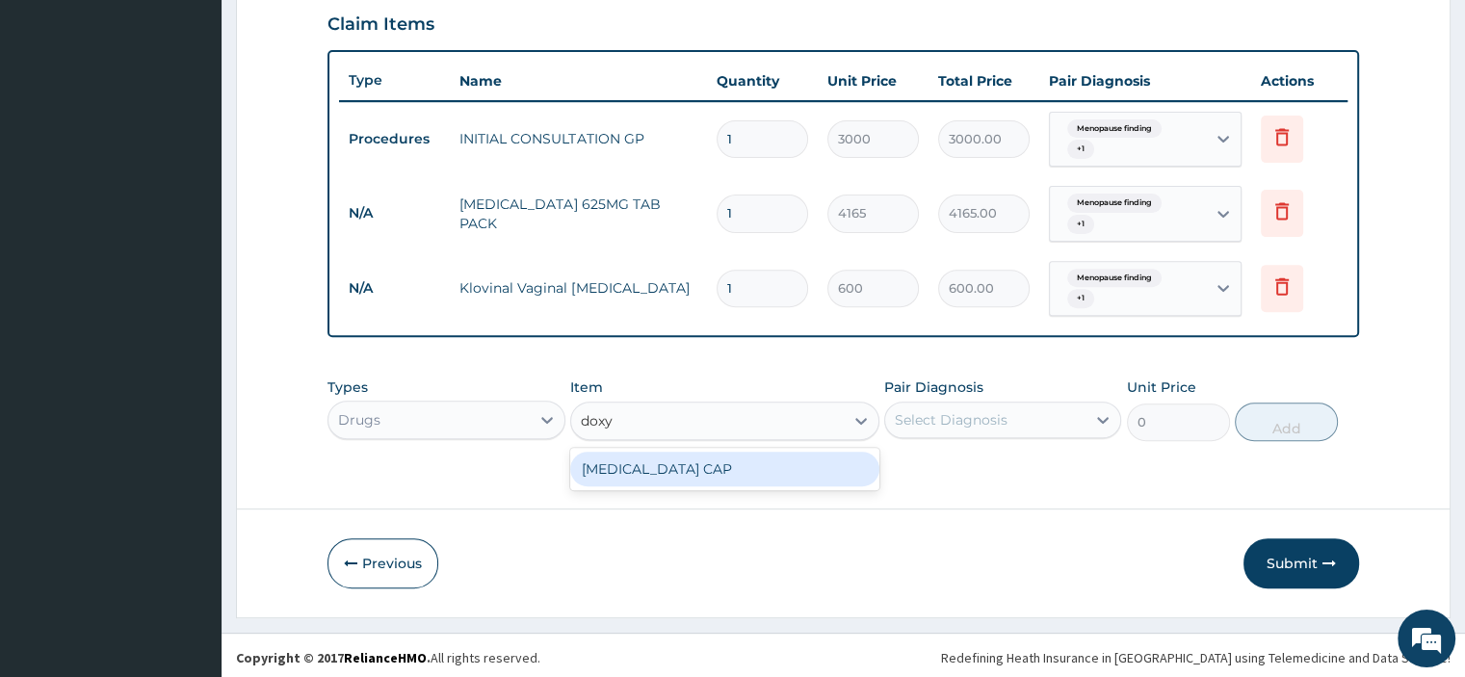
click at [648, 465] on div "[MEDICAL_DATA] CAP" at bounding box center [724, 469] width 309 height 35
type input "63.75"
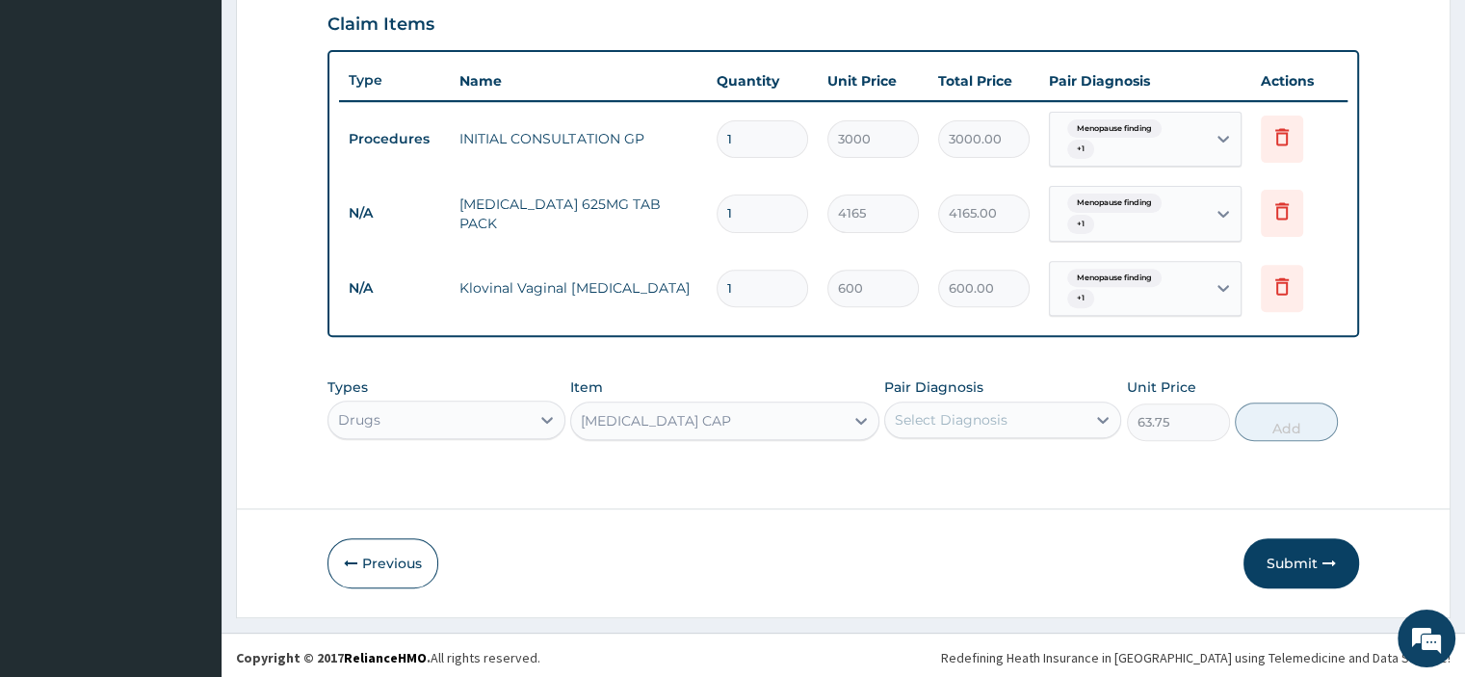
click at [965, 417] on div "Select Diagnosis" at bounding box center [950, 419] width 113 height 19
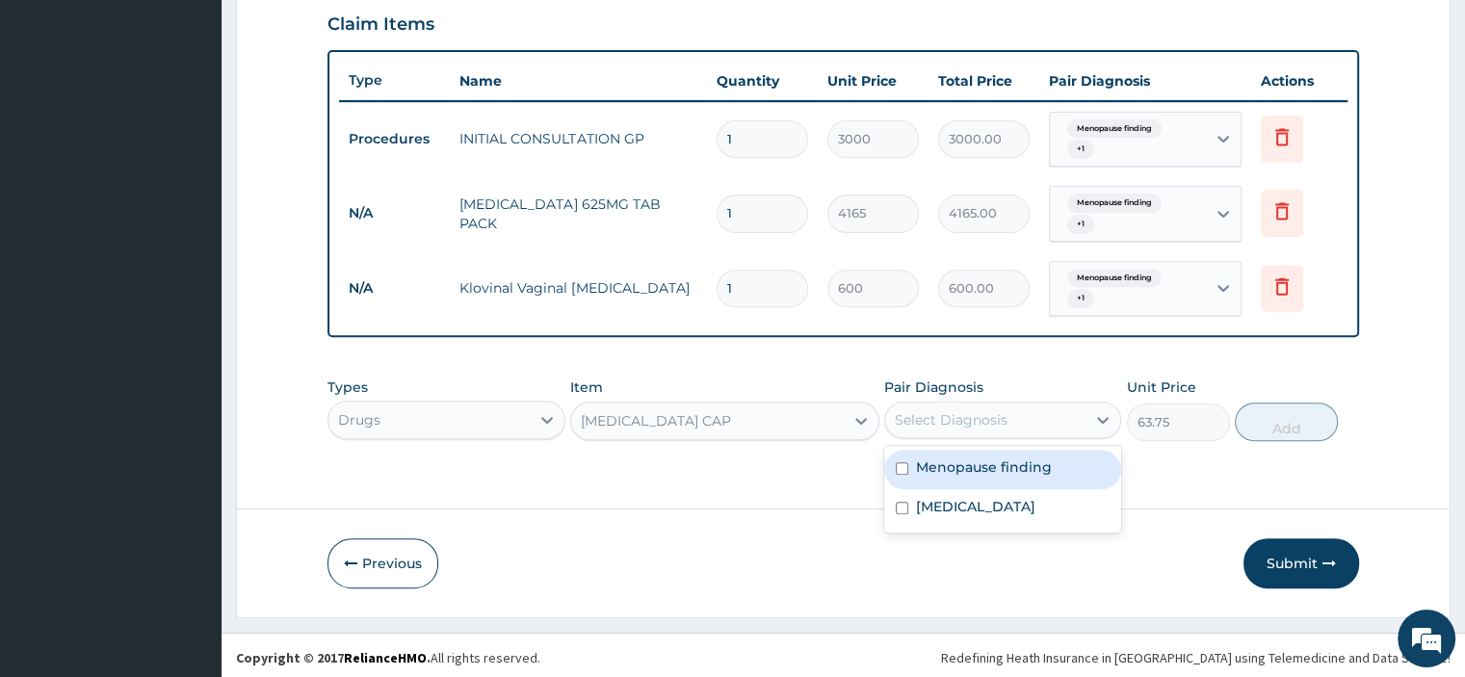
click at [975, 458] on label "Menopause finding" at bounding box center [984, 466] width 136 height 19
checkbox input "true"
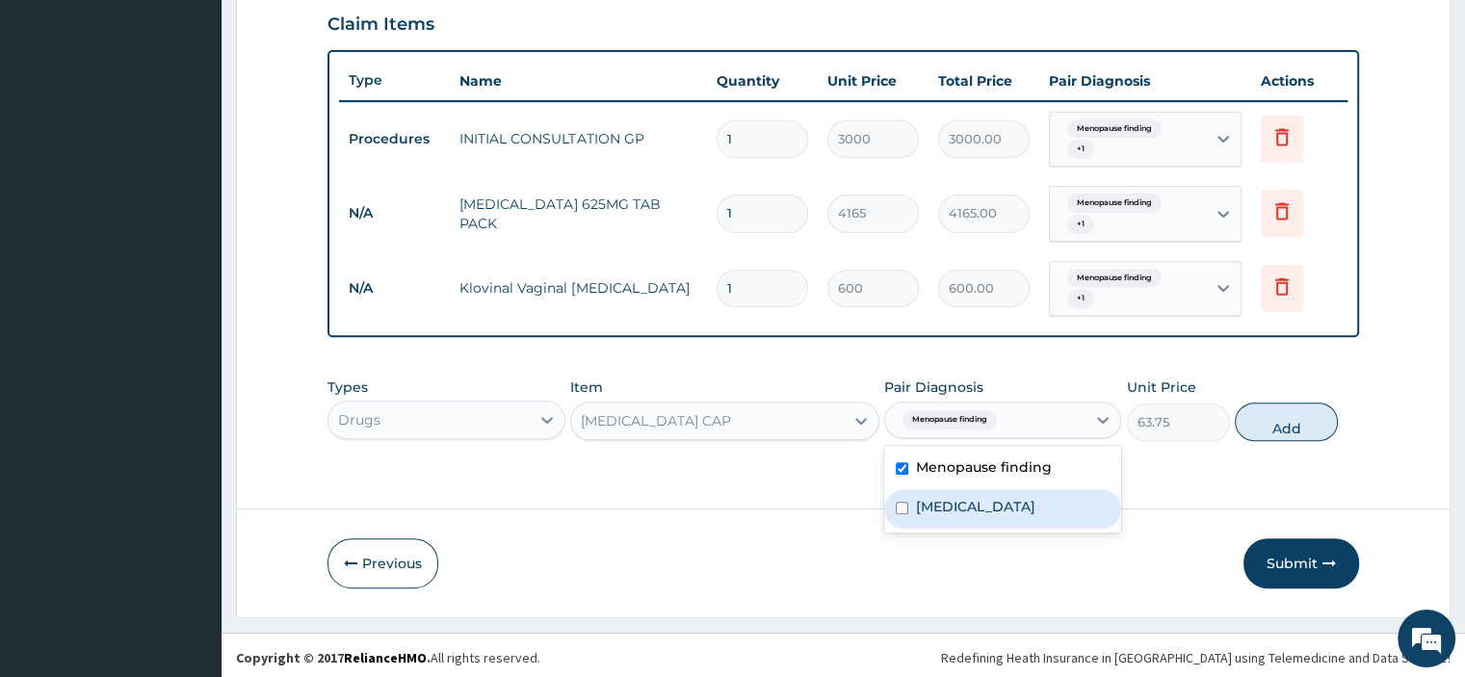
click at [951, 502] on label "[MEDICAL_DATA]" at bounding box center [975, 506] width 119 height 19
checkbox input "true"
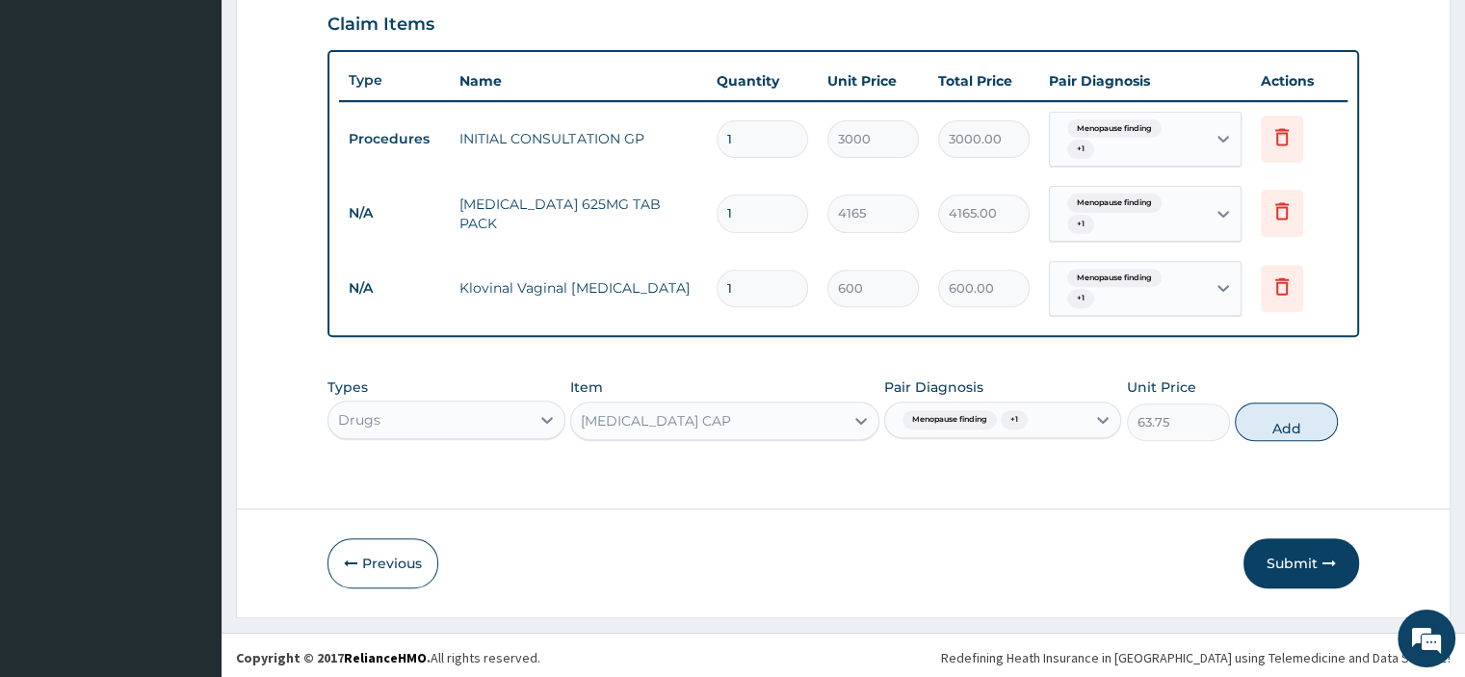
click at [1283, 415] on button "Add" at bounding box center [1285, 421] width 103 height 39
type input "0"
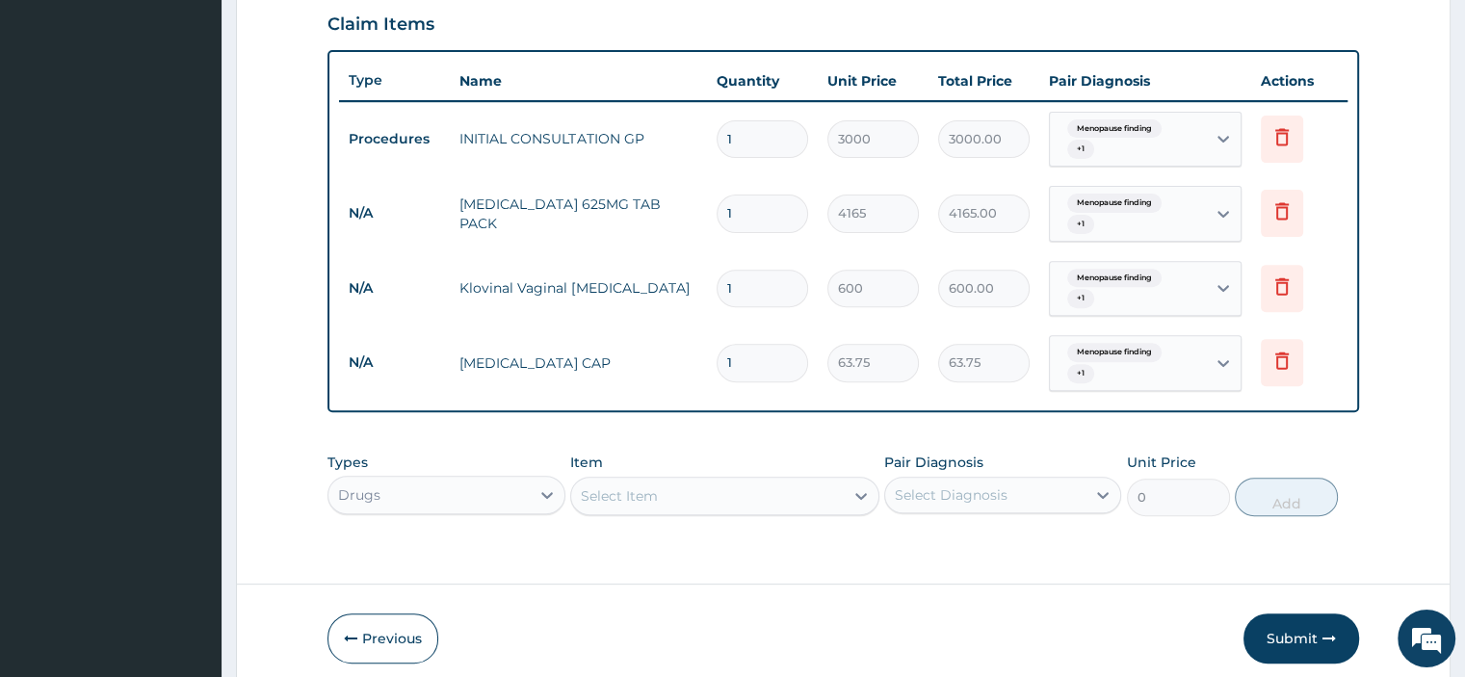
click at [765, 353] on input "1" at bounding box center [761, 363] width 91 height 38
type input "14"
type input "892.50"
type input "14"
click at [912, 392] on tr "N/A [MEDICAL_DATA] CAP 14 63.75 892.50 Menopause finding + 1 Delete" at bounding box center [842, 362] width 1007 height 75
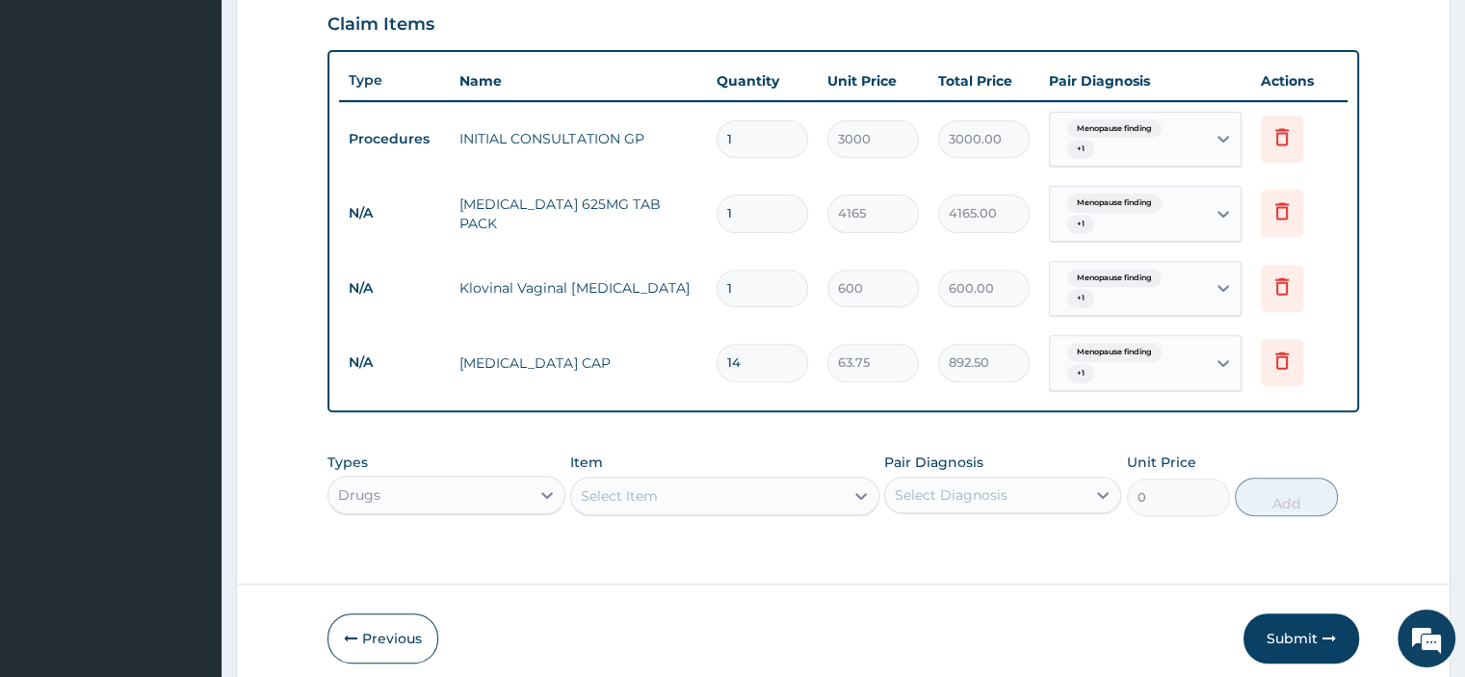
click at [768, 215] on input "1" at bounding box center [761, 213] width 91 height 38
type input "14"
type input "58310.00"
click at [801, 176] on tr "N/A [MEDICAL_DATA] 625MG TAB PACK 14 4165 58310.00 Menopause finding + 1 Delete" at bounding box center [842, 213] width 1007 height 75
click at [790, 214] on input "14" at bounding box center [761, 213] width 91 height 38
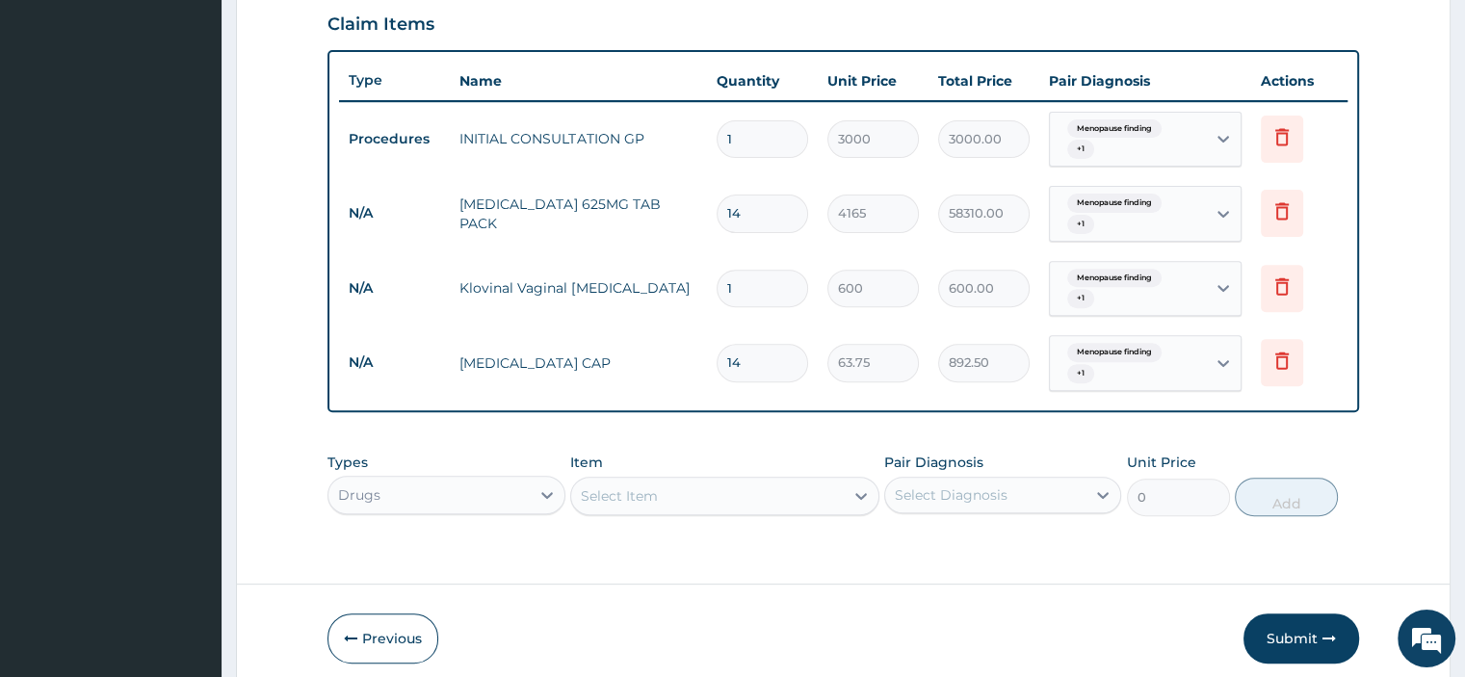
type input "1"
type input "4165.00"
type input "1"
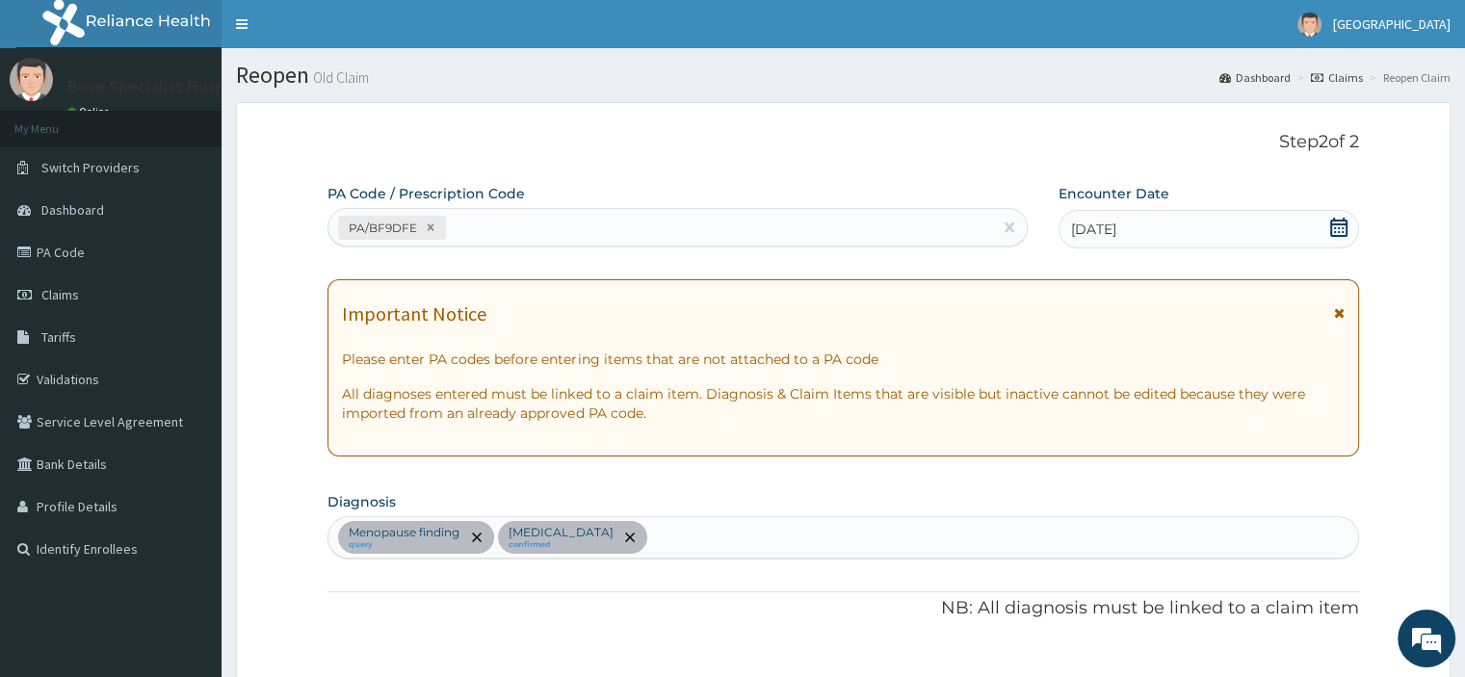
click at [87, 373] on link "Validations" at bounding box center [110, 379] width 221 height 42
